Goal: Contribute content: Add original content to the website for others to see

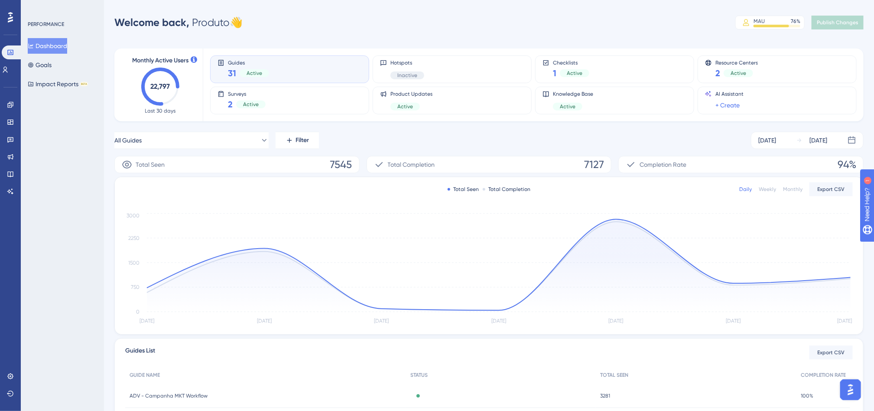
click at [354, 133] on div "All Guides Filter [DATE] [DATE]" at bounding box center [488, 140] width 749 height 17
click at [8, 156] on icon at bounding box center [10, 156] width 7 height 7
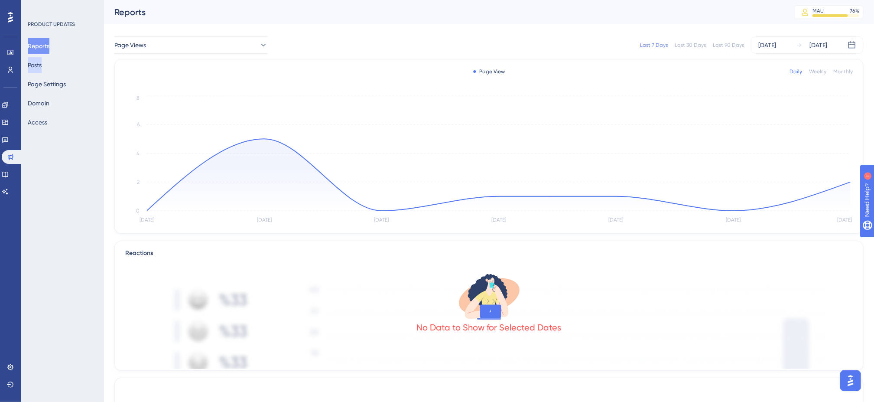
click at [42, 66] on button "Posts" at bounding box center [35, 65] width 14 height 16
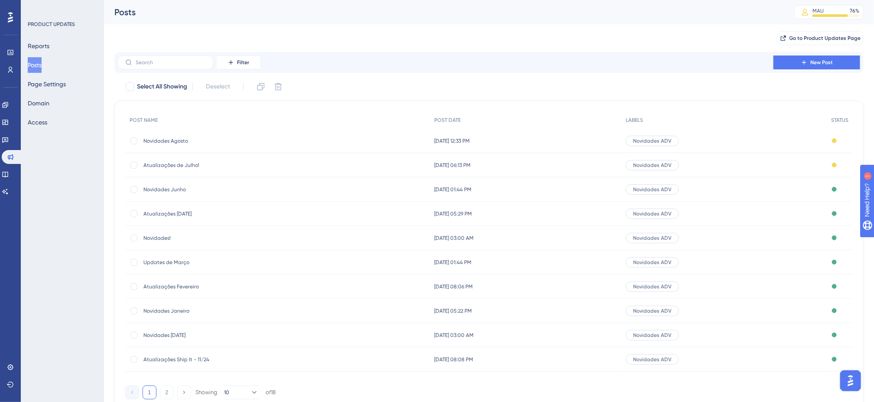
click at [563, 143] on div "[DATE] 12:33 PM [DATE] 12:33 PM" at bounding box center [525, 141] width 191 height 24
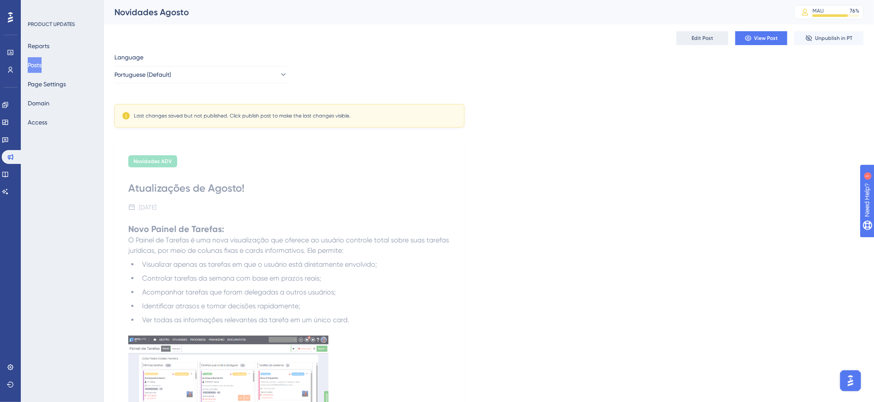
click at [710, 42] on button "Edit Post" at bounding box center [702, 38] width 52 height 14
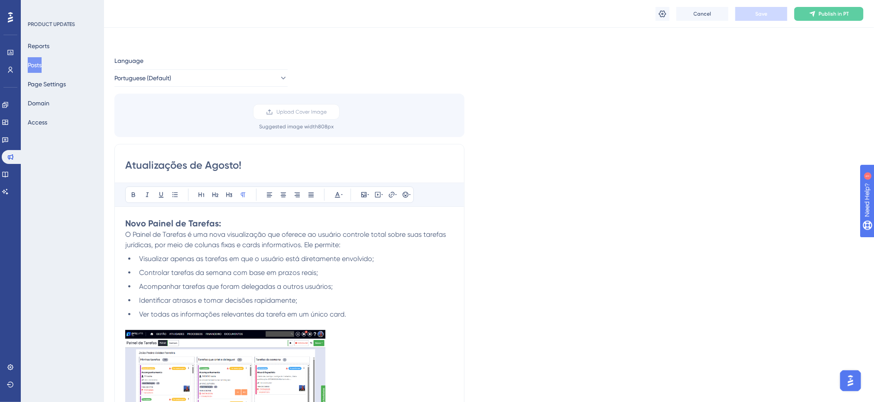
scroll to position [246, 0]
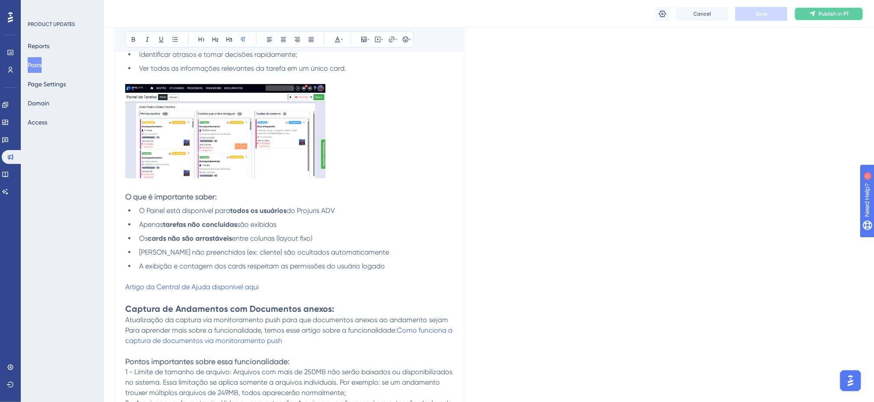
click at [830, 15] on span "Publish in PT" at bounding box center [833, 13] width 30 height 7
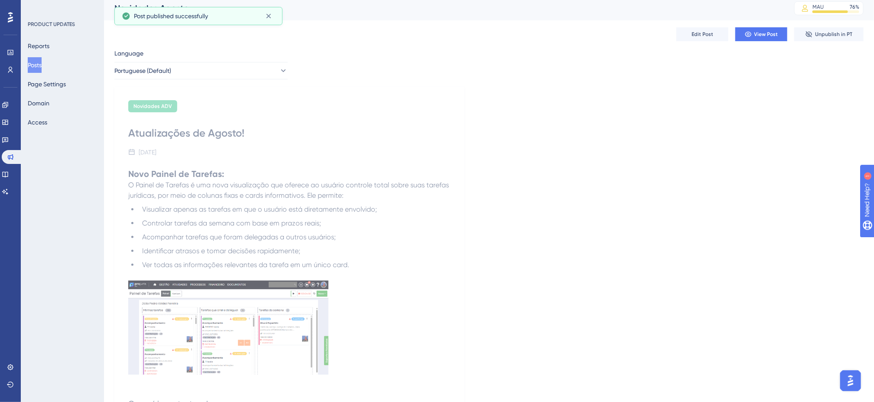
scroll to position [0, 0]
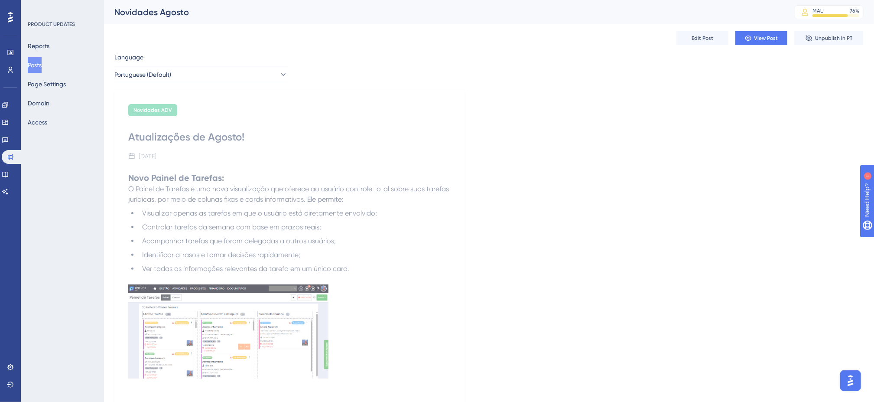
click at [42, 58] on button "Posts" at bounding box center [35, 65] width 14 height 16
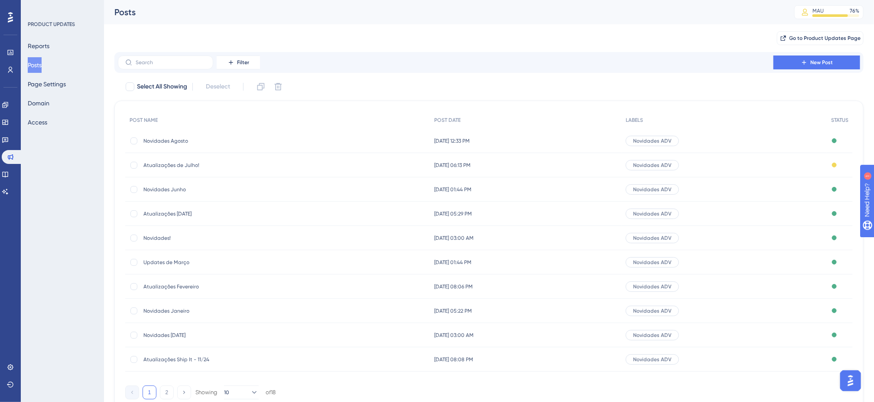
click at [759, 164] on div "Novidades ADV" at bounding box center [723, 165] width 205 height 24
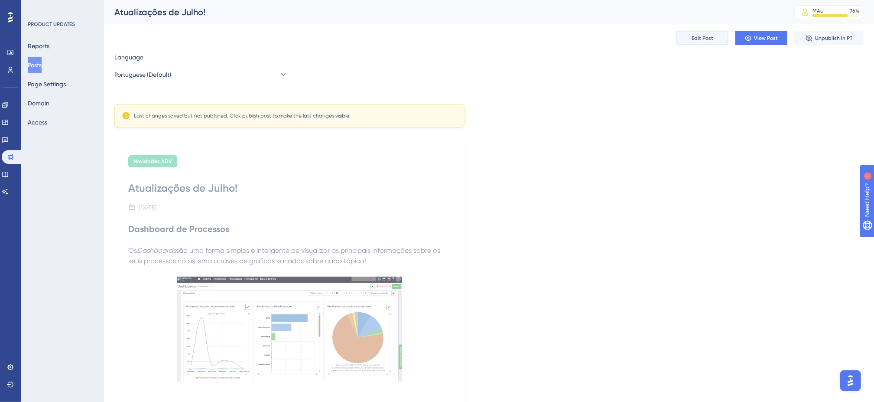
click at [693, 39] on span "Edit Post" at bounding box center [702, 38] width 22 height 7
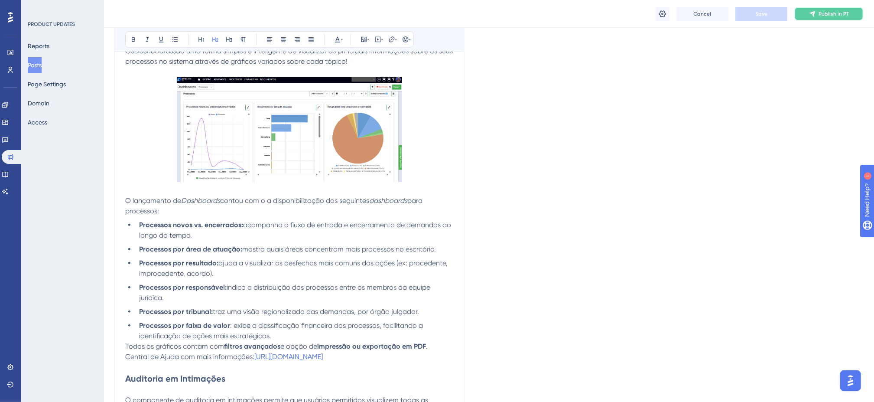
click at [828, 10] on span "Publish in PT" at bounding box center [833, 13] width 30 height 7
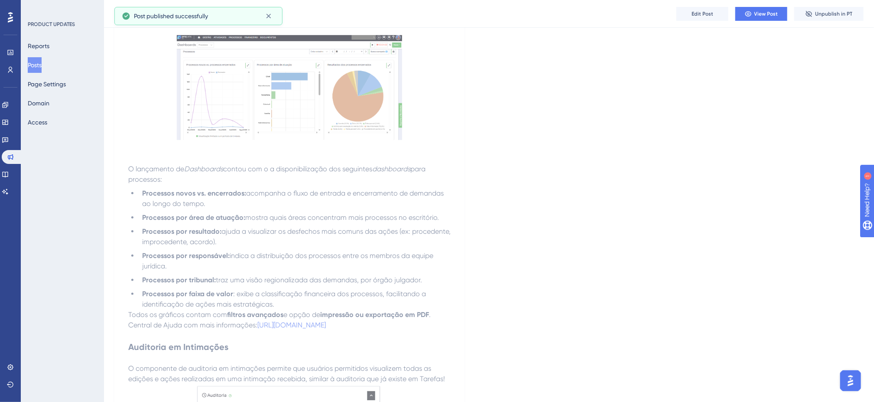
click at [39, 62] on button "Posts" at bounding box center [35, 65] width 14 height 16
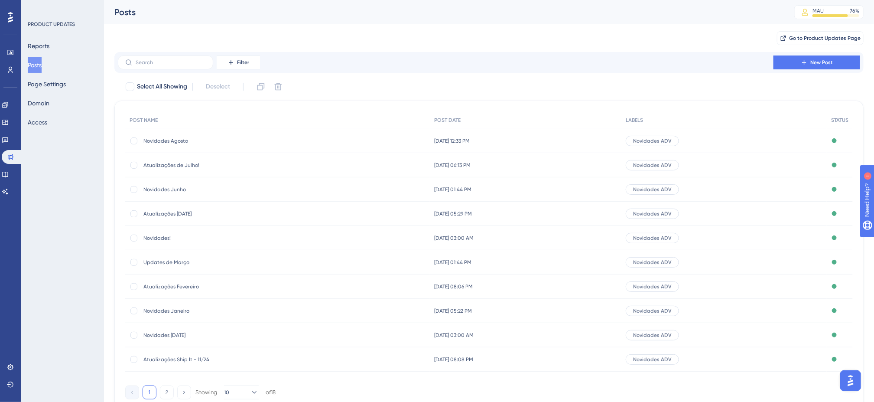
drag, startPoint x: 509, startPoint y: 87, endPoint x: 620, endPoint y: 78, distance: 111.7
click at [510, 86] on div "Select All Showing Deselect" at bounding box center [494, 87] width 739 height 14
click at [812, 64] on span "New Post" at bounding box center [821, 62] width 23 height 7
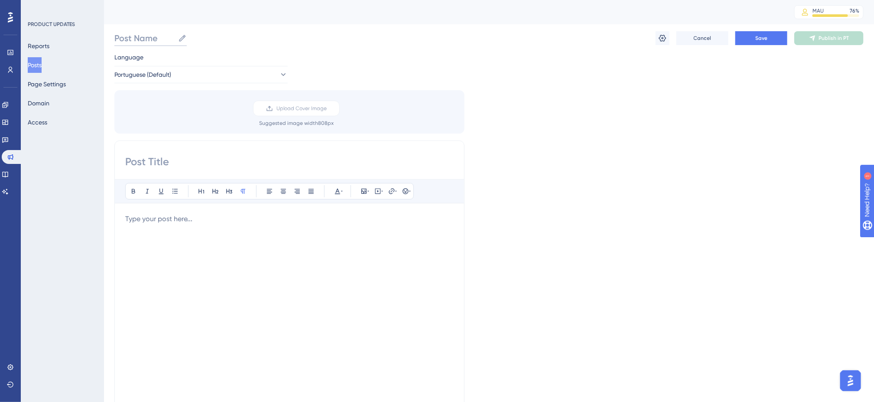
click at [165, 39] on input "Post Name" at bounding box center [144, 38] width 60 height 12
click at [176, 164] on input at bounding box center [289, 162] width 328 height 14
click at [183, 41] on input "Novidades Shipit 25" at bounding box center [162, 38] width 96 height 12
type input "Novidades Shipit 09/25"
click at [223, 168] on input at bounding box center [289, 162] width 328 height 14
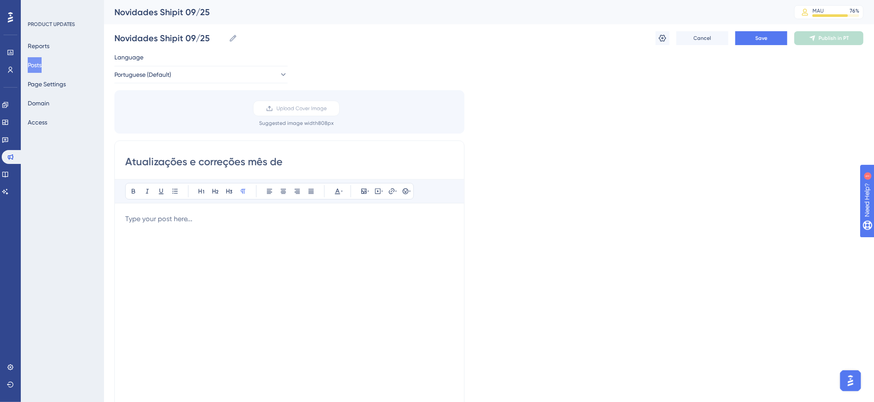
click at [345, 163] on input "Atualizações e correções mês de" at bounding box center [289, 162] width 328 height 14
type input "Atualizações e correções mês de Setembro"
click at [224, 231] on div at bounding box center [289, 309] width 328 height 191
click at [195, 250] on div at bounding box center [289, 309] width 328 height 191
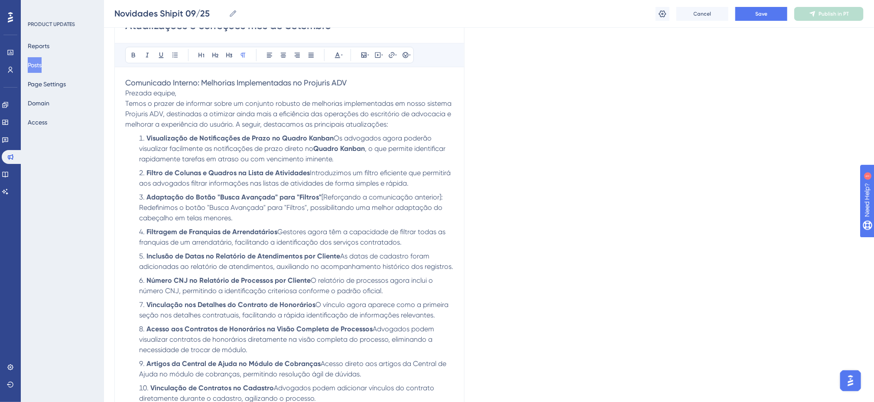
scroll to position [122, 0]
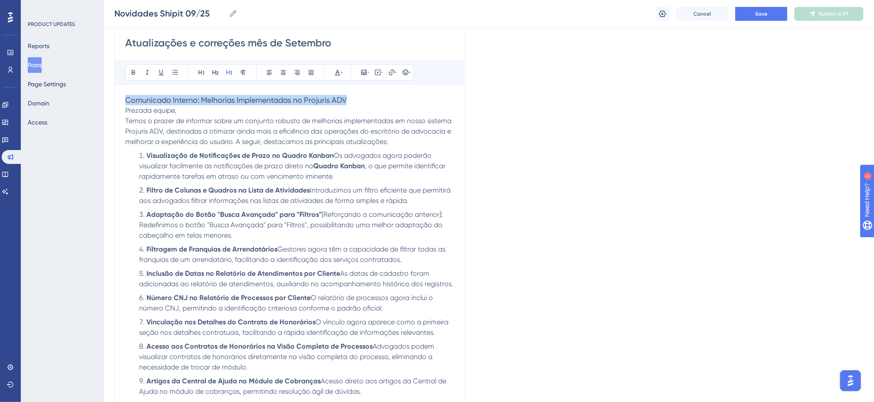
drag, startPoint x: 359, startPoint y: 104, endPoint x: 79, endPoint y: 103, distance: 279.9
drag, startPoint x: 186, startPoint y: 110, endPoint x: 99, endPoint y: 101, distance: 88.0
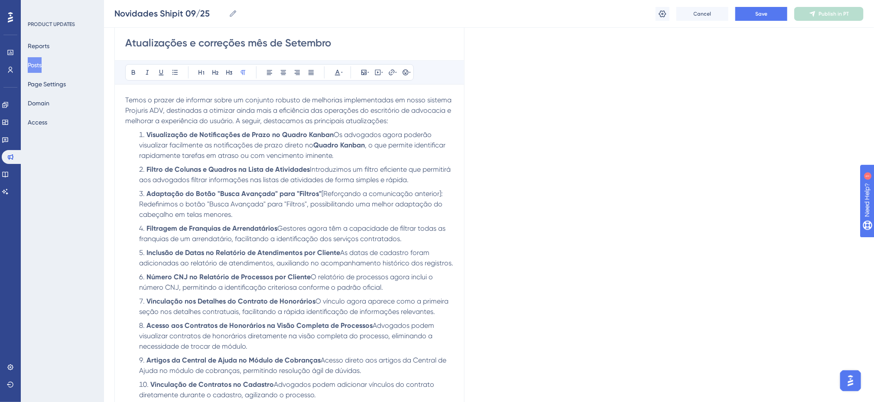
click at [386, 122] on span "Temos o prazer de informar sobre um conjunto robusto de melhorias implementadas…" at bounding box center [289, 110] width 328 height 29
click at [394, 168] on span "Introduzimos um filtro eficiente que permitirá aos advogados filtrar informaçõe…" at bounding box center [295, 174] width 313 height 19
click at [337, 157] on li "Visualização de Notificações de Prazo no Quadro Kanban Os advogados agora poder…" at bounding box center [295, 145] width 318 height 31
drag, startPoint x: 331, startPoint y: 134, endPoint x: 385, endPoint y: 149, distance: 56.2
click at [331, 135] on span "Os advogados agora poderão visualizar facilmente as notificações de prazo diret…" at bounding box center [286, 139] width 294 height 19
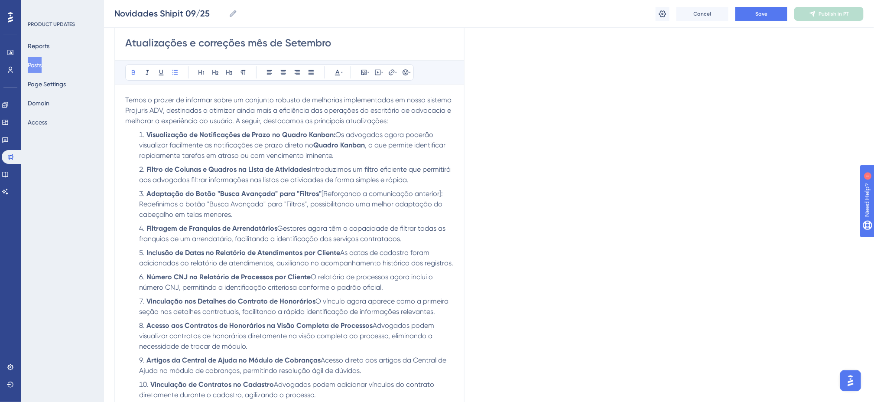
click at [352, 156] on li "Visualização de Notificações de Prazo no Quadro Kanban: Os advogados agora pode…" at bounding box center [295, 145] width 318 height 31
click at [350, 160] on li "Visualização de Notificações de Prazo no Quadro Kanban: Os advogados agora pode…" at bounding box center [295, 145] width 318 height 31
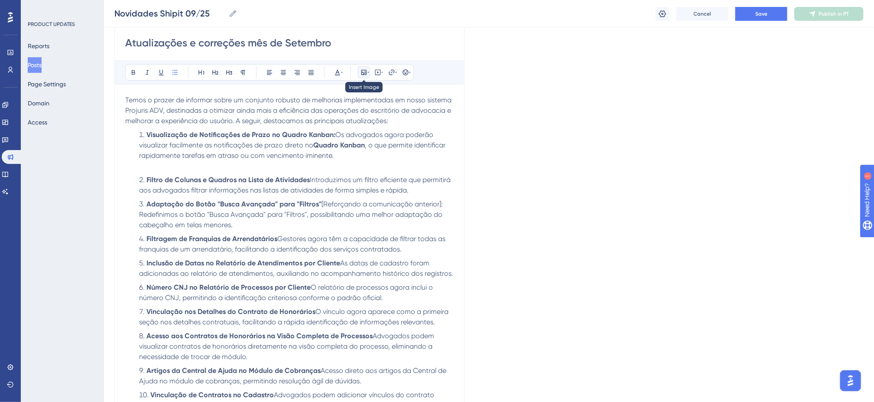
click at [366, 75] on icon at bounding box center [363, 72] width 7 height 7
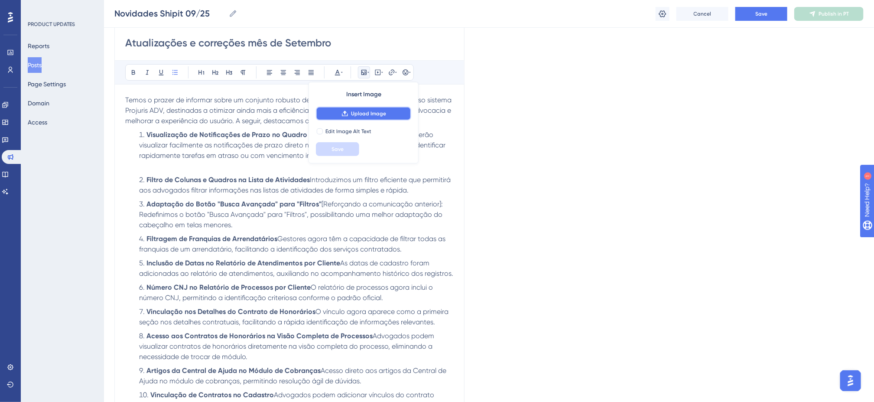
click at [373, 114] on span "Upload Image" at bounding box center [368, 113] width 35 height 7
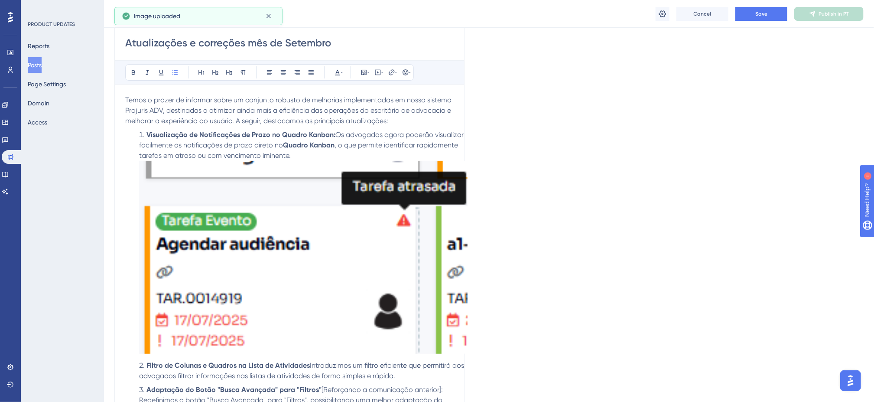
click at [268, 247] on img at bounding box center [303, 257] width 328 height 193
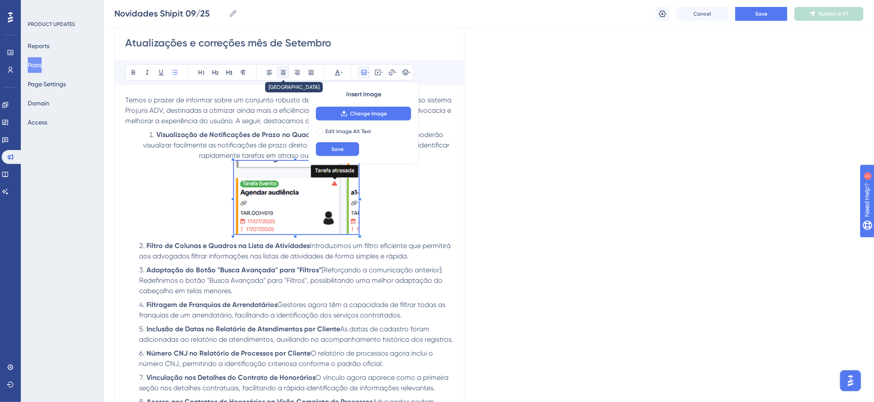
click at [286, 70] on icon at bounding box center [283, 72] width 7 height 7
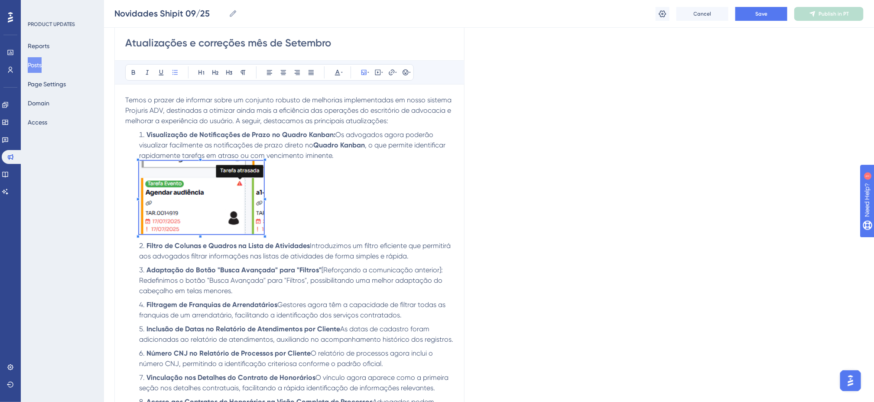
click at [219, 214] on img at bounding box center [201, 197] width 125 height 73
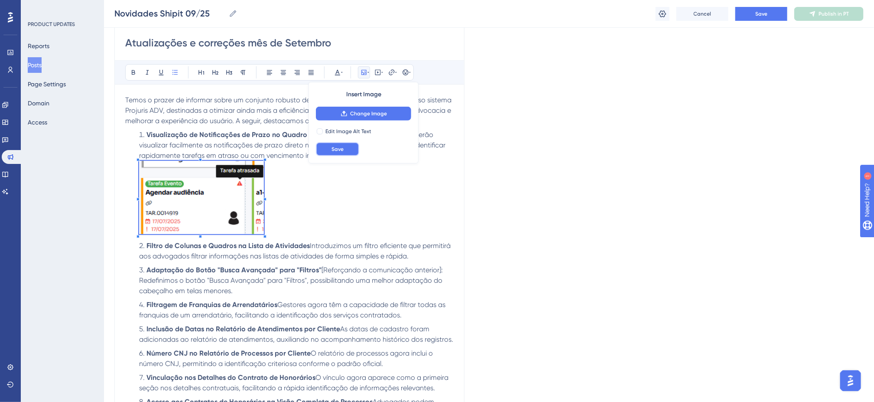
click at [342, 148] on span "Save" at bounding box center [337, 149] width 12 height 7
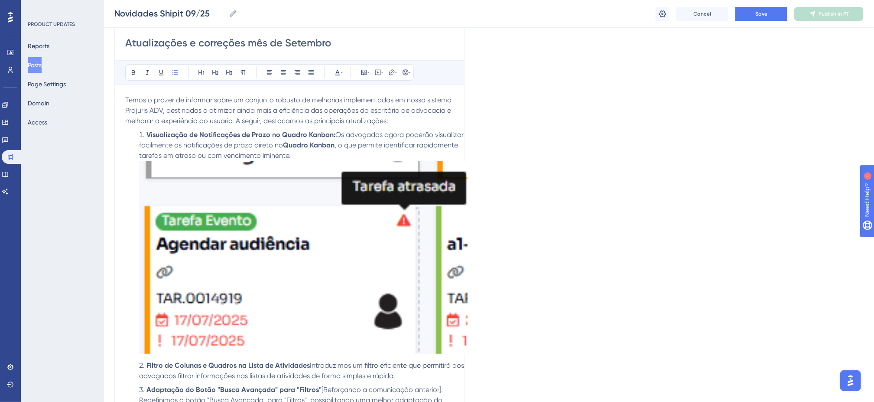
click at [226, 212] on img at bounding box center [303, 257] width 328 height 193
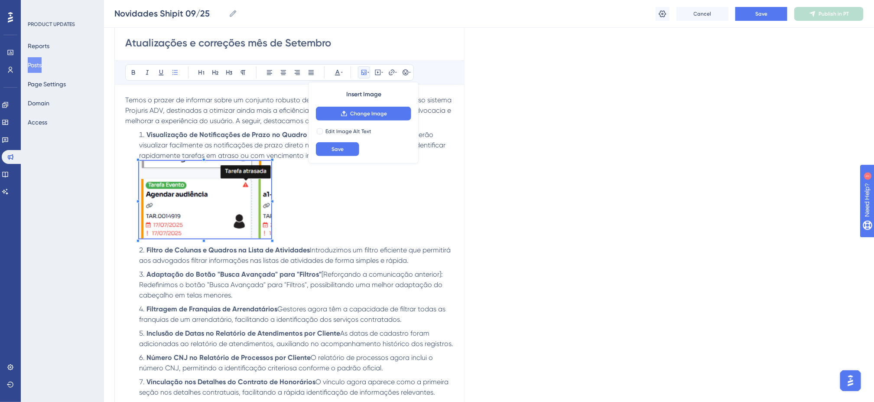
click at [246, 210] on img at bounding box center [205, 200] width 132 height 78
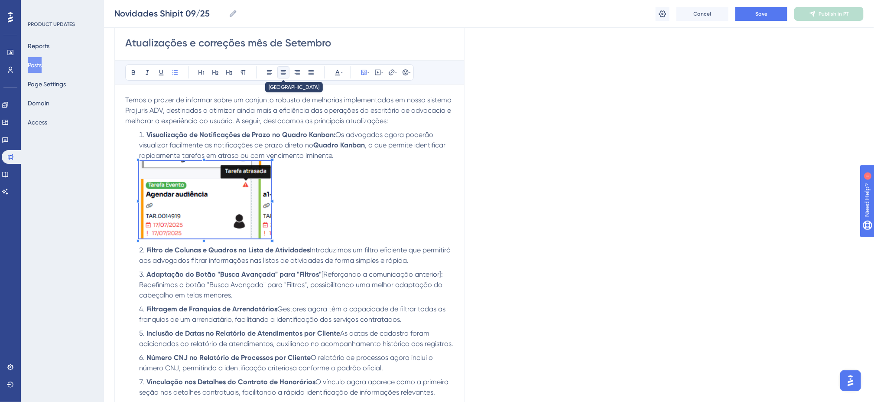
click at [279, 75] on button at bounding box center [283, 72] width 12 height 12
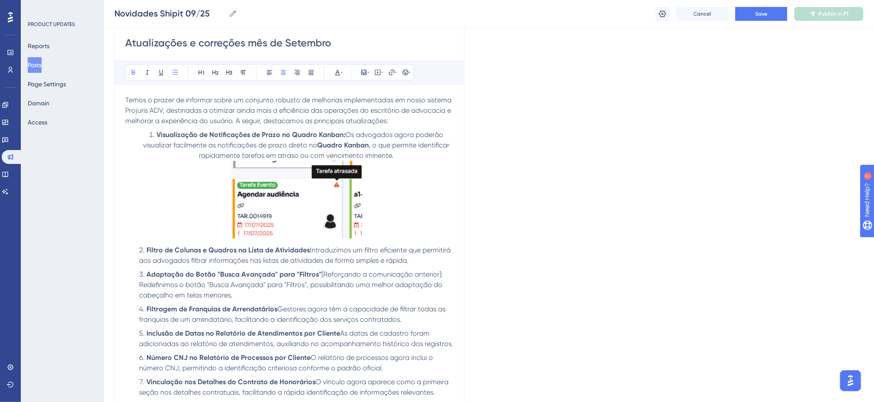
click at [147, 137] on li "Visualização de Notificações de Prazo no Quadro Kanban: Os advogados agora pode…" at bounding box center [295, 186] width 318 height 112
click at [268, 74] on icon at bounding box center [269, 72] width 7 height 7
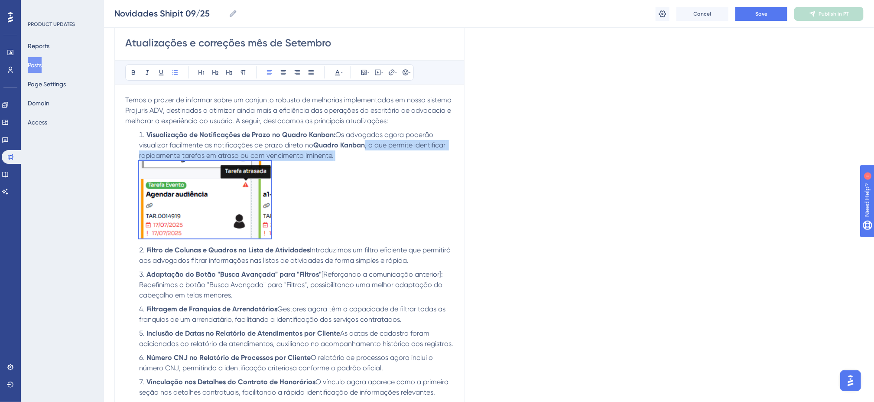
drag, startPoint x: 306, startPoint y: 217, endPoint x: 344, endPoint y: 158, distance: 70.3
click at [344, 158] on li "Visualização de Notificações de Prazo no Quadro Kanban: Os advogados agora pode…" at bounding box center [295, 186] width 318 height 112
click at [286, 69] on icon at bounding box center [283, 72] width 7 height 7
click at [139, 198] on img at bounding box center [205, 200] width 132 height 78
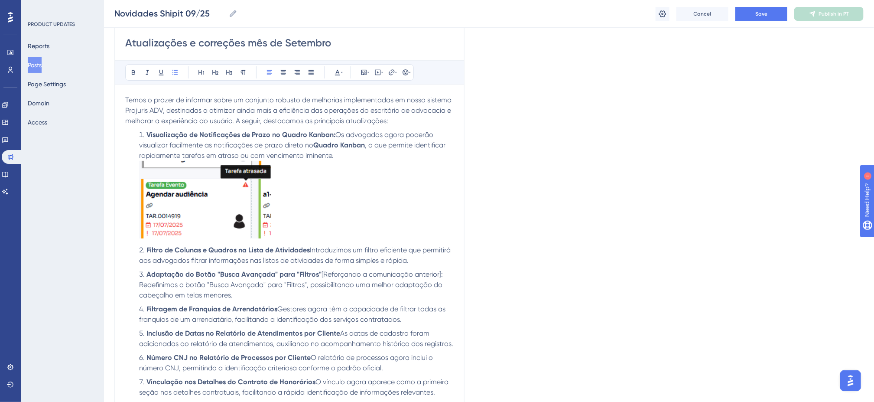
scroll to position [165, 0]
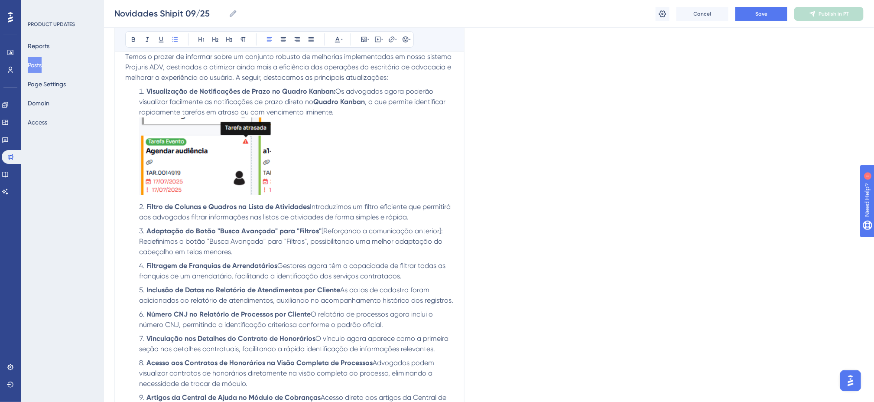
click at [424, 220] on li "Filtro de Colunas e Quadros na Lista de Atividades Introduzimos um filtro efici…" at bounding box center [295, 211] width 318 height 21
click at [431, 220] on li "Filtro de Colunas e Quadros na Lista de Atividades Introduzimos um filtro efici…" at bounding box center [295, 211] width 318 height 21
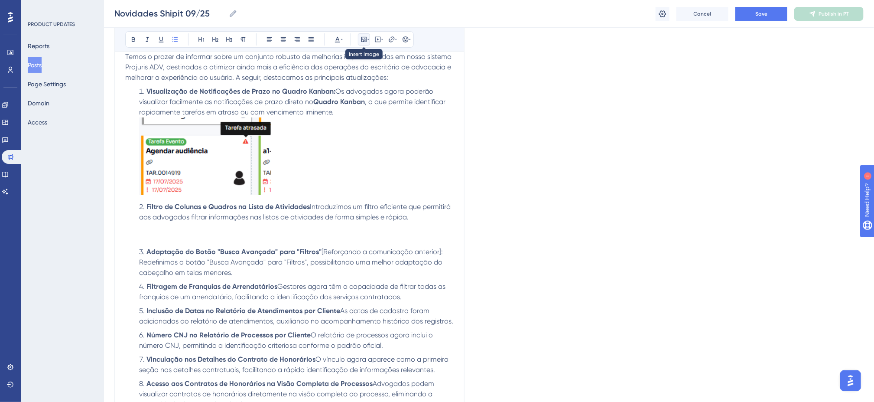
click at [363, 42] on icon at bounding box center [363, 39] width 5 height 5
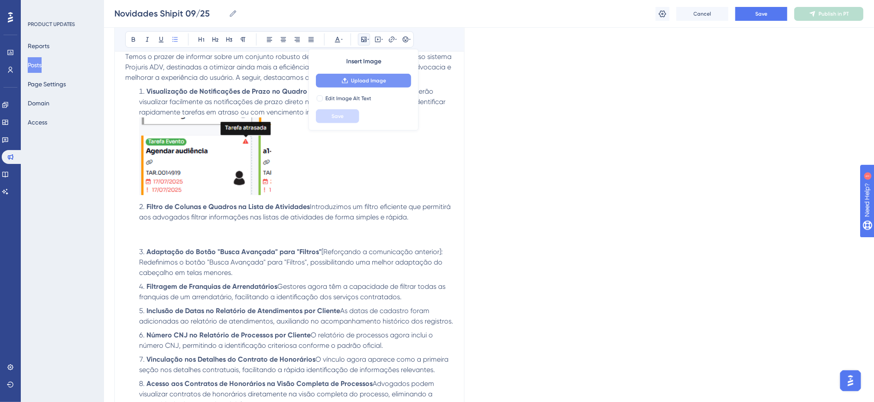
click at [370, 79] on span "Upload Image" at bounding box center [368, 80] width 35 height 7
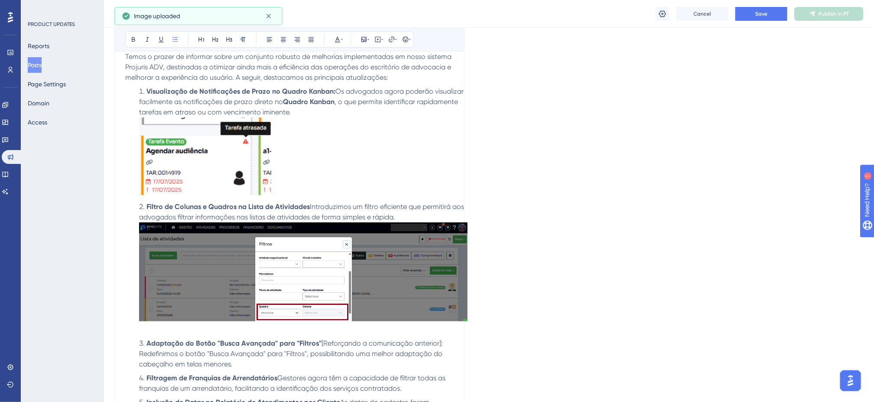
click at [237, 269] on img at bounding box center [303, 271] width 328 height 99
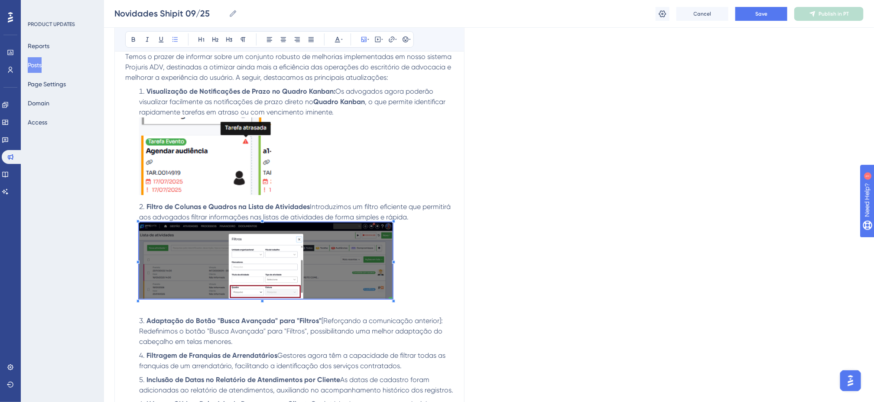
click at [212, 299] on span at bounding box center [265, 261] width 253 height 79
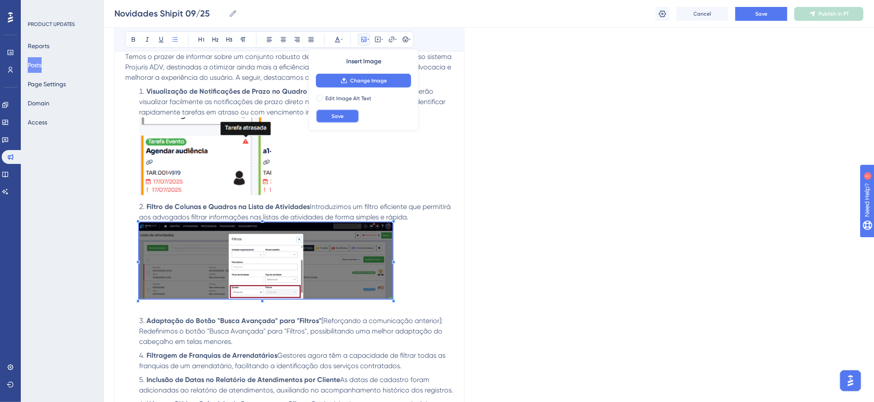
drag, startPoint x: 324, startPoint y: 117, endPoint x: 338, endPoint y: 117, distance: 13.9
click at [325, 117] on button "Save" at bounding box center [337, 116] width 43 height 14
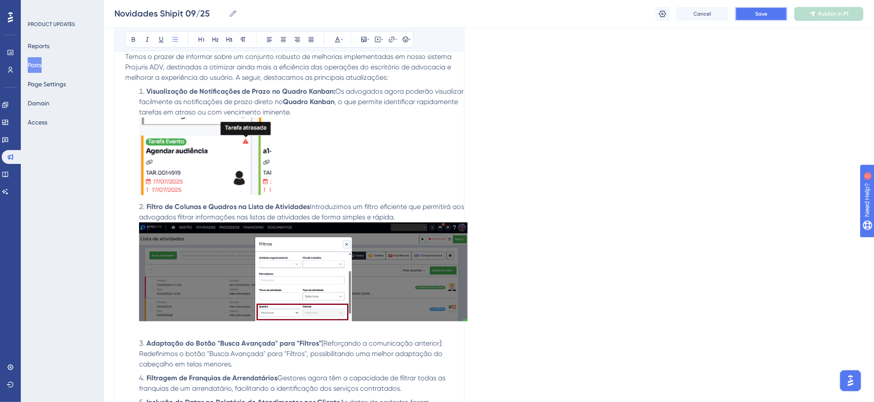
click at [746, 14] on button "Save" at bounding box center [761, 14] width 52 height 14
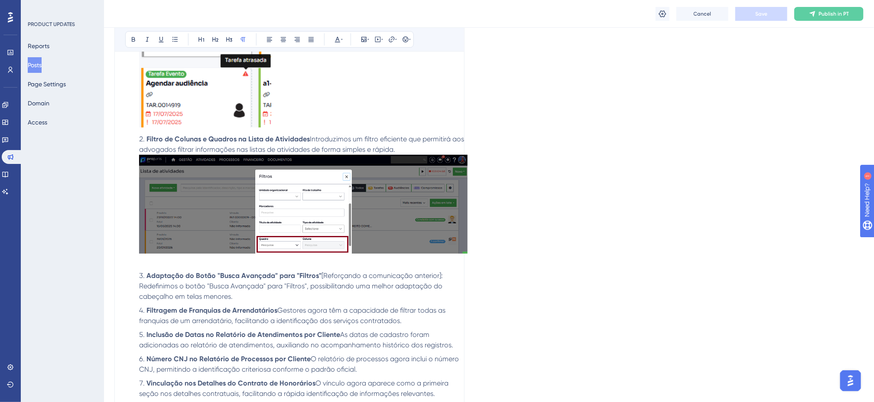
scroll to position [263, 0]
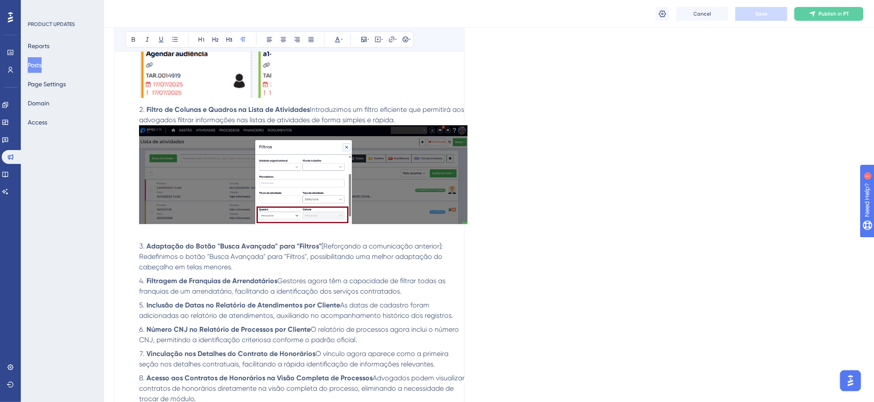
click at [326, 177] on img at bounding box center [303, 174] width 328 height 99
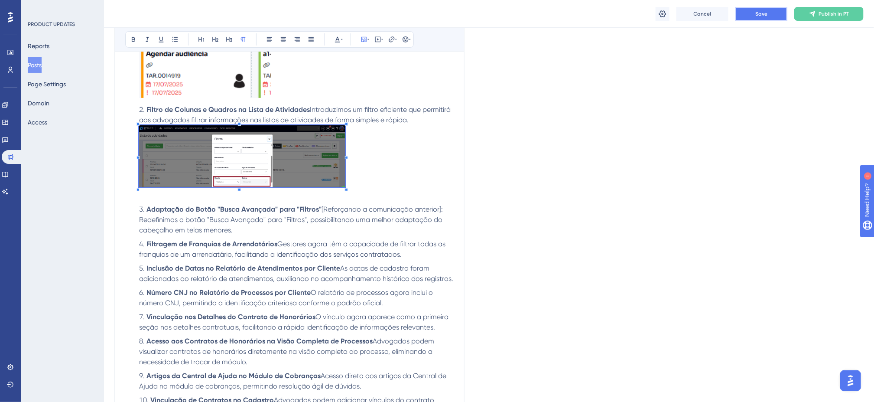
click at [762, 15] on span "Save" at bounding box center [761, 13] width 12 height 7
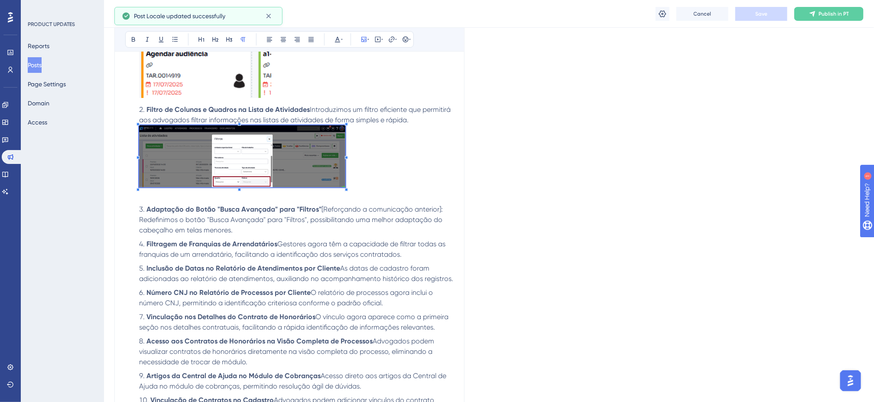
scroll to position [306, 0]
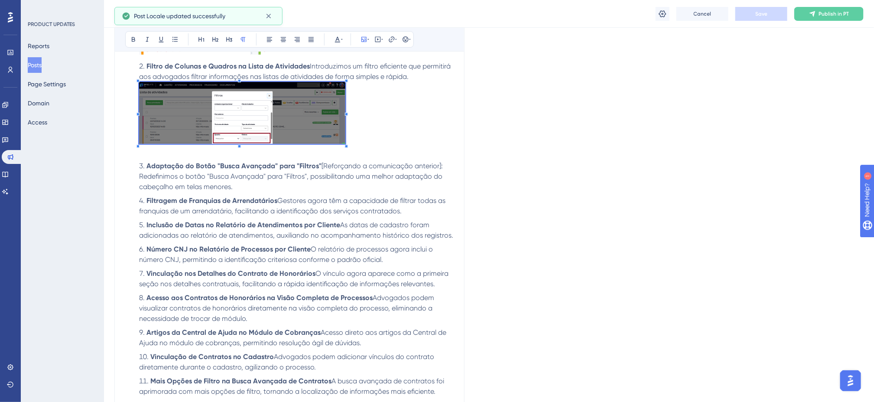
click at [255, 191] on li "Adaptação do Botão "Busca Avançada" para "Filtros" [Reforçando a comunicação an…" at bounding box center [295, 176] width 318 height 31
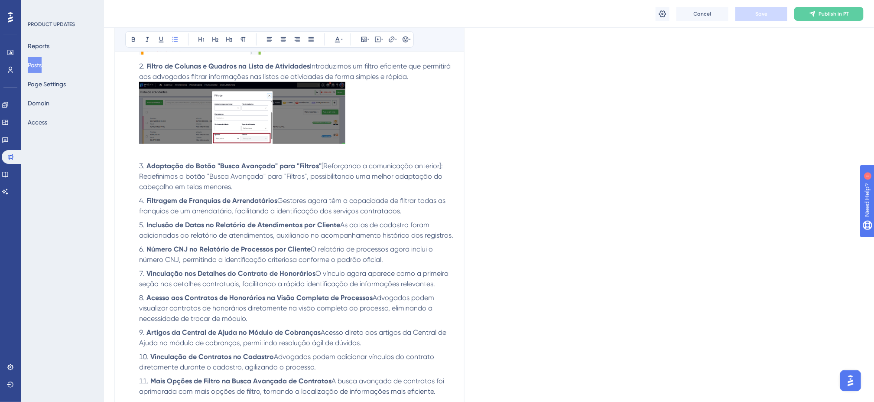
click at [437, 164] on span "[Reforçando a comunicação anterior]: Redefinimos o botão "Busca Avançada" para …" at bounding box center [291, 176] width 305 height 29
click at [438, 164] on span "[Reforçando a comunicação anterior]: Redefinimos o botão "Busca Avançada" para …" at bounding box center [291, 176] width 305 height 29
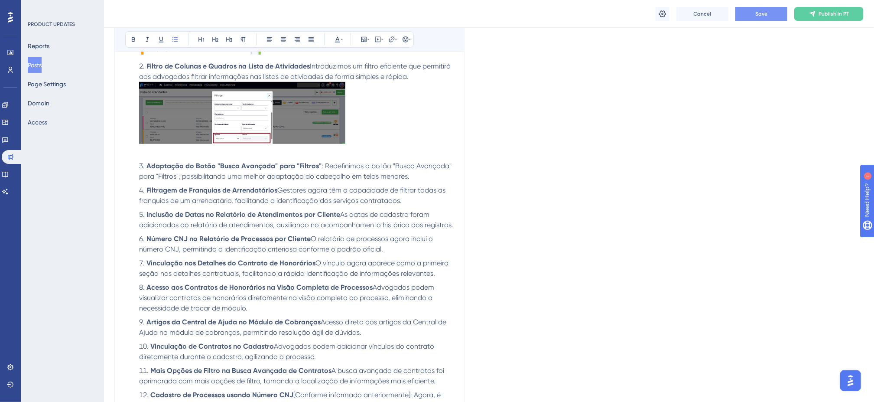
click at [421, 177] on li "Adaptação do Botão "Busca Avançada" para "Filtros" : Redefinimos o botão "Busca…" at bounding box center [295, 171] width 318 height 21
click at [408, 201] on li "Filtragem de Franquias de Arrendatários Gestores agora têm a capacidade de filt…" at bounding box center [295, 195] width 318 height 21
drag, startPoint x: 413, startPoint y: 203, endPoint x: 135, endPoint y: 190, distance: 278.4
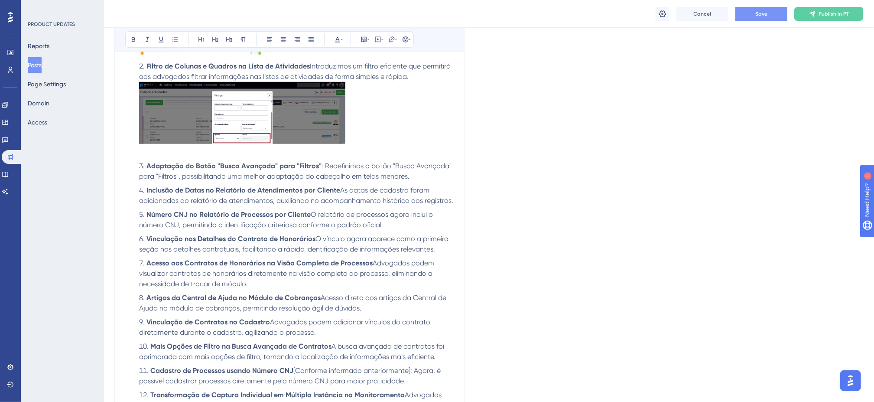
click at [451, 201] on span "As datas de cadastro foram adicionadas ao relatório de atendimentos, auxiliando…" at bounding box center [296, 195] width 314 height 19
click at [453, 203] on li "Inclusão de Datas no Relatório de Atendimentos por Cliente As datas de cadastro…" at bounding box center [295, 195] width 318 height 21
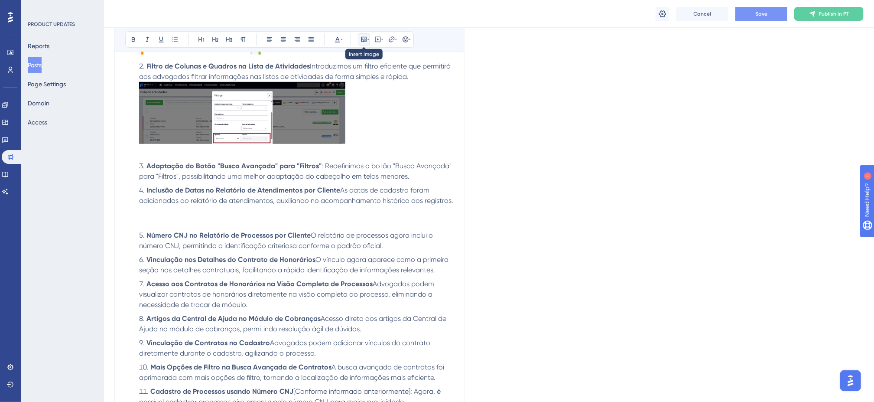
click at [364, 36] on icon at bounding box center [363, 39] width 7 height 7
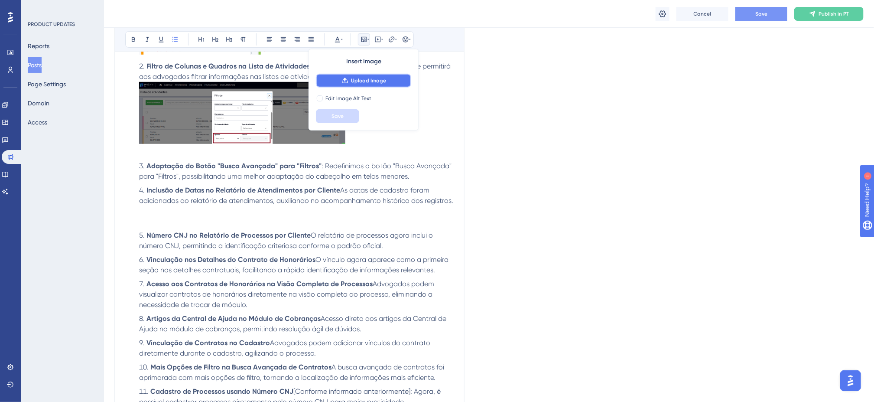
click at [376, 84] on button "Upload Image" at bounding box center [363, 81] width 95 height 14
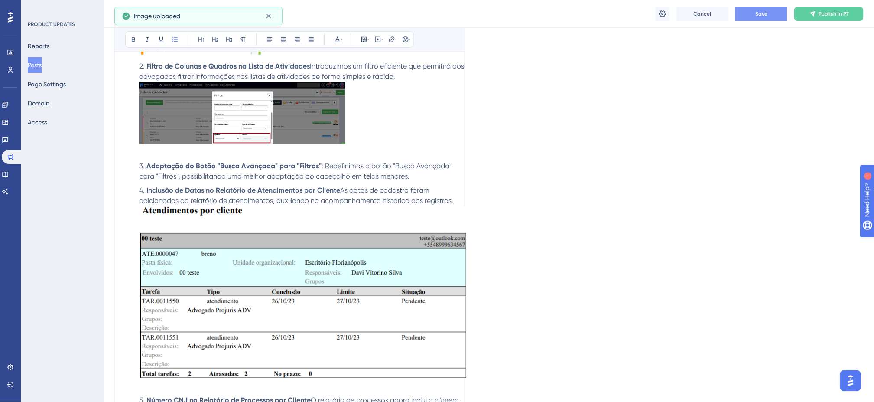
click at [234, 277] on img at bounding box center [303, 292] width 328 height 172
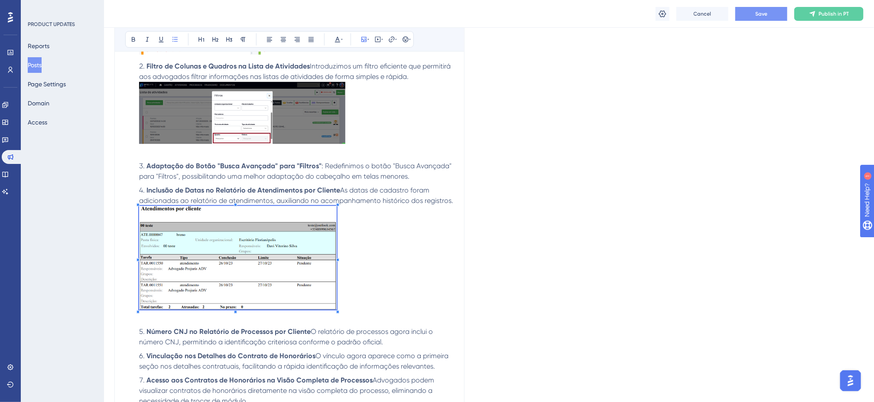
click at [269, 308] on span at bounding box center [238, 259] width 198 height 107
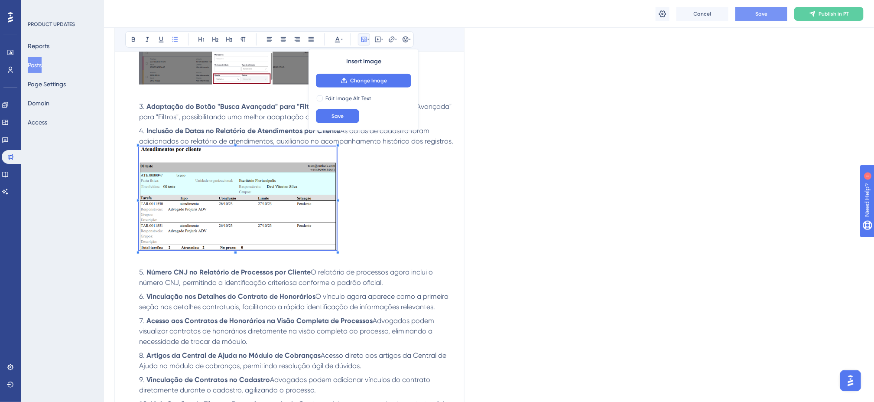
scroll to position [393, 0]
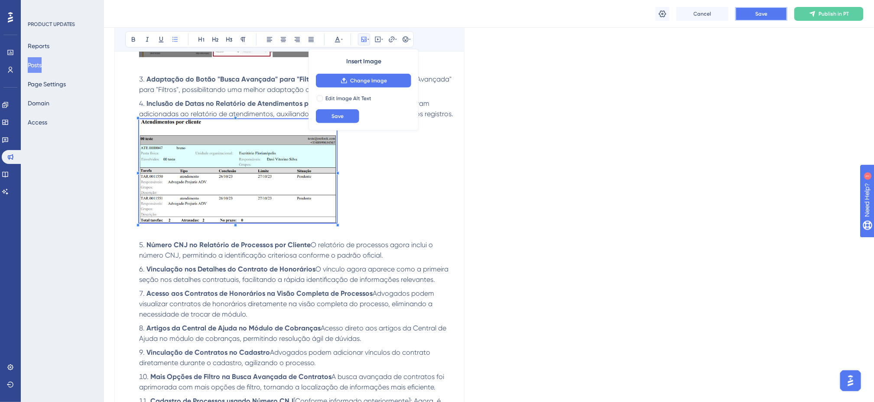
click at [763, 12] on span "Save" at bounding box center [761, 13] width 12 height 7
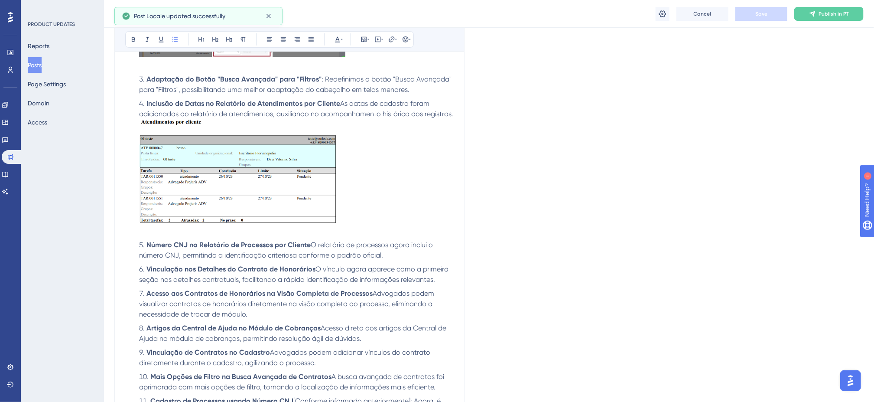
click at [395, 253] on li "Número CNJ no Relatório de Processos por Cliente O relatório de processos agora…" at bounding box center [295, 250] width 318 height 21
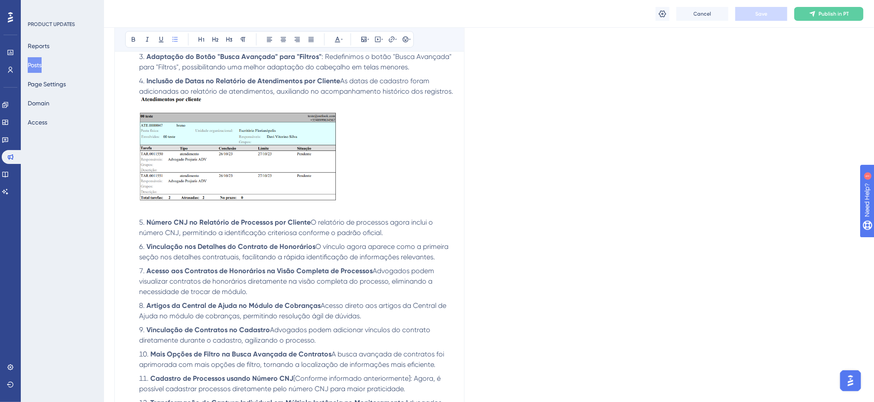
scroll to position [436, 0]
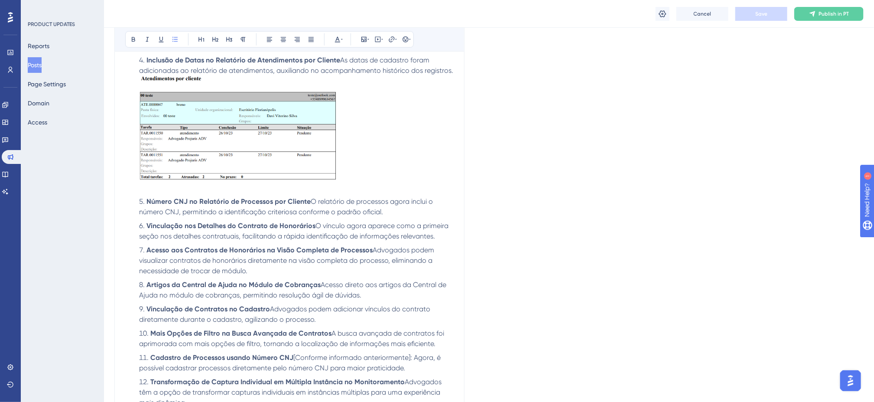
click at [437, 236] on li "Vinculação nos Detalhes do Contrato de Honorários O vínculo agora aparece como …" at bounding box center [295, 231] width 318 height 21
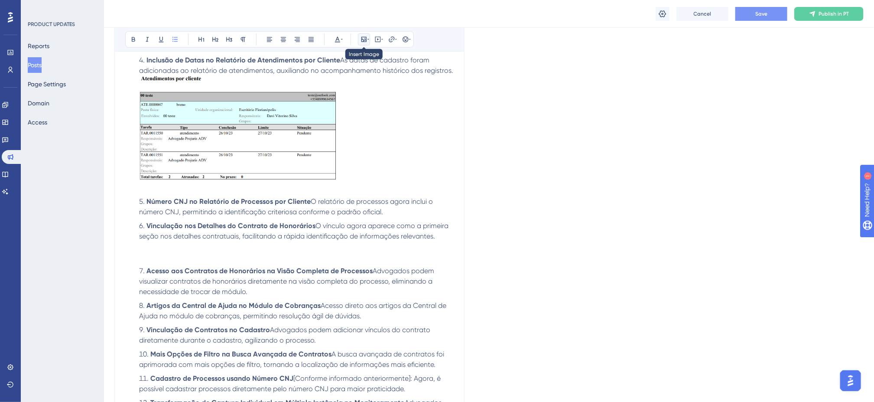
click at [365, 40] on icon at bounding box center [363, 39] width 5 height 5
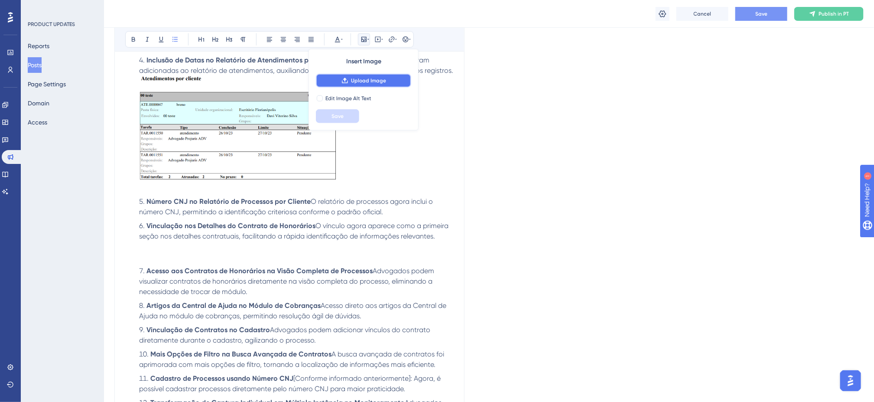
click at [367, 78] on button "Upload Image" at bounding box center [363, 81] width 95 height 14
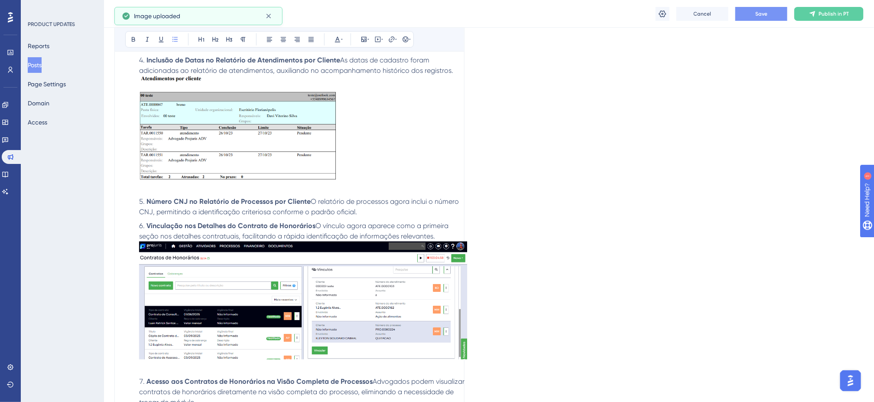
click at [373, 282] on img at bounding box center [303, 300] width 328 height 118
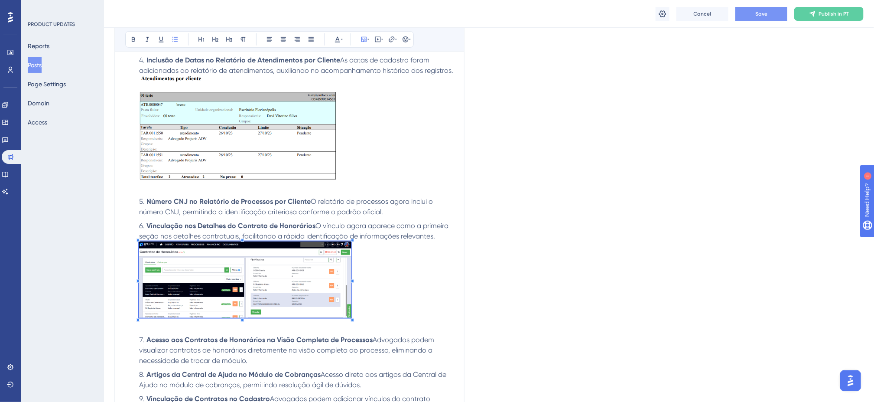
click at [354, 279] on li "Vinculação nos Detalhes do Contrato de Honorários O vínculo agora aparece como …" at bounding box center [295, 276] width 318 height 110
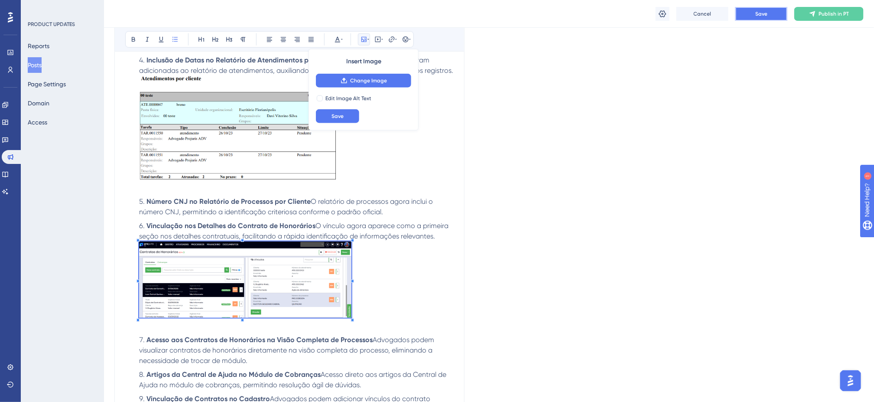
click at [762, 16] on span "Save" at bounding box center [761, 13] width 12 height 7
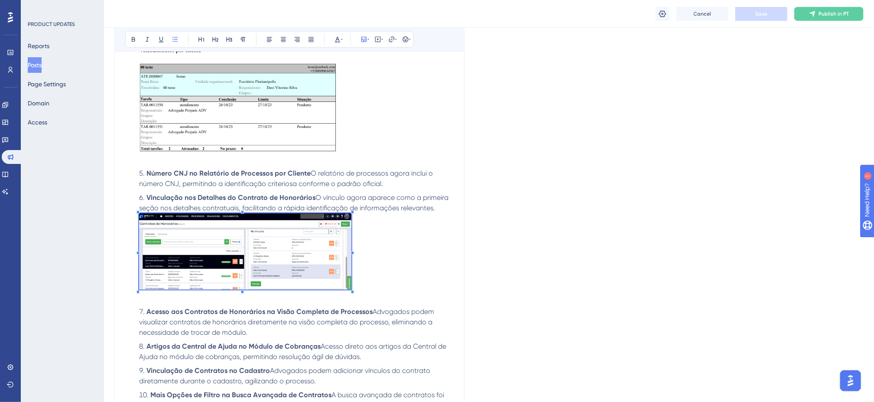
scroll to position [480, 0]
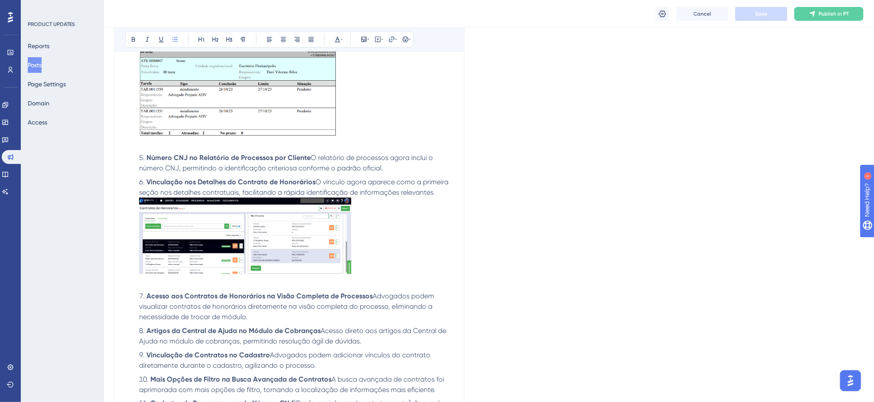
click at [372, 311] on span "Advogados podem visualizar contratos de honorários diretamente na visão complet…" at bounding box center [287, 306] width 297 height 29
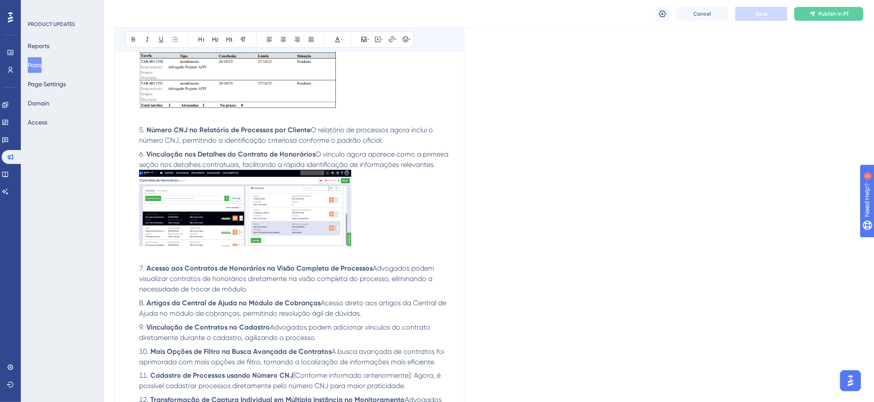
scroll to position [522, 0]
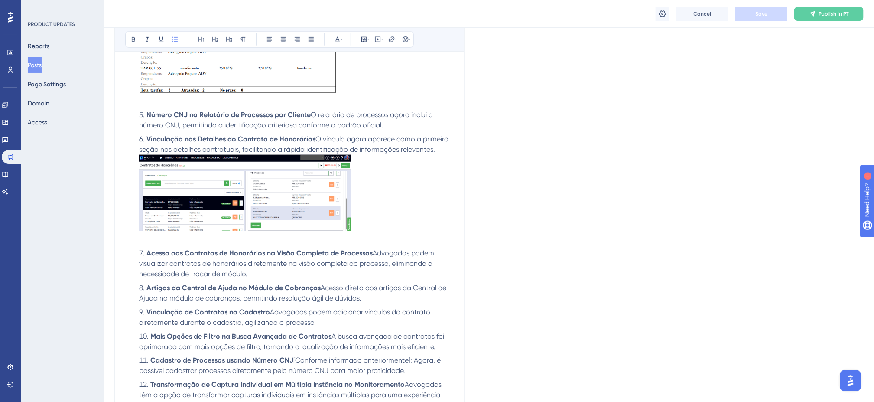
click at [346, 277] on li "Acesso aos Contratos de Honorários na Visão Completa de Processos Advogados pod…" at bounding box center [295, 263] width 318 height 31
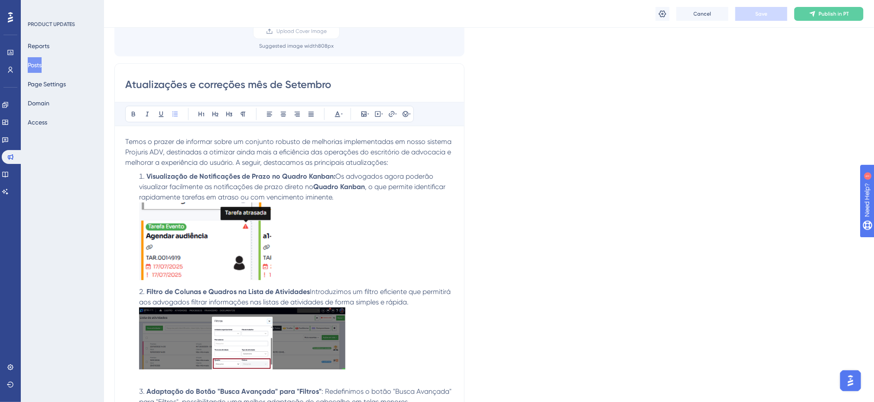
scroll to position [47, 0]
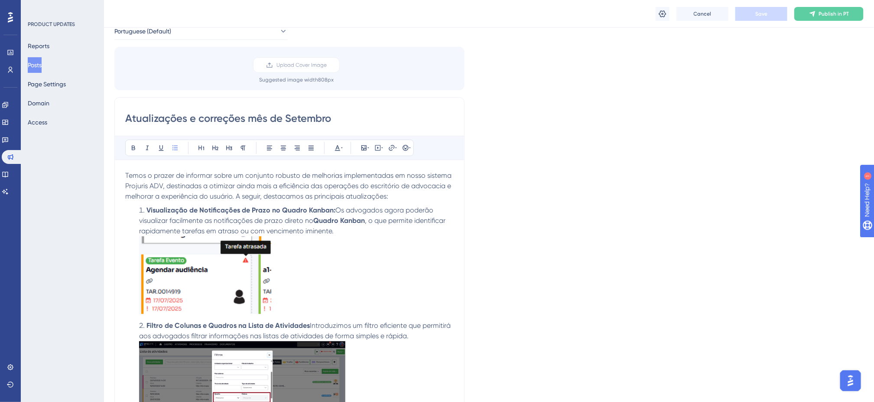
click at [236, 198] on span "Temos o prazer de informar sobre um conjunto robusto de melhorias implementadas…" at bounding box center [289, 185] width 328 height 29
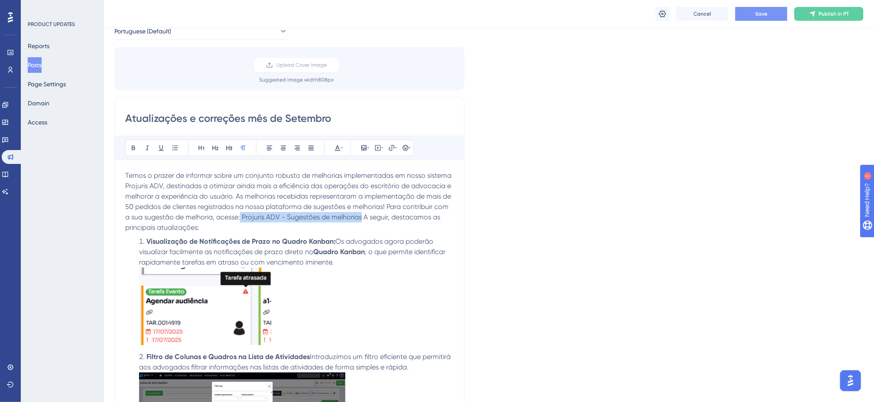
drag, startPoint x: 240, startPoint y: 218, endPoint x: 363, endPoint y: 219, distance: 122.2
click at [363, 219] on span "Temos o prazer de informar sobre um conjunto robusto de melhorias implementadas…" at bounding box center [289, 201] width 328 height 60
click at [395, 150] on icon at bounding box center [396, 147] width 2 height 7
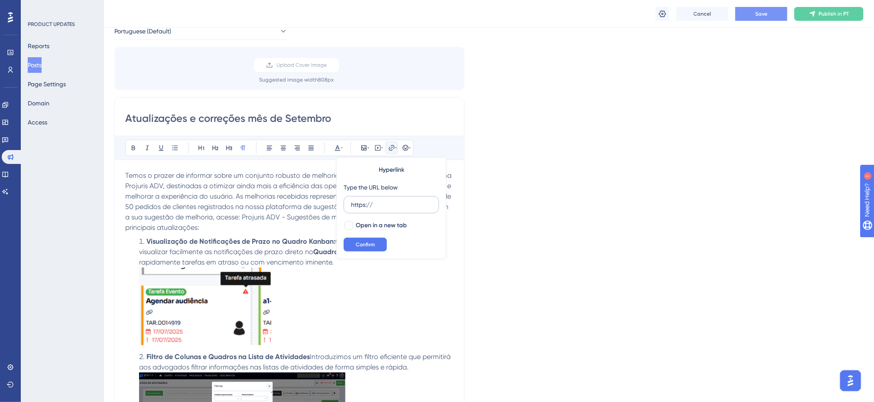
click at [387, 204] on input "https://" at bounding box center [391, 205] width 81 height 10
type input "[URL][DOMAIN_NAME]"
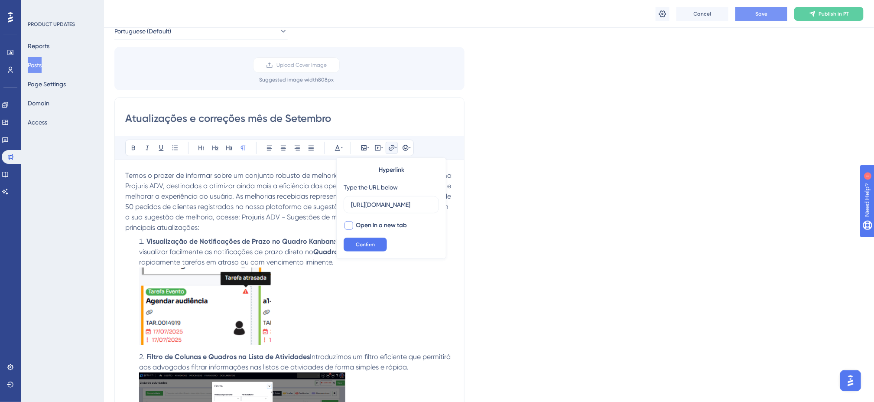
click at [354, 224] on div at bounding box center [349, 225] width 10 height 10
checkbox input "true"
click at [365, 241] on span "Confirm" at bounding box center [365, 244] width 19 height 7
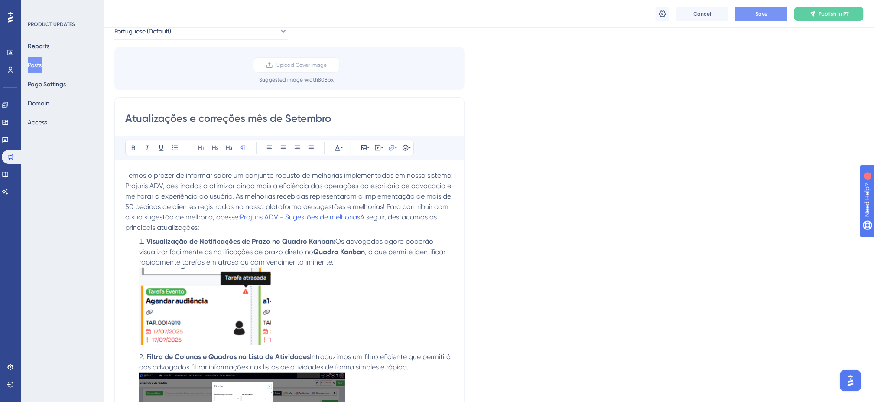
click at [363, 223] on p "Temos o prazer de informar sobre um conjunto robusto de melhorias implementadas…" at bounding box center [289, 201] width 328 height 62
click at [413, 260] on li "Visualização de Notificações de Prazo no Quadro Kanban: Os advogados agora pode…" at bounding box center [295, 292] width 318 height 112
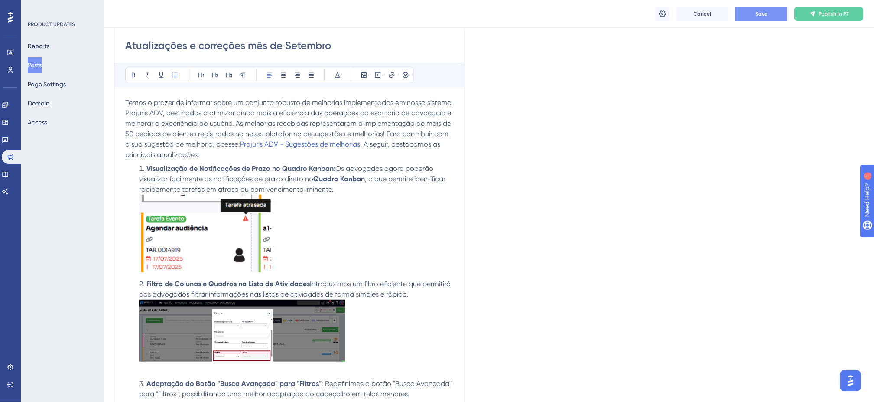
scroll to position [134, 0]
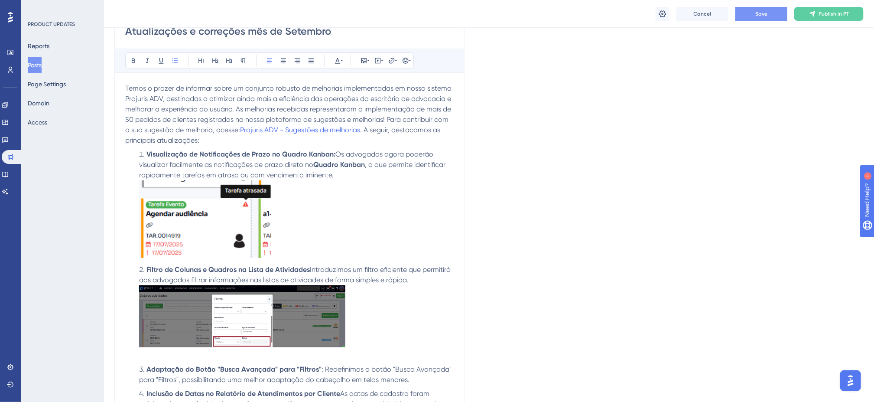
click at [137, 269] on li "Filtro de Colunas e Quadros na Lista de Atividades Introduzimos um filtro efici…" at bounding box center [295, 312] width 318 height 96
click at [331, 246] on li "Visualização de Notificações de Prazo no Quadro Kanban: Os advogados agora pode…" at bounding box center [295, 205] width 318 height 112
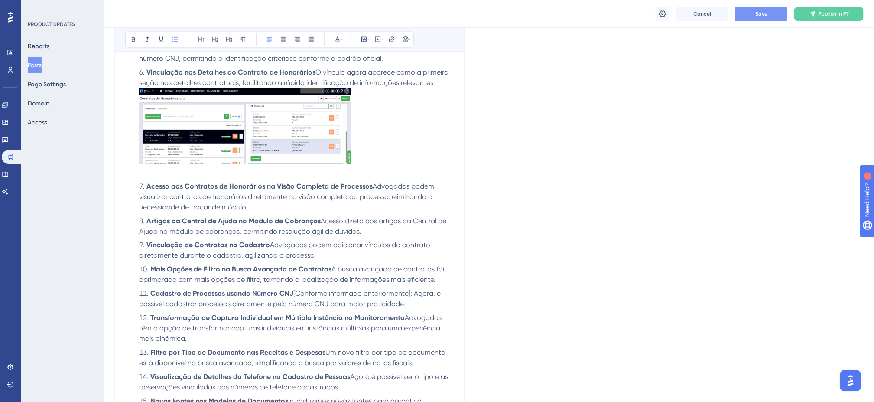
scroll to position [697, 0]
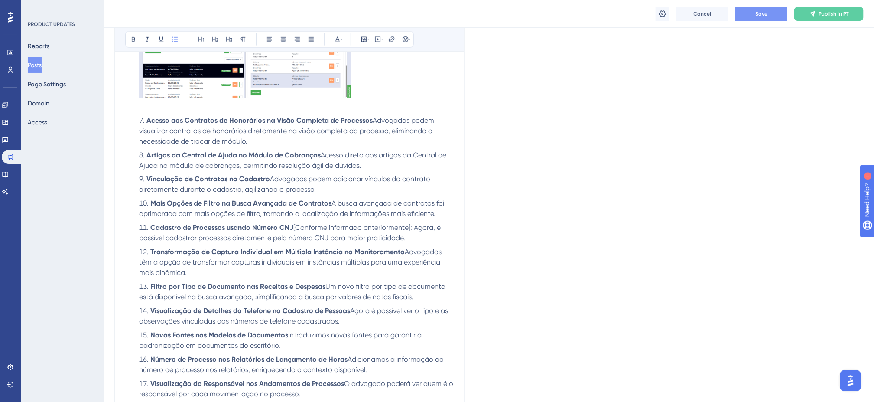
click at [320, 189] on li "Vinculação de Contratos no Cadastro Advogados podem adicionar vínculos do contr…" at bounding box center [295, 184] width 318 height 21
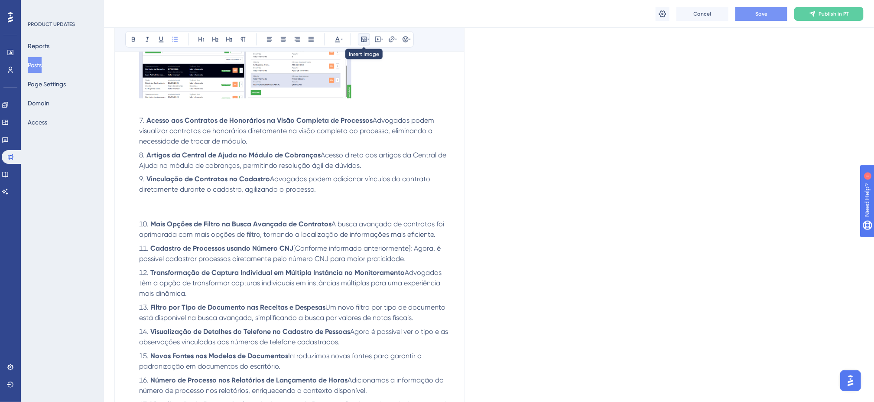
click at [364, 42] on icon at bounding box center [363, 39] width 5 height 5
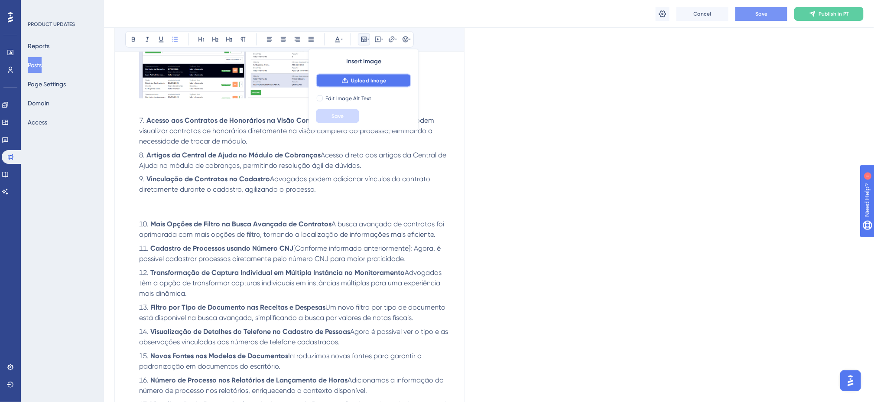
click at [372, 84] on button "Upload Image" at bounding box center [363, 81] width 95 height 14
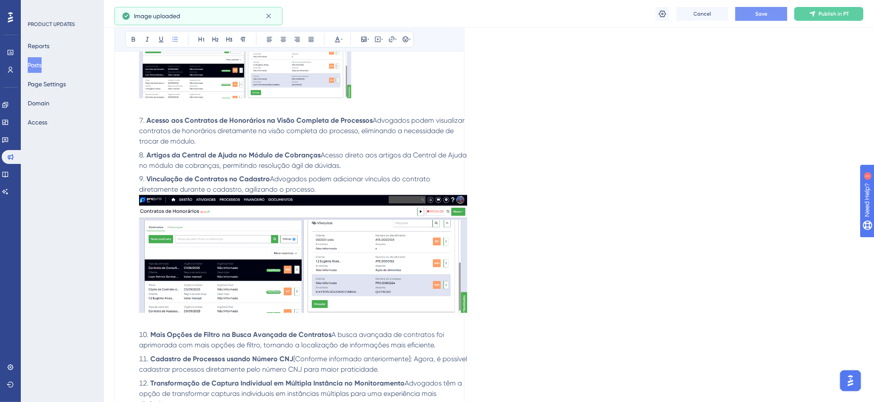
click at [353, 257] on img at bounding box center [303, 254] width 328 height 118
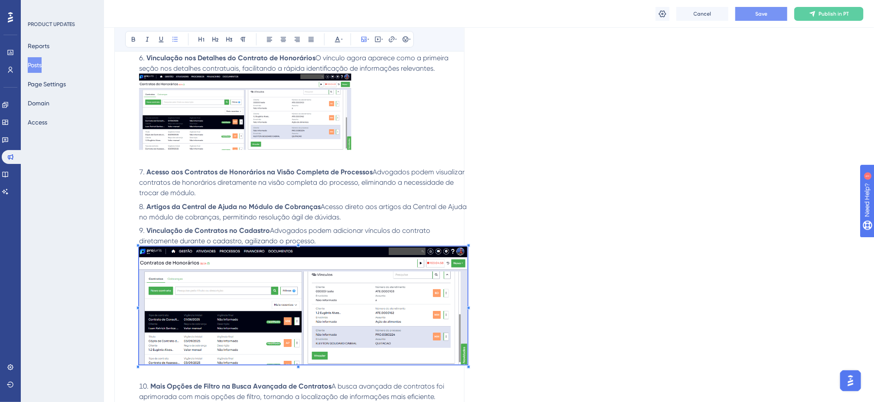
scroll to position [654, 0]
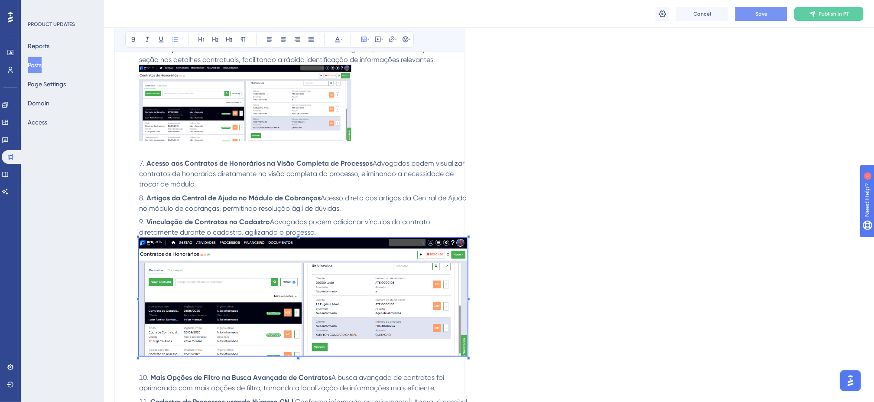
click at [333, 291] on img at bounding box center [303, 297] width 328 height 118
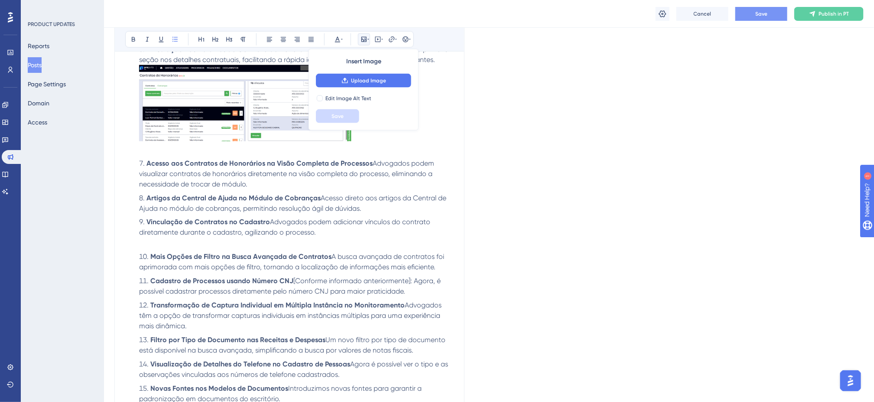
click at [156, 246] on li "Vinculação de Contratos no Cadastro Advogados podem adicionar vínculos do contr…" at bounding box center [295, 232] width 318 height 31
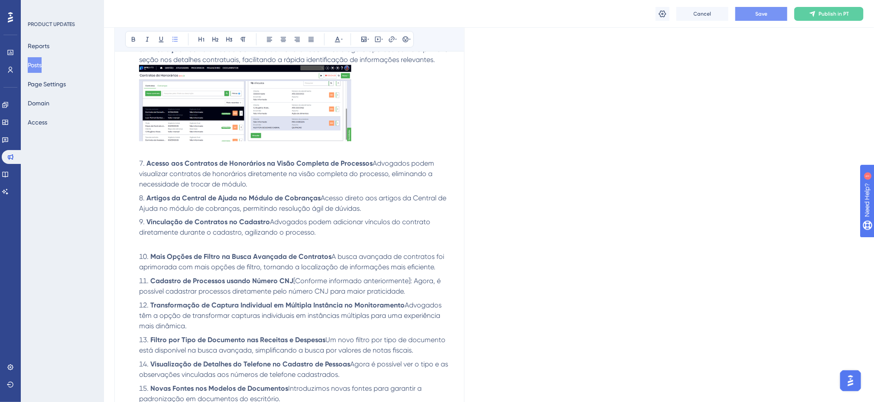
click at [287, 256] on strong "Mais Opções de Filtro na Busca Avançada de Contratos" at bounding box center [240, 257] width 181 height 8
click at [402, 267] on li "Mais Opções de Filtros em Contratos A busca avançada de contratos foi aprimorad…" at bounding box center [295, 262] width 318 height 21
drag, startPoint x: 331, startPoint y: 260, endPoint x: 270, endPoint y: 260, distance: 60.2
click at [270, 260] on span "A busca avançada de contratos foi aprimorada com mais opções de filtro, tornand…" at bounding box center [289, 262] width 300 height 19
click at [371, 268] on li "Mais Opções de Filtros em Contratos: Os filtros de contratos foram aprimorados …" at bounding box center [295, 262] width 318 height 21
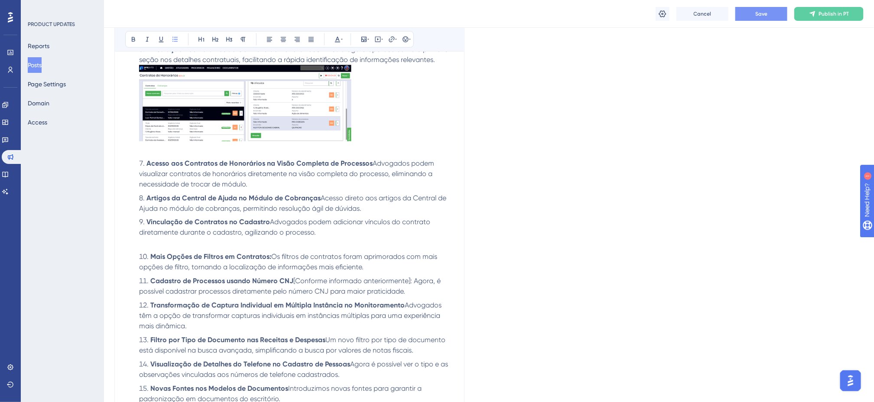
click at [185, 271] on span "Os filtros de contratos foram aprimorados com mais opções de filtro, tornando a…" at bounding box center [289, 262] width 300 height 19
click at [188, 271] on span "Os filtros de contratos foram aprimorados com mais opções de filtro, tornando a…" at bounding box center [289, 262] width 300 height 19
click at [359, 267] on li "Mais Opções de Filtros em Contratos: Os filtros de contratos foram aprimorados …" at bounding box center [295, 262] width 318 height 21
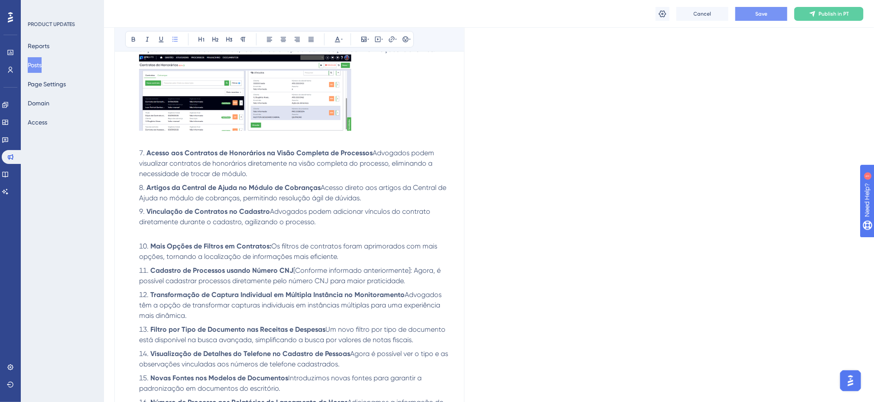
scroll to position [697, 0]
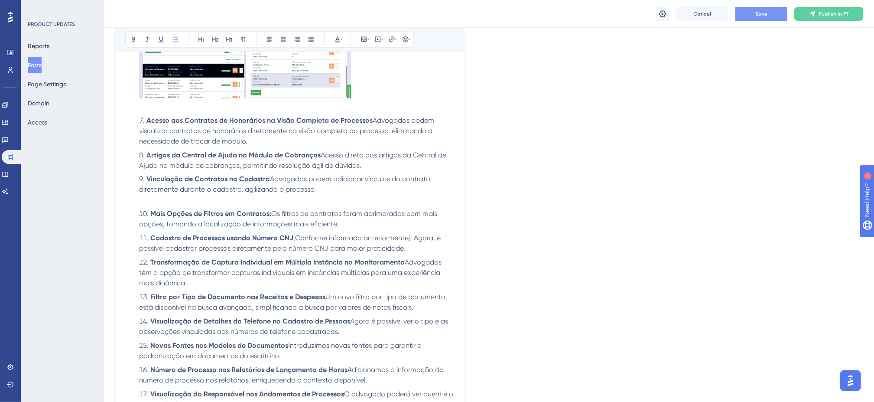
click at [409, 240] on span "[Conforme informado anteriormente]: Agora, é possível cadastrar processos diret…" at bounding box center [290, 243] width 303 height 19
click at [322, 249] on li "Cadastro de Processos usando Número CNJ : Agora, é possível cadastrar processos…" at bounding box center [295, 243] width 318 height 21
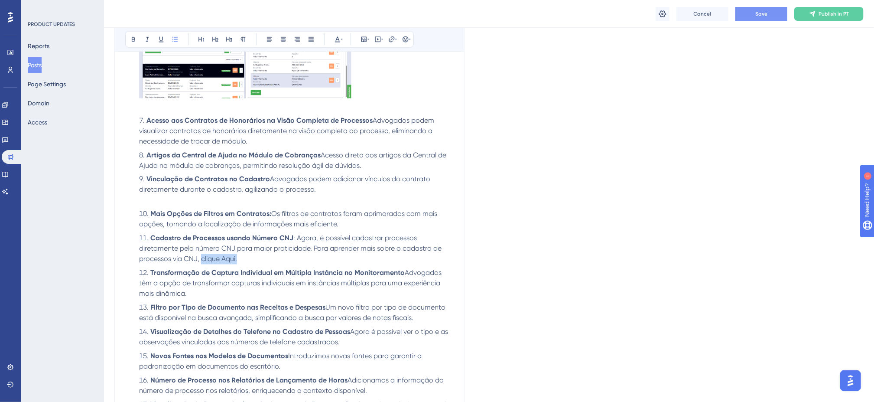
drag, startPoint x: 242, startPoint y: 263, endPoint x: 200, endPoint y: 261, distance: 42.0
click at [200, 261] on li "Cadastro de Processos usando Número CNJ : Agora, é possível cadastrar processos…" at bounding box center [295, 248] width 318 height 31
click at [391, 37] on icon at bounding box center [391, 39] width 7 height 7
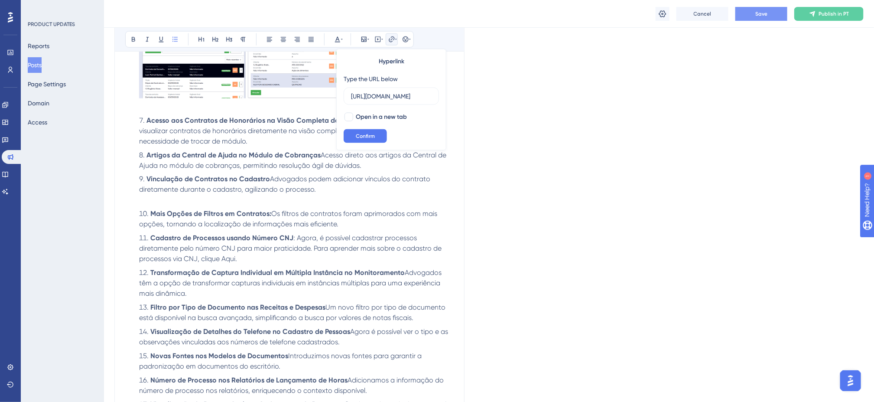
scroll to position [0, 173]
type input "[URL][DOMAIN_NAME]"
click at [350, 114] on div at bounding box center [348, 117] width 9 height 9
checkbox input "true"
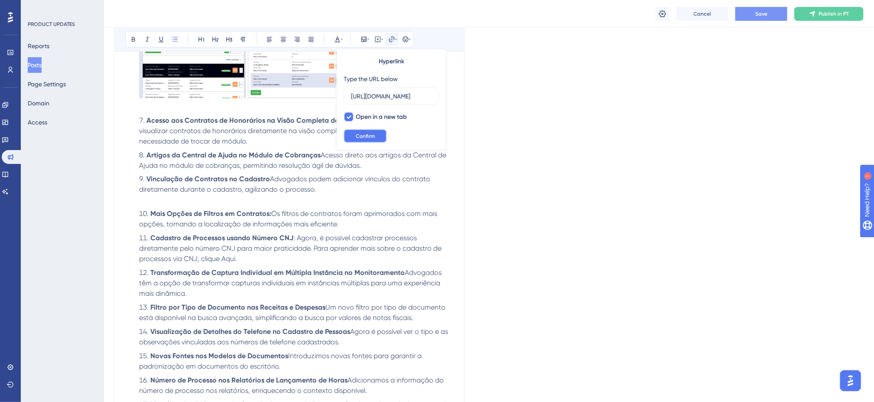
drag, startPoint x: 367, startPoint y: 132, endPoint x: 407, endPoint y: 140, distance: 40.8
click at [367, 133] on button "Confirm" at bounding box center [365, 136] width 43 height 14
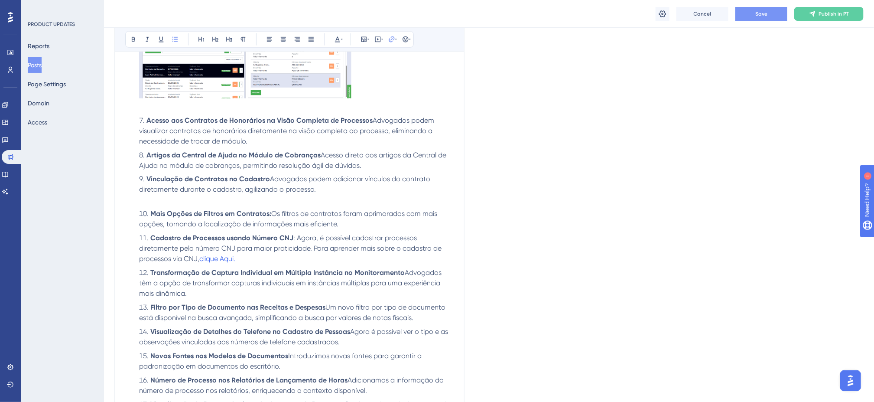
click at [284, 279] on li "Transformação de Captura Individual em Múltipla Instância no Monitoramento Advo…" at bounding box center [295, 283] width 318 height 31
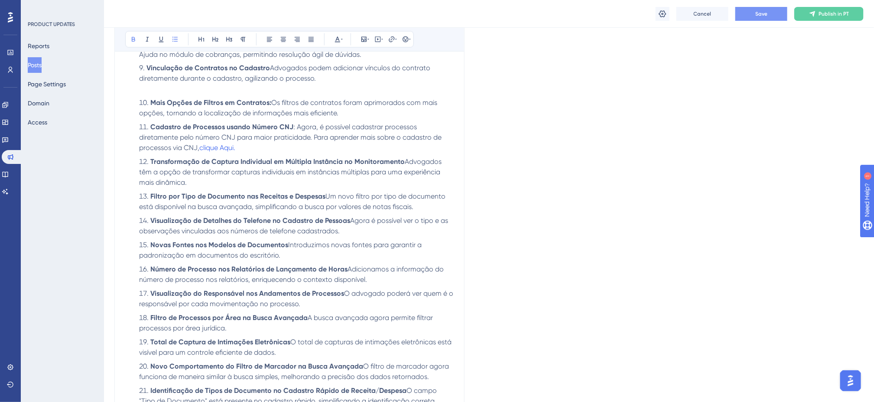
scroll to position [827, 0]
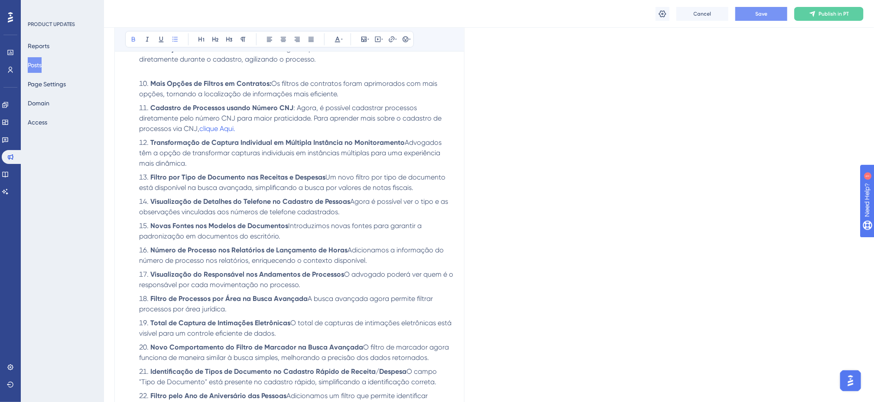
click at [204, 164] on li "Transformação de Captura Individual em Múltipla Instância no Monitoramento Advo…" at bounding box center [295, 153] width 318 height 31
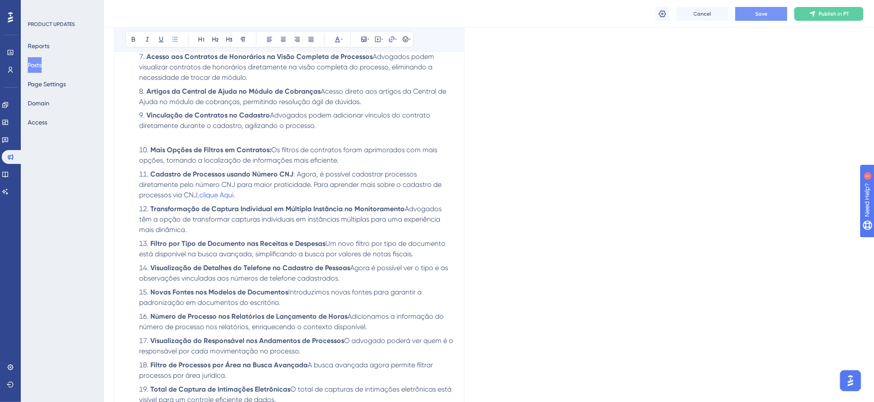
scroll to position [740, 0]
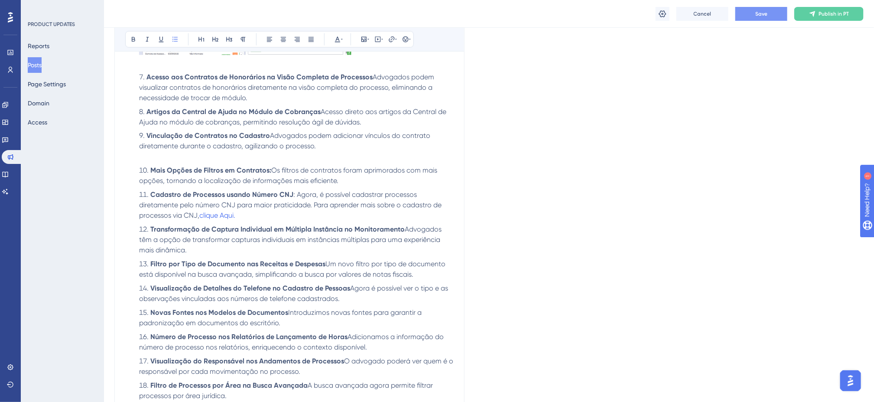
click at [380, 123] on li "Artigos da Central de Ajuda no Módulo de Cobranças Acesso direto aos artigos da…" at bounding box center [295, 117] width 318 height 21
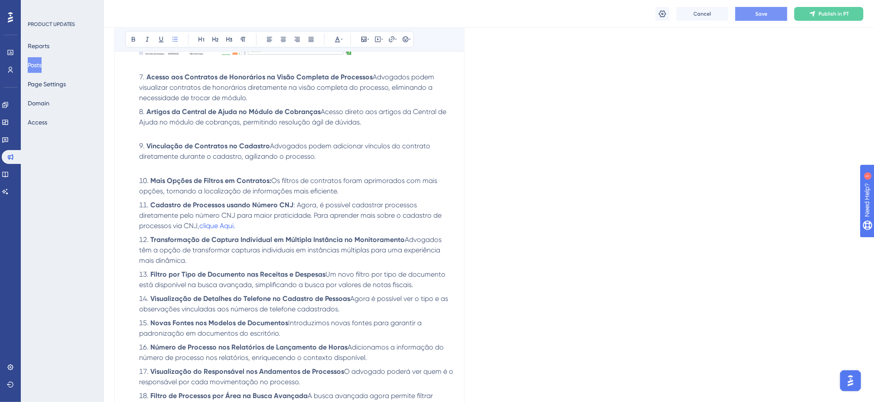
click at [340, 101] on li "Acesso aos Contratos de Honorários na Visão Completa de Processos Advogados pod…" at bounding box center [295, 87] width 318 height 31
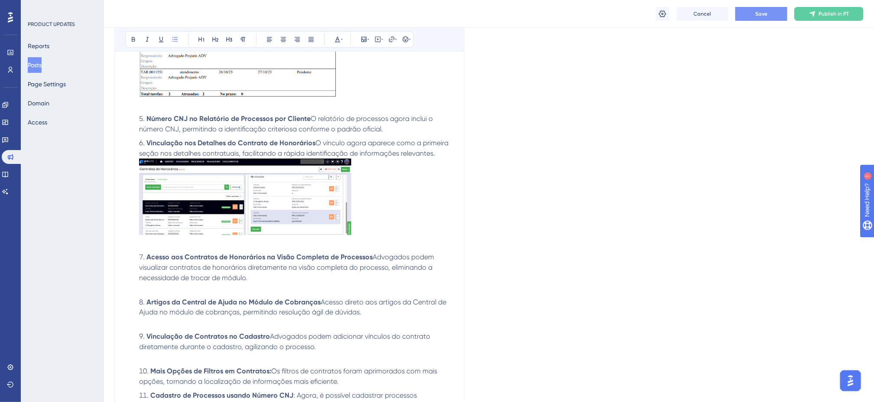
scroll to position [480, 0]
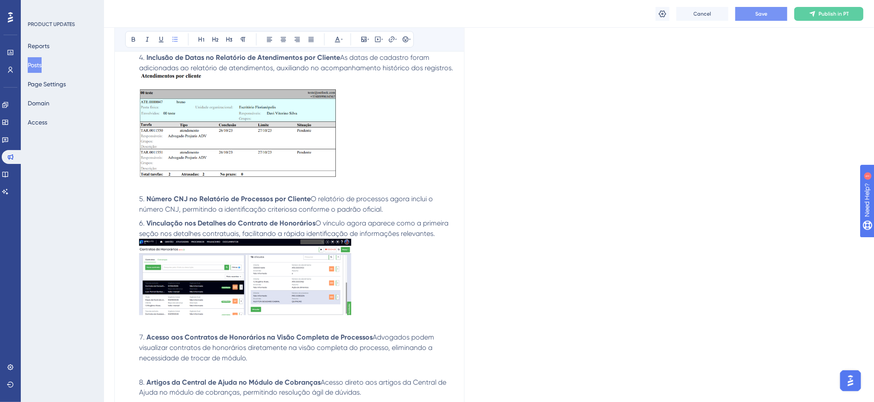
click at [394, 208] on li "Número CNJ no Relatório de Processos por Cliente O relatório de processos agora…" at bounding box center [295, 204] width 318 height 21
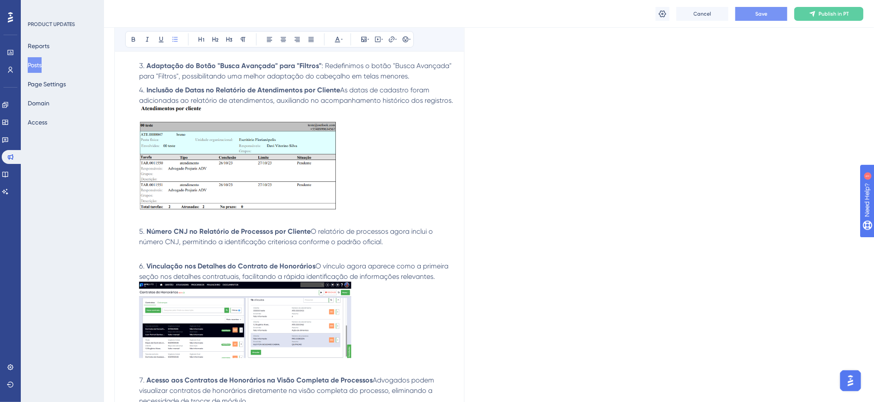
scroll to position [350, 0]
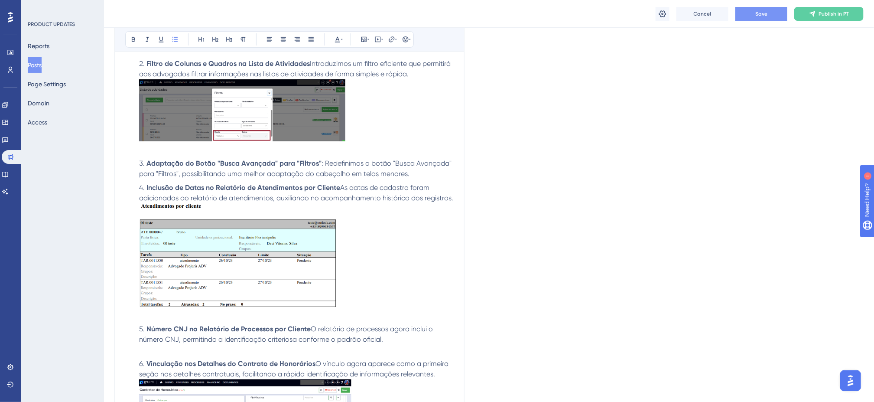
click at [410, 172] on li "Adaptação do Botão "Busca Avançada" para "Filtros" : Redefinimos o botão "Busca…" at bounding box center [295, 168] width 318 height 21
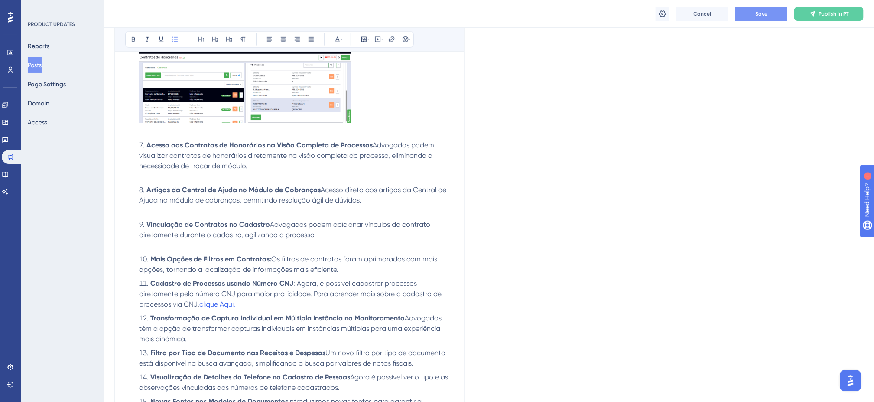
scroll to position [784, 0]
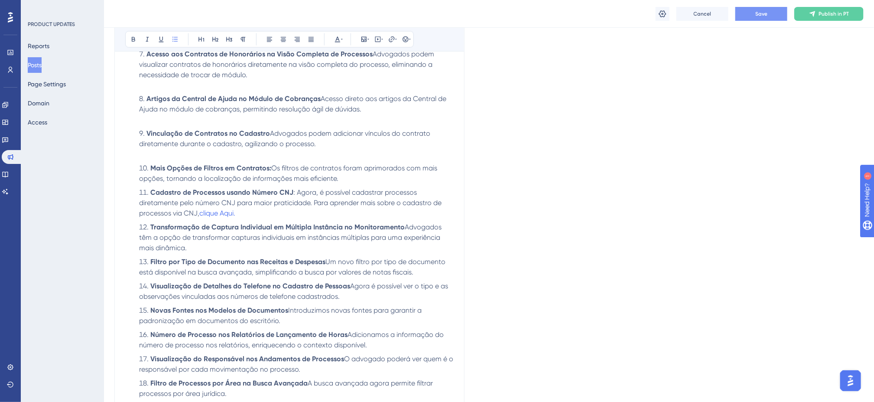
click at [349, 182] on li "Mais Opções de Filtros em Contratos: Os filtros de contratos foram aprimorados …" at bounding box center [295, 173] width 318 height 21
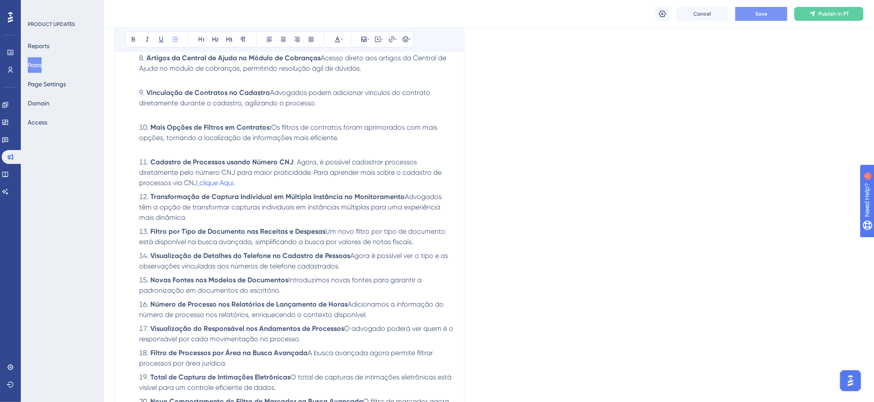
scroll to position [827, 0]
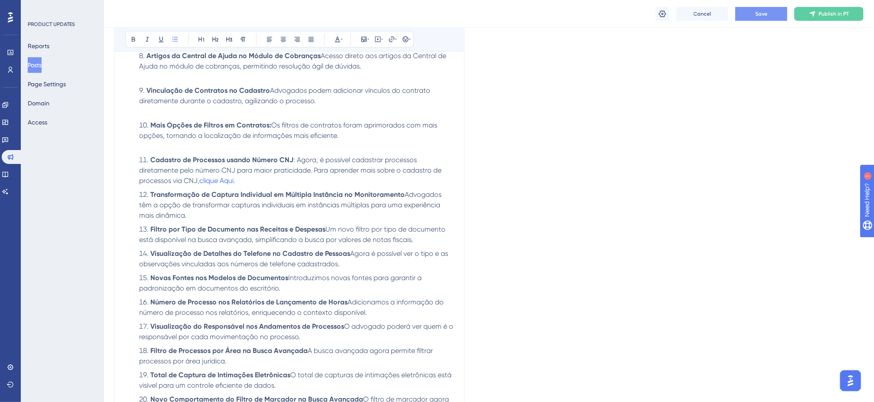
click at [318, 186] on li "Cadastro de Processos usando Número CNJ : Agora, é possível cadastrar processos…" at bounding box center [295, 170] width 318 height 31
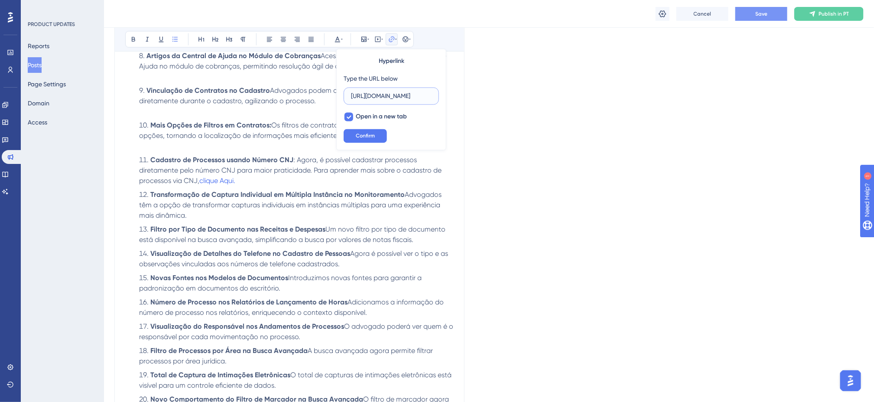
scroll to position [0, 173]
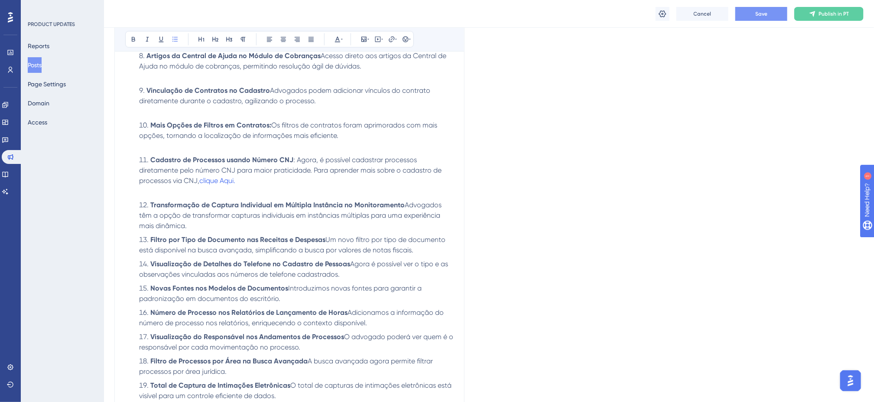
click at [238, 228] on li "Transformação de Captura Individual em Múltipla Instância no Monitoramento Advo…" at bounding box center [295, 215] width 318 height 31
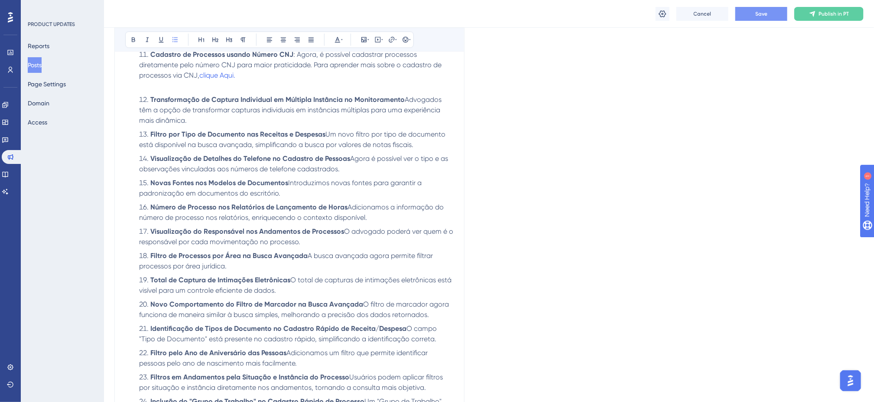
scroll to position [957, 0]
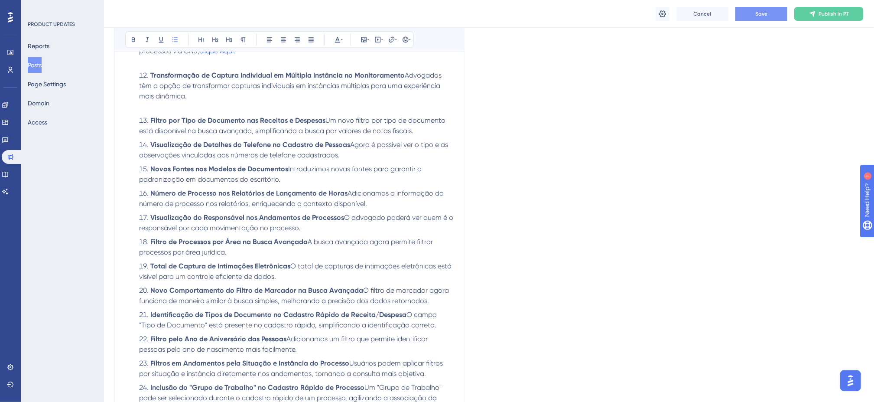
click at [424, 130] on li "Filtro por Tipo de Documento nas Receitas e Despesas Um novo filtro por tipo de…" at bounding box center [295, 125] width 318 height 21
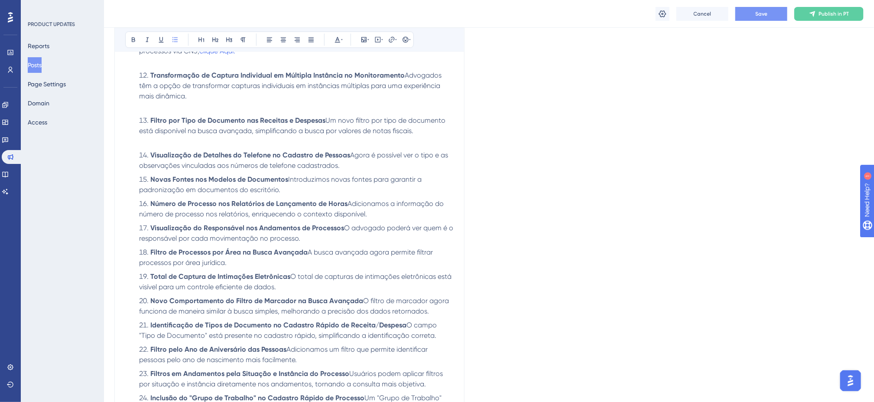
click at [358, 168] on li "Visualização de Detalhes do Telefone no Cadastro de Pessoas Agora é possível ve…" at bounding box center [295, 160] width 318 height 21
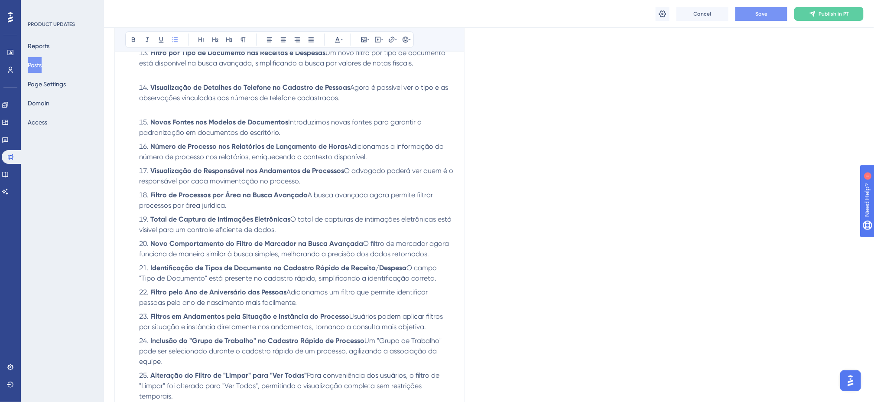
scroll to position [1044, 0]
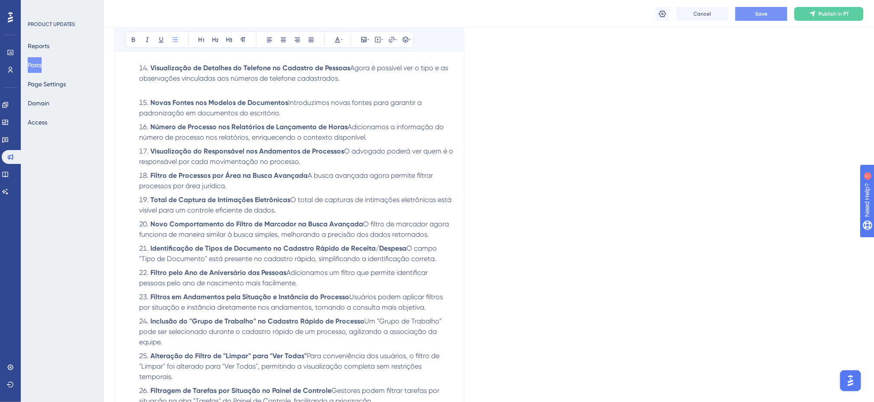
click at [298, 114] on li "Novas Fontes nos Modelos de Documentos Introduzimos novas fontes para garantir …" at bounding box center [295, 107] width 318 height 21
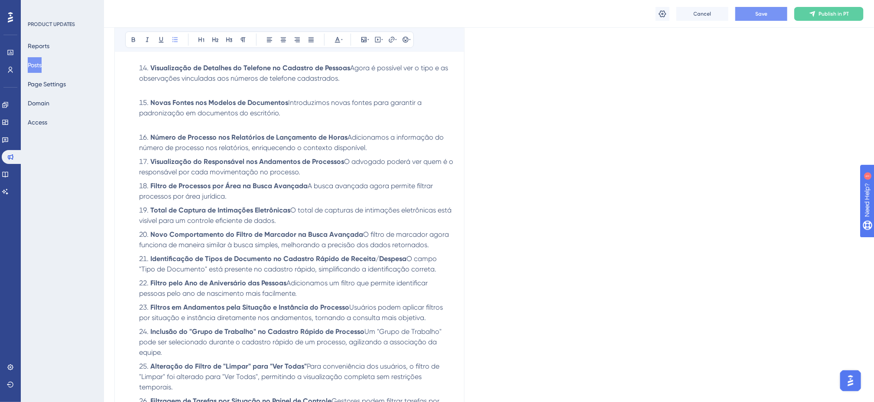
click at [387, 149] on li "Número de Processo nos Relatórios de Lançamento de Horas Adicionamos a informaç…" at bounding box center [295, 142] width 318 height 21
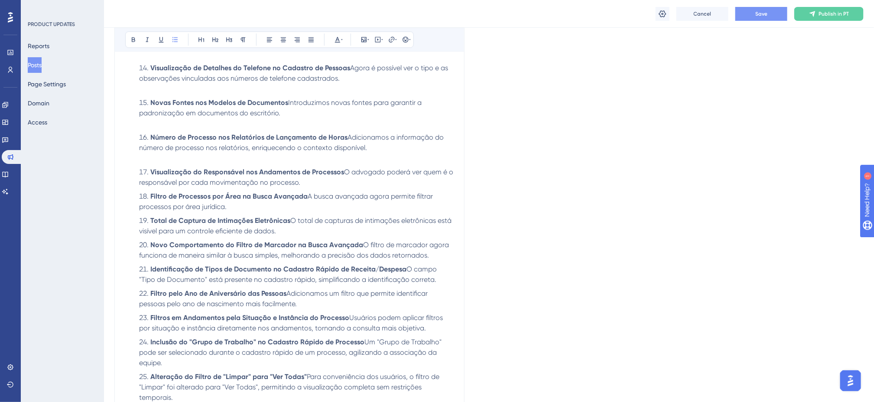
click at [313, 186] on li "Visualização do Responsável nos Andamentos de Processos O advogado poderá ver q…" at bounding box center [295, 177] width 318 height 21
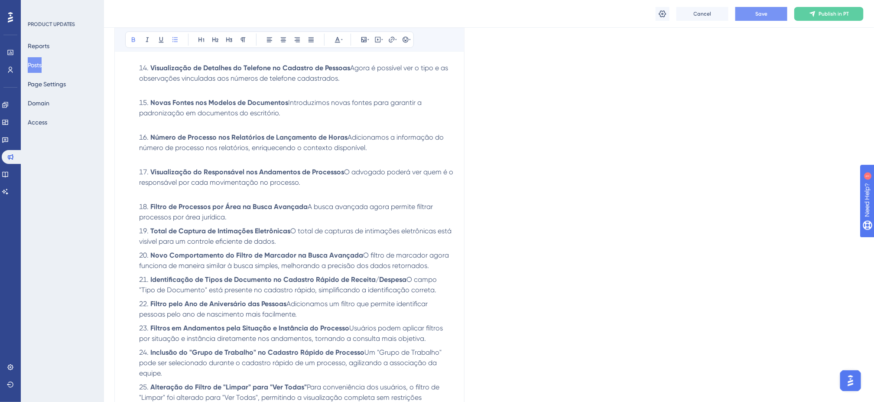
click at [259, 219] on li "Filtro de Processos por Área na Busca Avançada A busca avançada agora permite f…" at bounding box center [295, 211] width 318 height 21
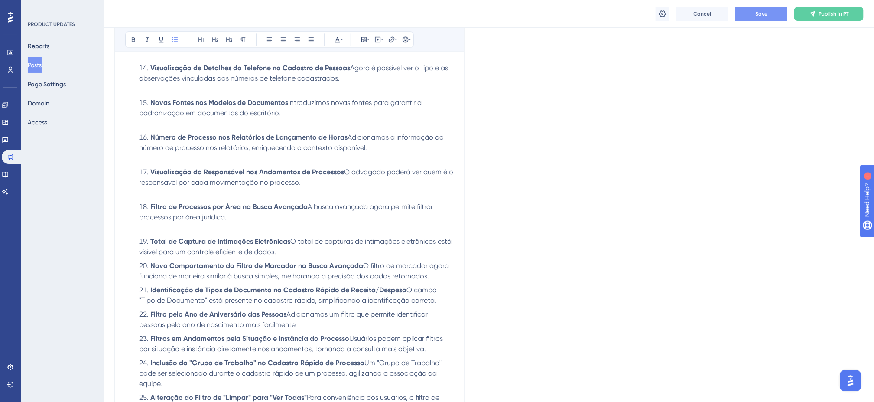
scroll to position [1087, 0]
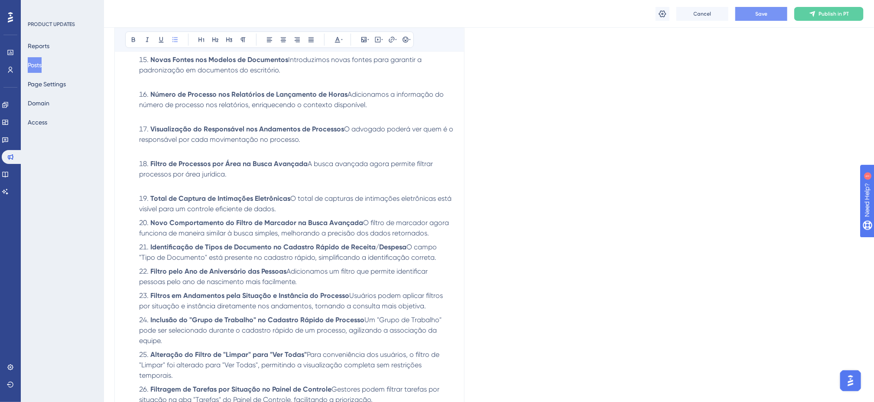
click at [290, 214] on li "Total de Captura de Intimações Eletrônicas O total de capturas de intimações el…" at bounding box center [295, 203] width 318 height 21
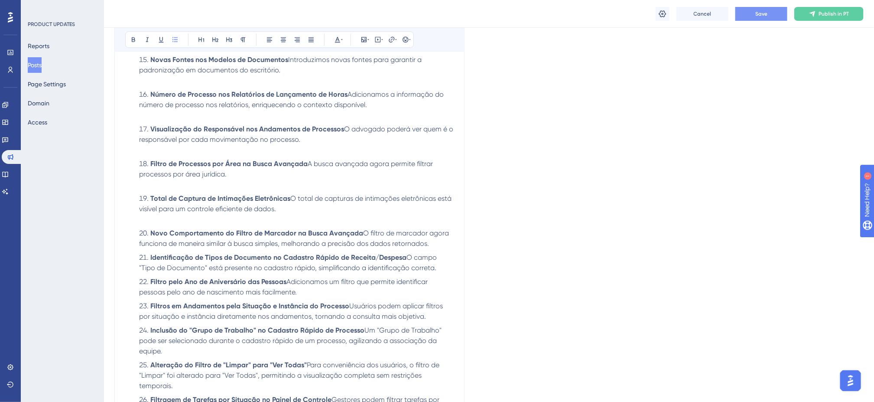
click at [438, 242] on li "Novo Comportamento do Filtro de Marcador na Busca Avançada O filtro de marcador…" at bounding box center [295, 238] width 318 height 21
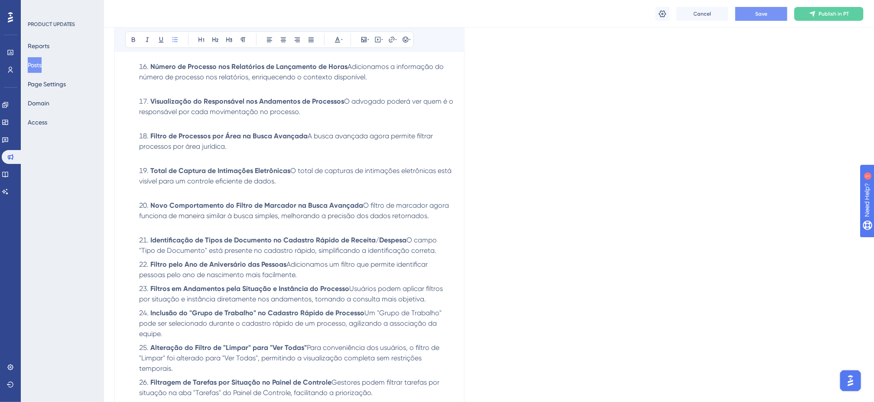
scroll to position [1130, 0]
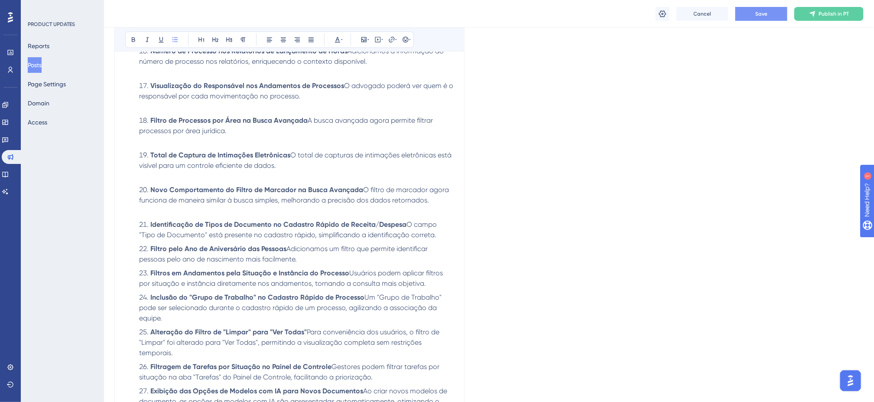
click at [444, 237] on li "Identificação de Tipos de Documento no Cadastro Rápido de Receita/Despesa O cam…" at bounding box center [295, 229] width 318 height 21
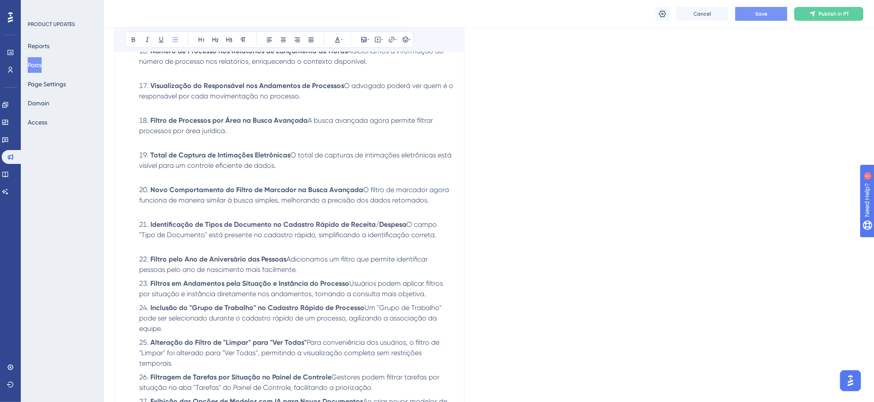
click at [308, 272] on li "Filtro pelo Ano de Aniversário das Pessoas Adicionamos um filtro que permite id…" at bounding box center [295, 264] width 318 height 21
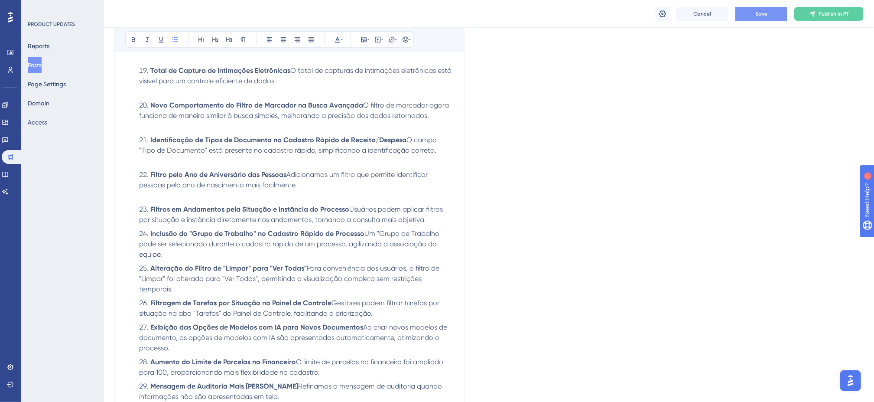
scroll to position [1217, 0]
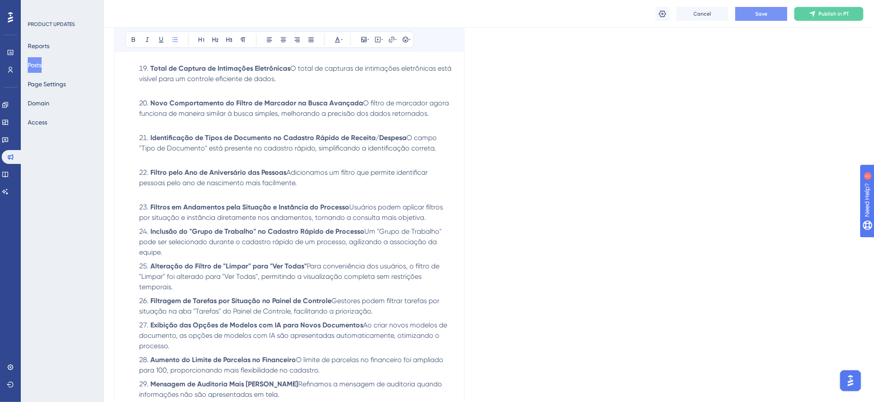
click at [441, 220] on li "Filtros em Andamentos pela Situação e Instância do Processo Usuários podem apli…" at bounding box center [295, 212] width 318 height 21
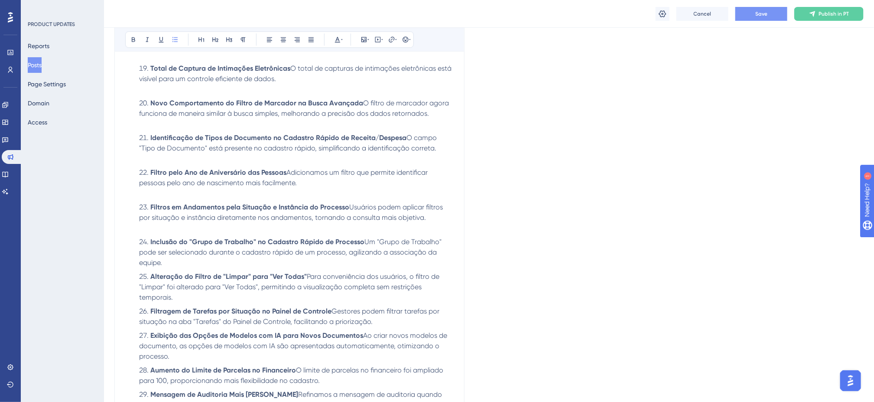
click at [252, 263] on li "Inclusão do "Grupo de Trabalho" no Cadastro Rápido de Processo Um "Grupo de Tra…" at bounding box center [295, 252] width 318 height 31
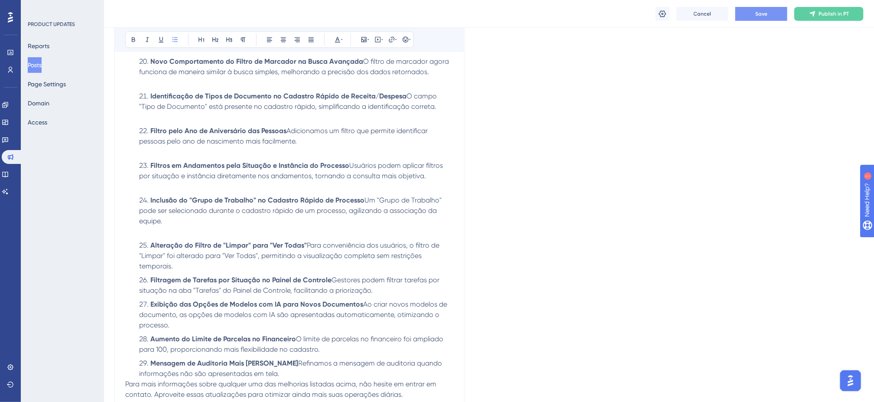
scroll to position [1260, 0]
click at [213, 264] on li "Alteração do Filtro de "Limpar" para "Ver Todas" Para conveniência dos usuários…" at bounding box center [295, 253] width 318 height 31
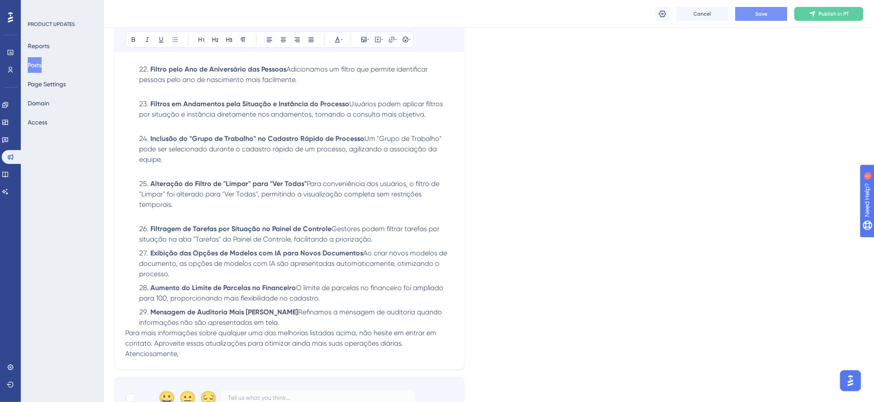
scroll to position [1346, 0]
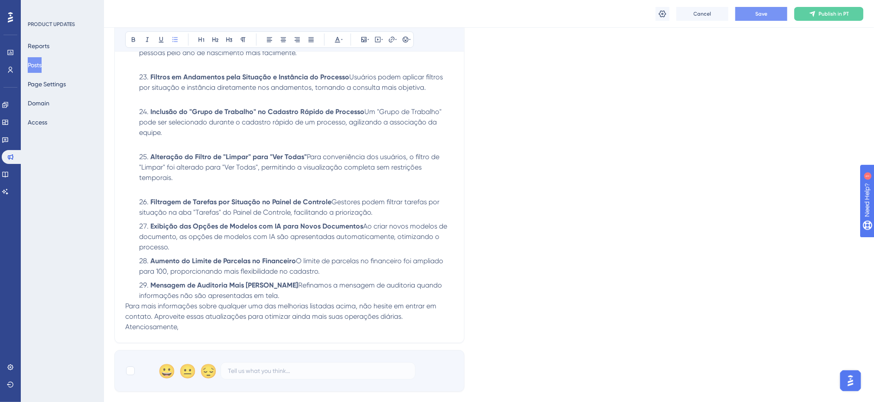
click at [386, 215] on li "Filtragem de Tarefas por Situação no Painel de Controle Gestores podem filtrar …" at bounding box center [295, 207] width 318 height 21
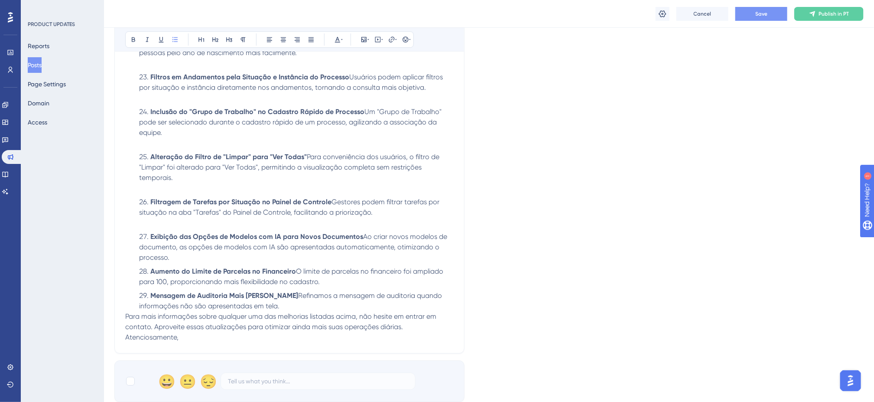
click at [196, 257] on li "Exibição das Opções de Modelos com IA para Novos Documentos Ao criar novos mode…" at bounding box center [295, 246] width 318 height 31
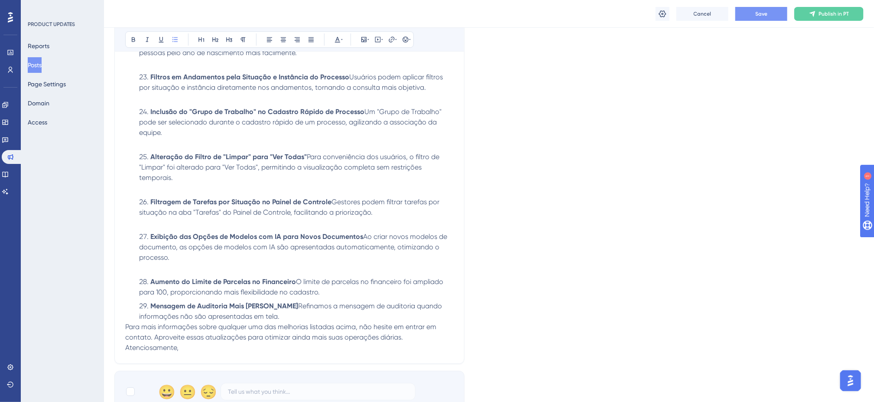
click at [326, 291] on li "Aumento do Limite de Parcelas no Financeiro O limite de parcelas no financeiro …" at bounding box center [295, 286] width 318 height 21
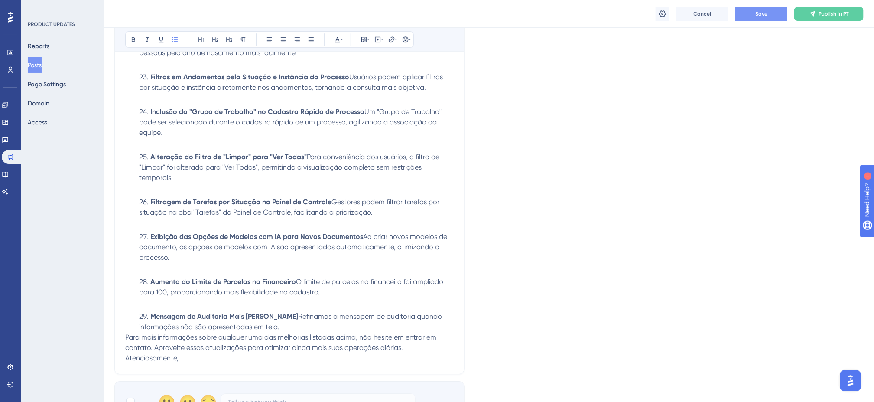
click at [243, 326] on li "Mensagem de Auditoria Mais [PERSON_NAME] Refinamos a mensagem de auditoria quan…" at bounding box center [295, 321] width 318 height 21
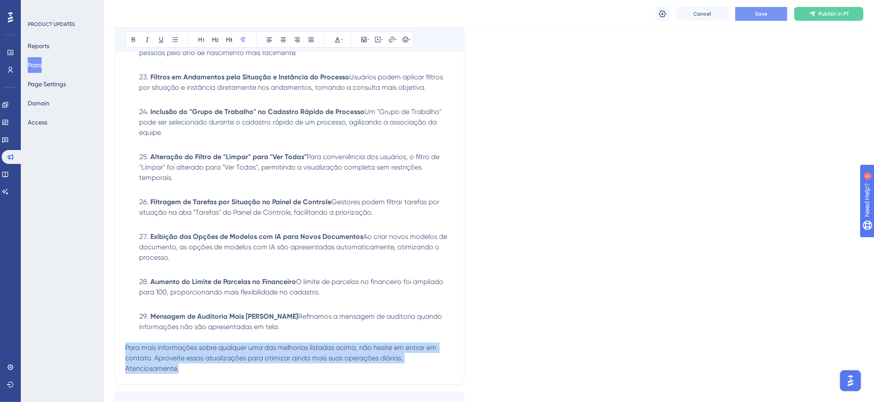
drag, startPoint x: 202, startPoint y: 367, endPoint x: 123, endPoint y: 348, distance: 81.4
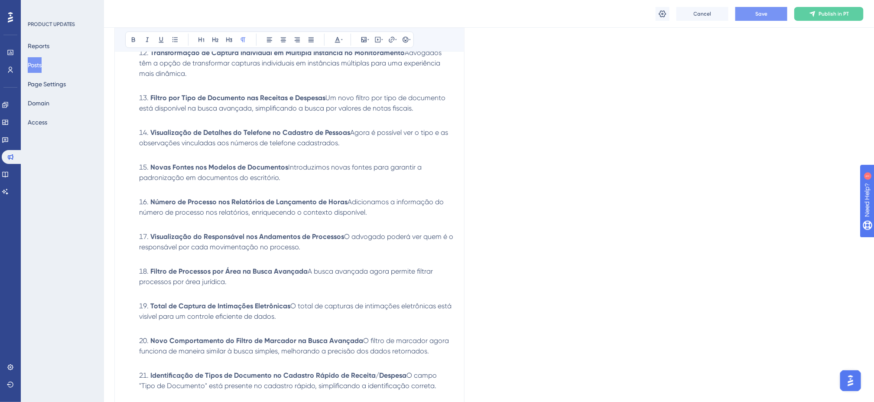
scroll to position [1000, 0]
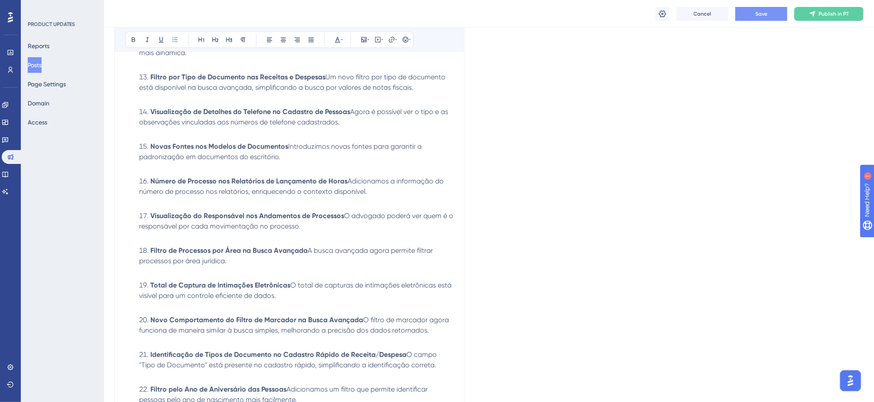
click at [304, 230] on li "Visualização do Responsável nos Andamentos de Processos O advogado poderá ver q…" at bounding box center [295, 226] width 318 height 31
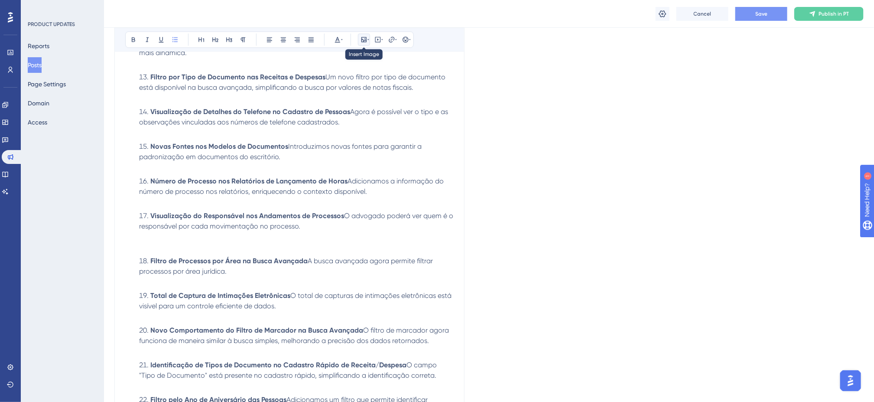
click at [365, 37] on icon at bounding box center [363, 39] width 7 height 7
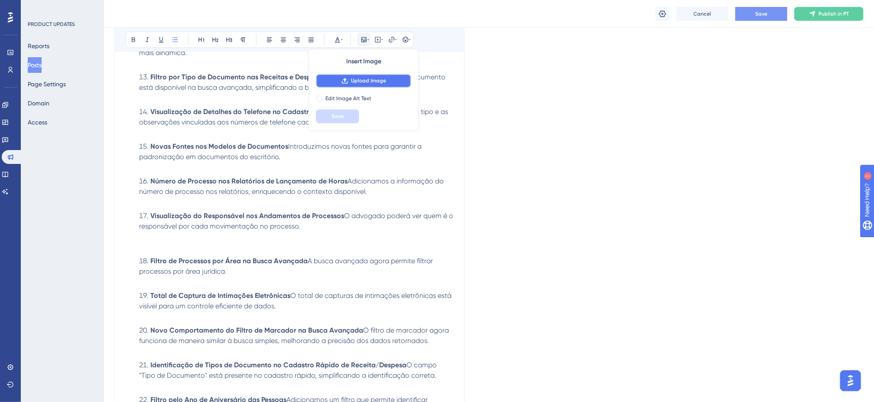
click at [363, 79] on span "Upload Image" at bounding box center [368, 80] width 35 height 7
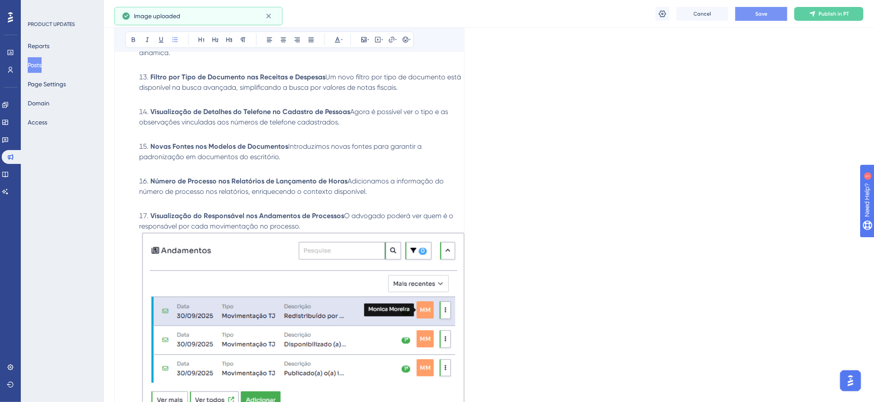
click at [211, 298] on img at bounding box center [303, 324] width 328 height 187
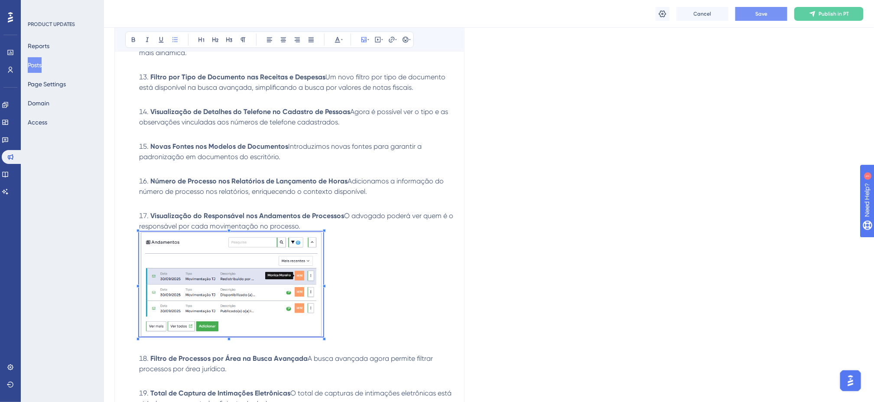
click at [323, 339] on div at bounding box center [231, 339] width 184 height 0
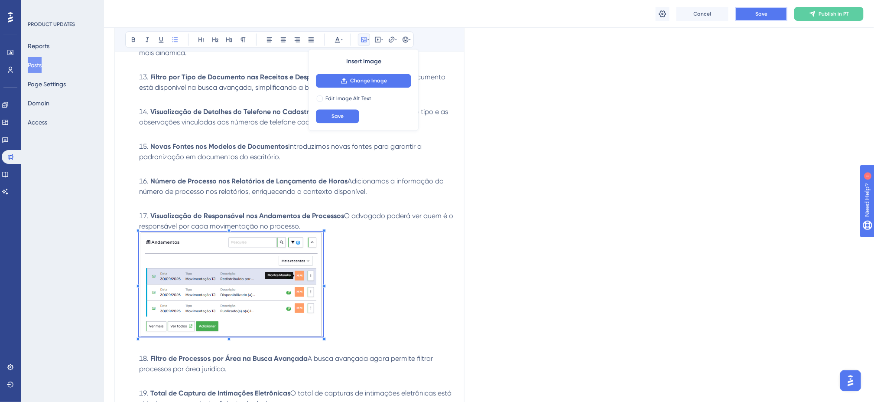
click at [745, 11] on button "Save" at bounding box center [761, 14] width 52 height 14
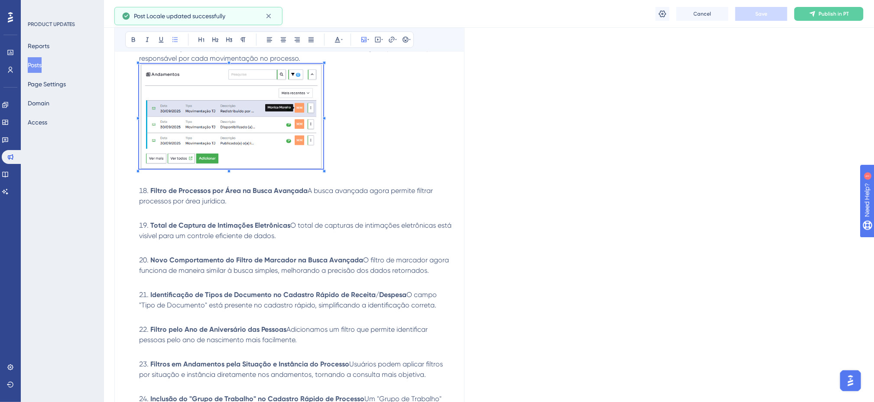
scroll to position [1174, 0]
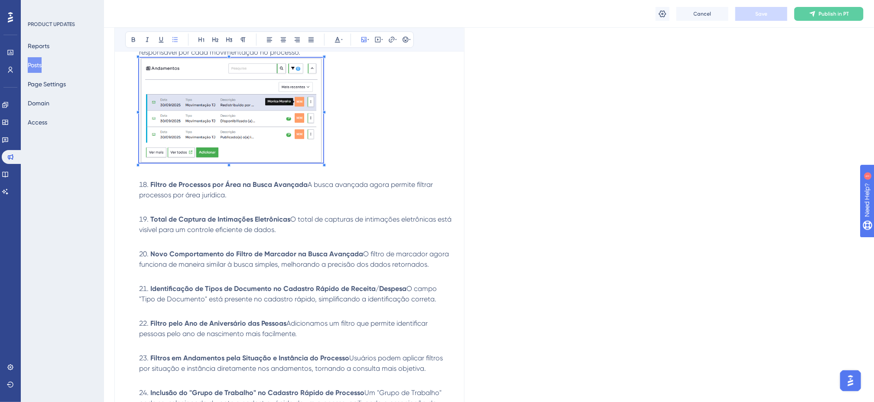
click at [304, 185] on strong "Filtro de Processos por Área na Busca Avançada" at bounding box center [228, 184] width 157 height 8
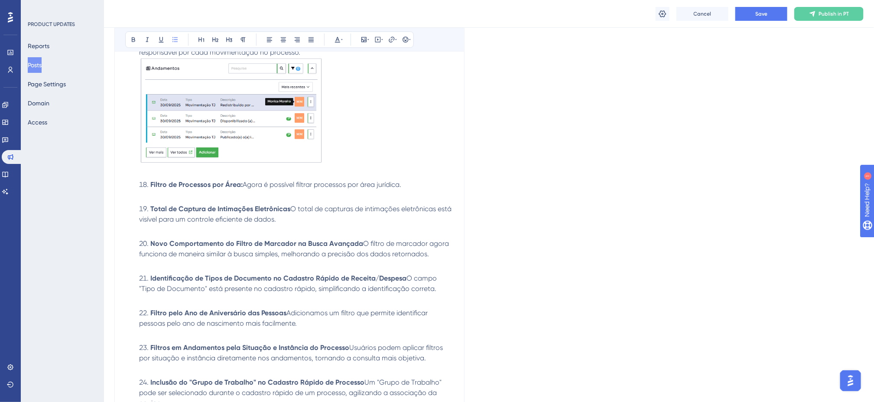
click at [322, 227] on li "Total de Captura de Intimações Eletrônicas O total de capturas de intimações el…" at bounding box center [295, 219] width 318 height 31
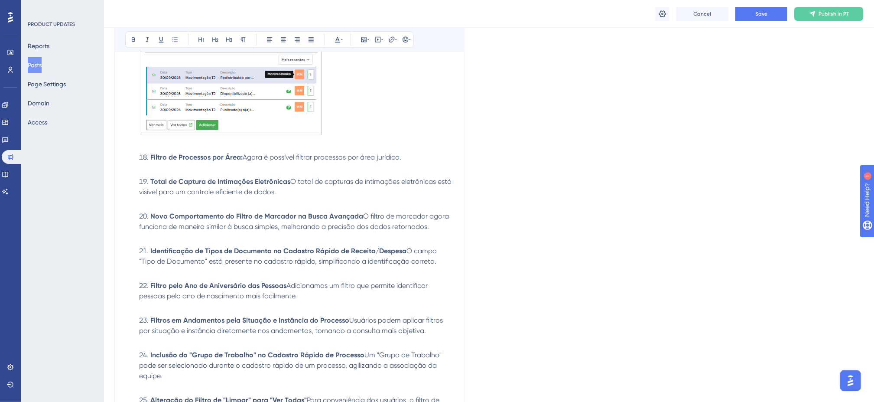
scroll to position [1217, 0]
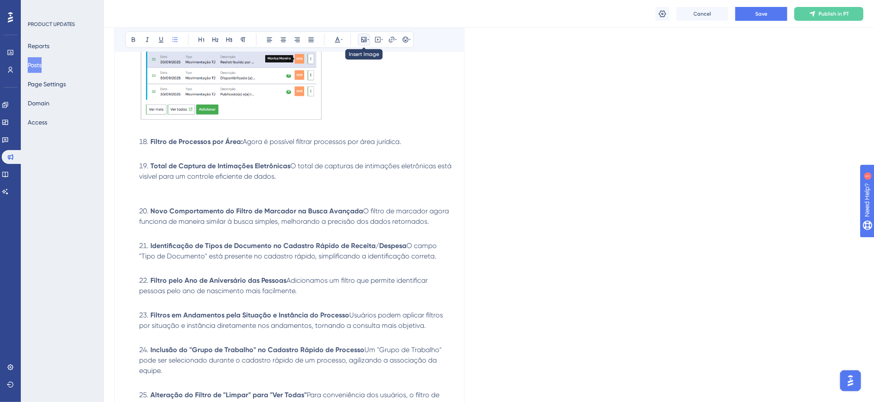
click at [366, 37] on icon at bounding box center [363, 39] width 7 height 7
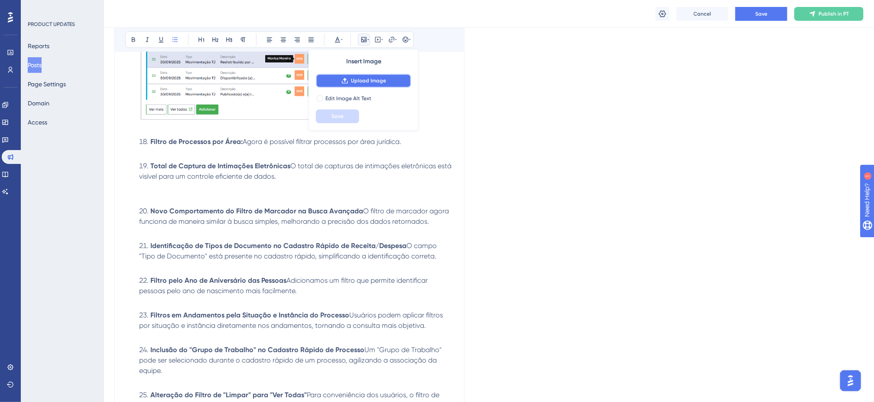
click at [381, 77] on span "Upload Image" at bounding box center [368, 80] width 35 height 7
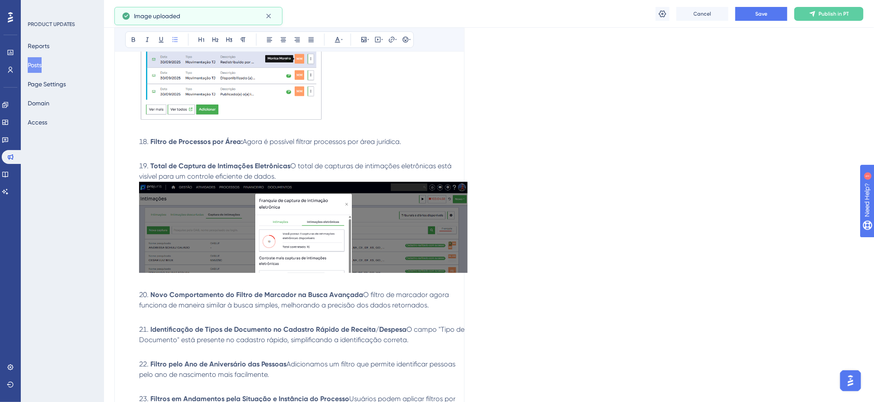
click at [412, 205] on img at bounding box center [303, 227] width 328 height 91
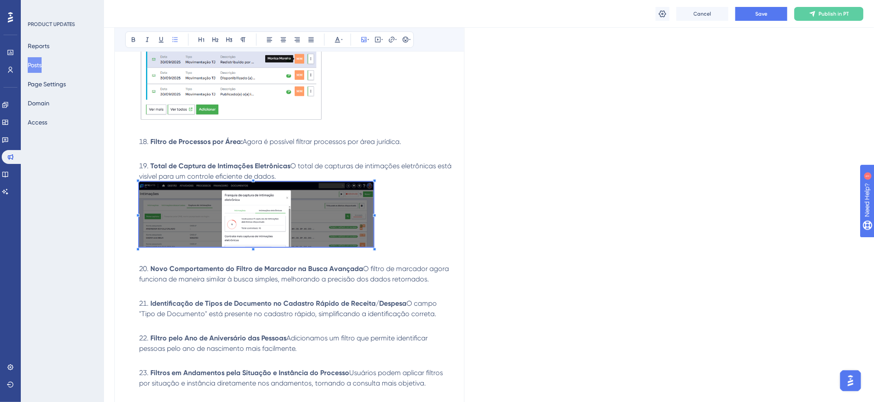
click at [373, 250] on div at bounding box center [256, 250] width 234 height 0
click at [343, 121] on button "Save" at bounding box center [337, 116] width 43 height 14
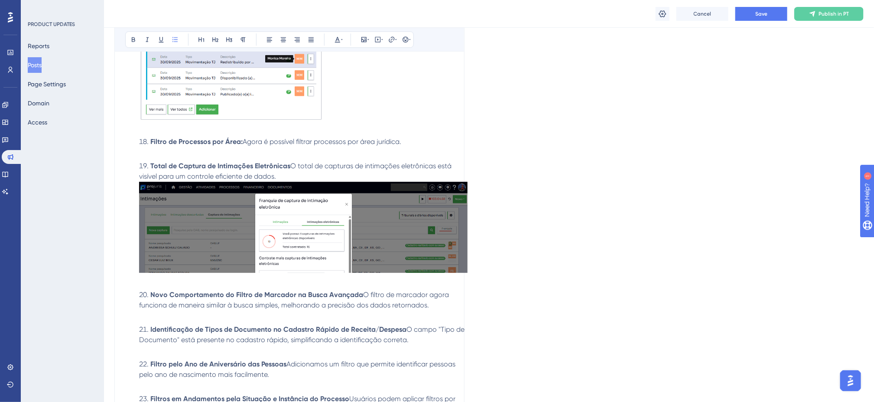
click at [380, 214] on img at bounding box center [303, 227] width 328 height 91
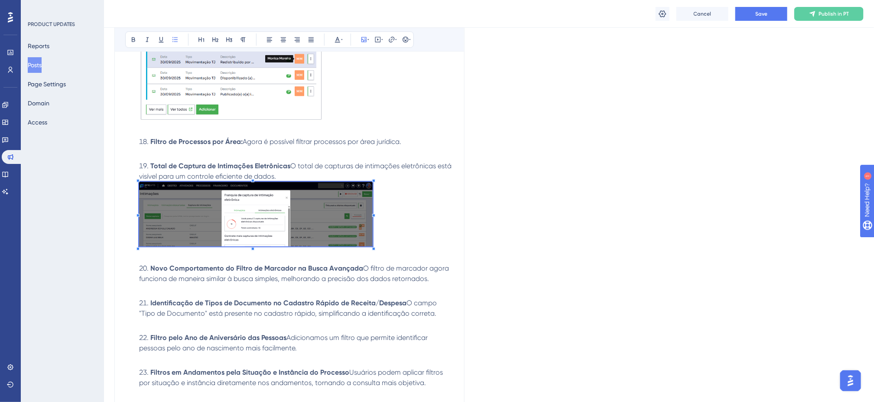
click at [372, 249] on div at bounding box center [256, 249] width 234 height 0
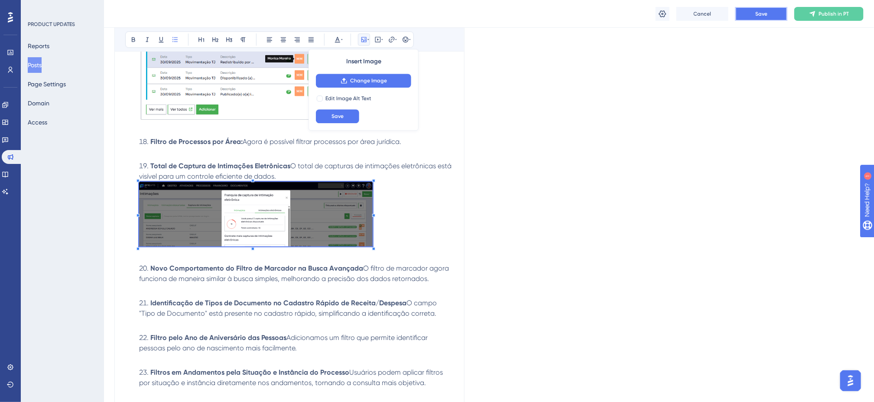
click at [743, 14] on button "Save" at bounding box center [761, 14] width 52 height 14
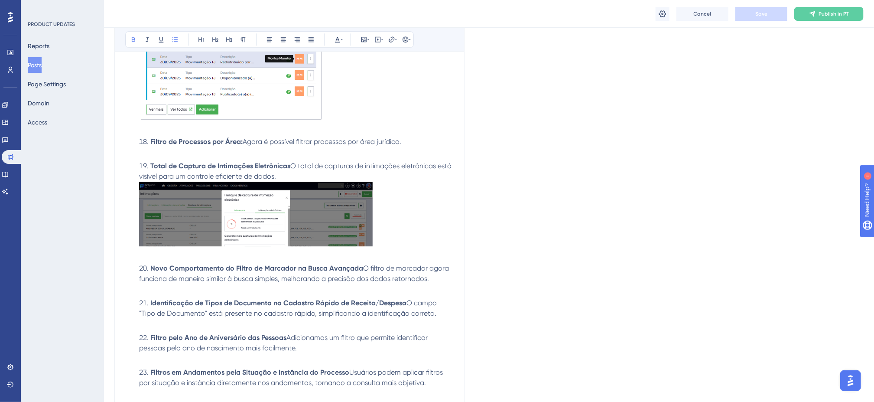
click at [358, 271] on strong "Novo Comportamento do Filtro de Marcador na Busca Avançada" at bounding box center [256, 268] width 213 height 8
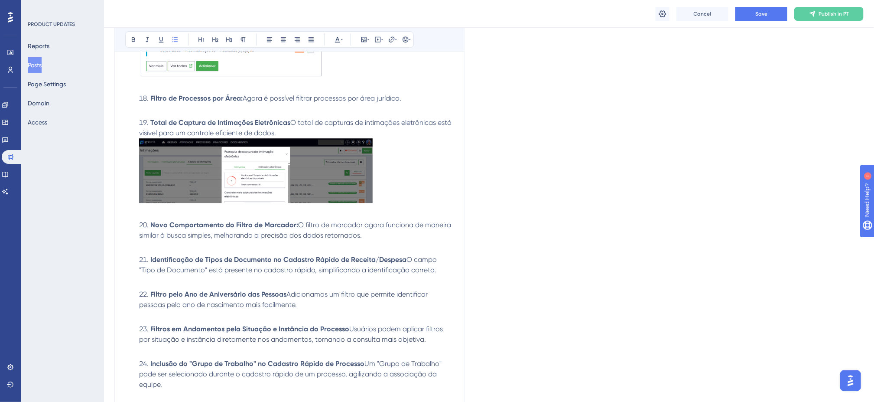
scroll to position [1304, 0]
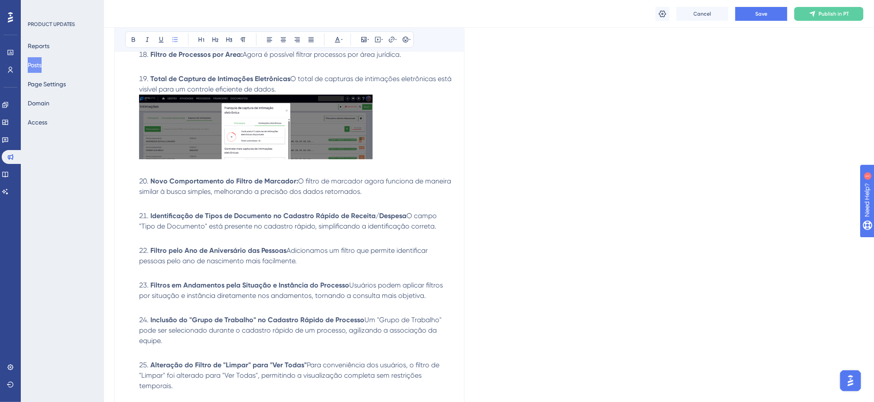
click at [364, 195] on li "Novo Comportamento do Filtro de Marcador: O filtro de marcador agora funciona d…" at bounding box center [295, 191] width 318 height 31
click at [372, 238] on li "Identificação de Tipos de Documento no Cadastro Rápido de Receita/Despesa O cam…" at bounding box center [295, 226] width 318 height 31
click at [315, 260] on li "Filtro pelo Ano de Aniversário das Pessoas Adicionamos um filtro que permite id…" at bounding box center [295, 260] width 318 height 31
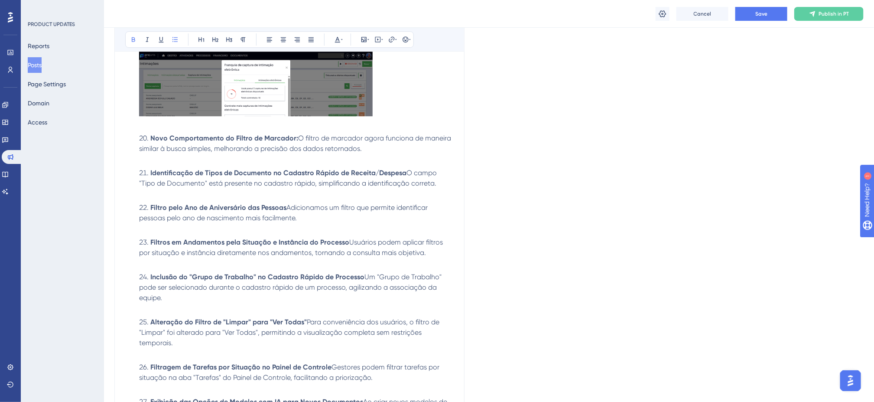
click at [243, 211] on strong "Filtro pelo Ano de Aniversário das Pessoas" at bounding box center [218, 207] width 136 height 8
click at [314, 217] on li "Filtro pelo Ano de Nascimento das Pessoas Adicionamos um filtro que permite ide…" at bounding box center [295, 217] width 318 height 31
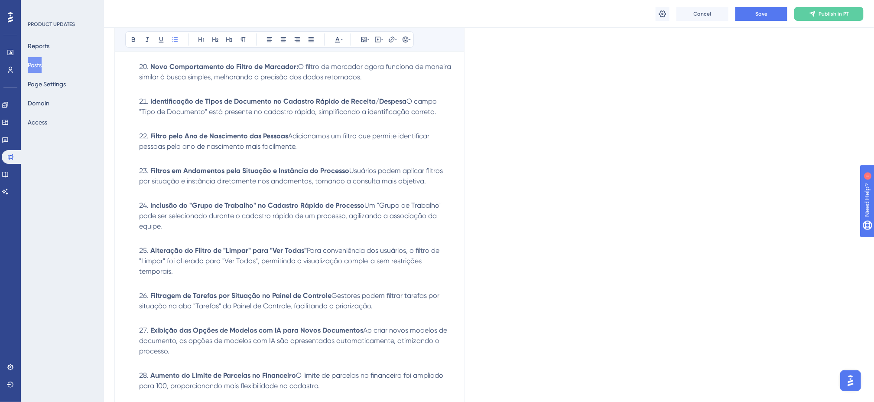
scroll to position [1434, 0]
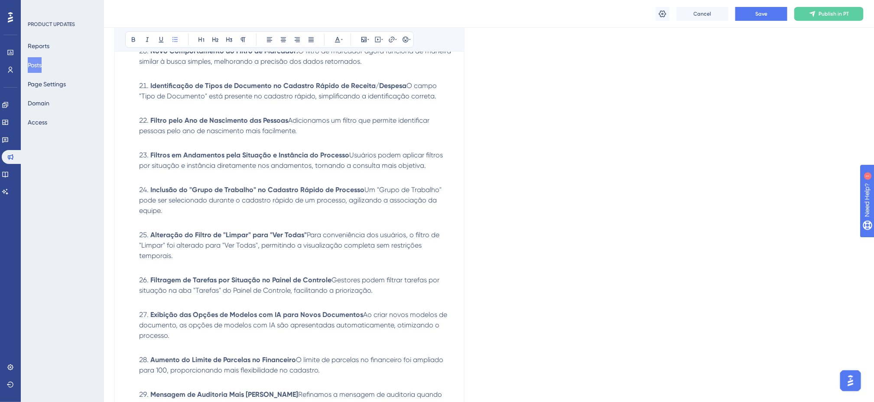
click at [201, 164] on span "Usuários podem aplicar filtros por situação e instância diretamente nos andamen…" at bounding box center [291, 160] width 305 height 19
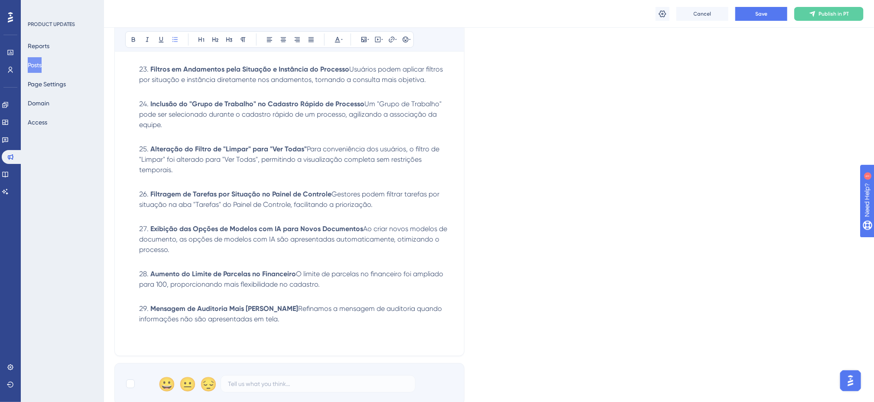
scroll to position [1520, 0]
click at [303, 150] on strong "Alteração do Filtro de "Limpar" para "Ver Todas"" at bounding box center [228, 148] width 156 height 8
click at [230, 170] on li "Alteração do Filtro de "Limpar" para "Ver Todas" nos Filtros Rápidos Para conve…" at bounding box center [295, 164] width 318 height 42
click at [220, 167] on li "Alteração do Filtro de "Limpar" para "Ver Todas" nos Filtros Rápidos Para conve…" at bounding box center [295, 164] width 318 height 42
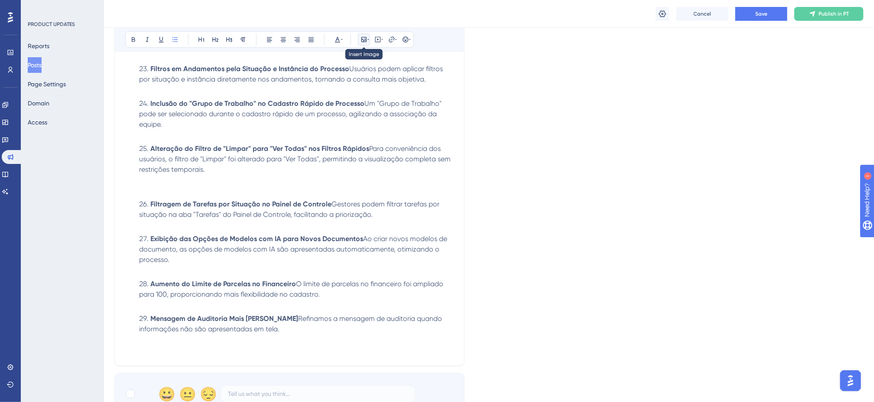
click at [364, 34] on button at bounding box center [364, 39] width 12 height 12
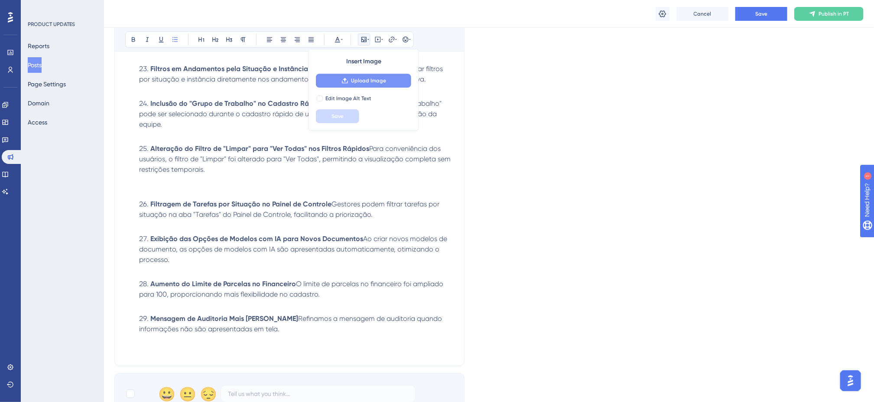
click at [368, 78] on span "Upload Image" at bounding box center [368, 80] width 35 height 7
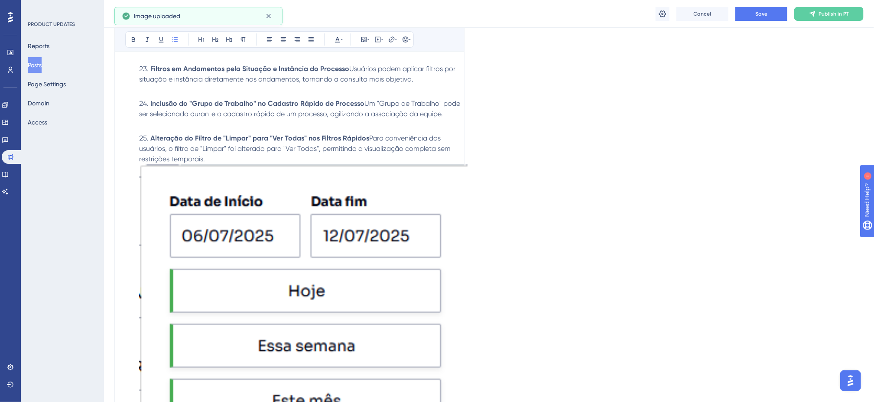
click at [277, 229] on img at bounding box center [303, 364] width 328 height 401
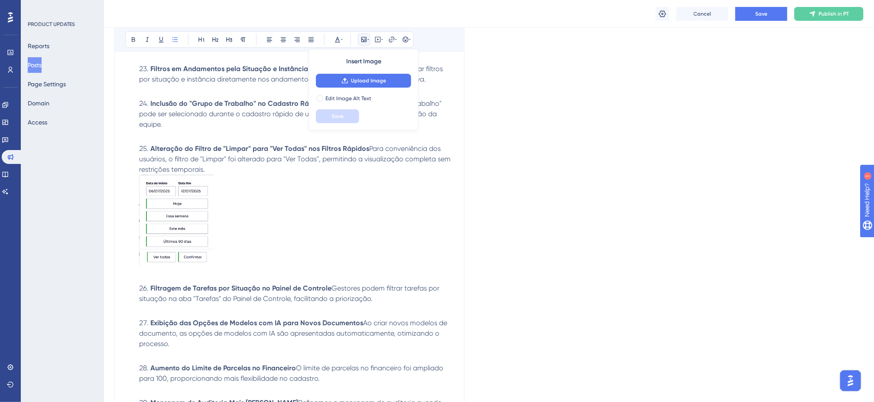
click at [212, 175] on li "Alteração do Filtro de "Limpar" para "Ver Todas" nos Filtros Rápidos Para conve…" at bounding box center [295, 211] width 318 height 136
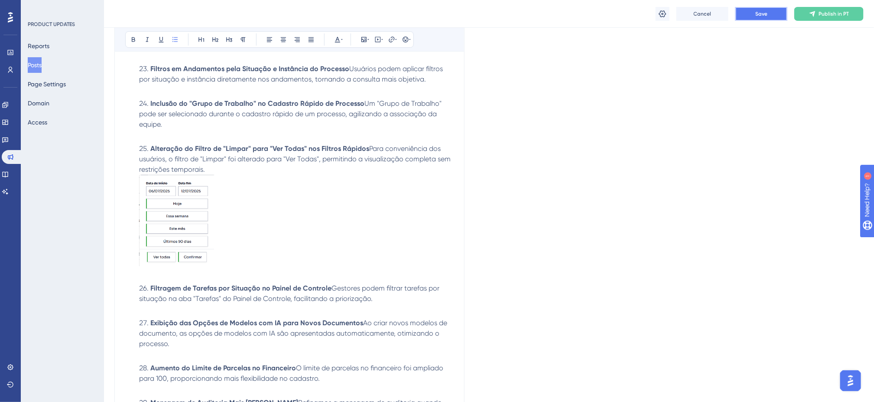
click at [754, 16] on button "Save" at bounding box center [761, 14] width 52 height 14
click at [229, 166] on li "Alteração do Filtro de "Limpar" para "Ver Todas" nos Filtros Rápidos Para conve…" at bounding box center [295, 211] width 318 height 136
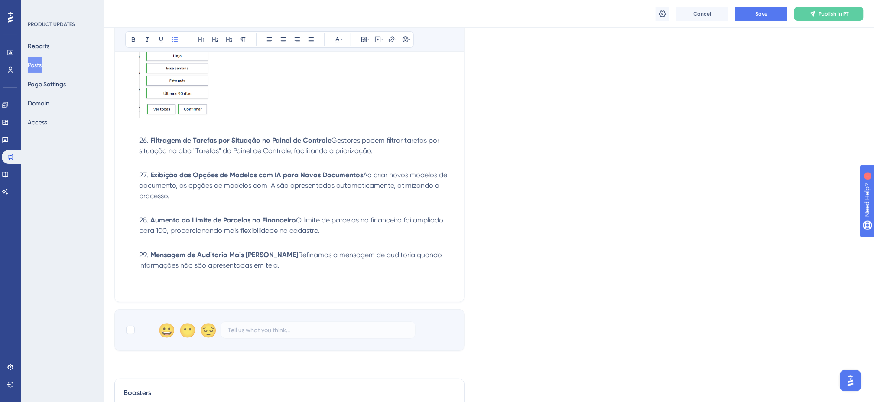
scroll to position [1694, 0]
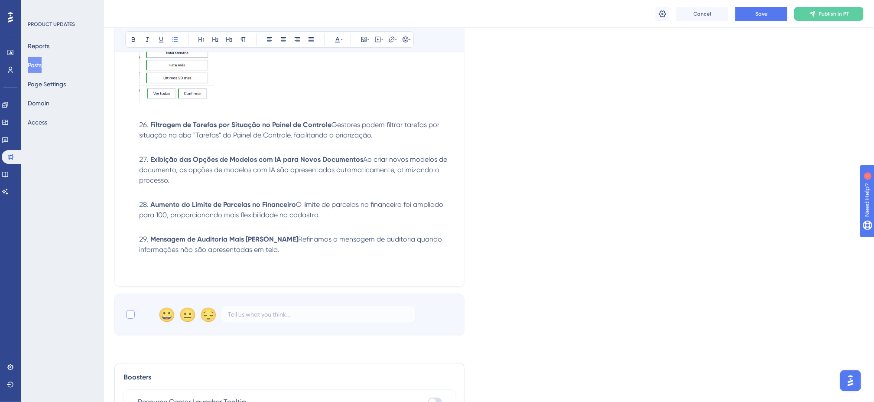
click at [136, 316] on label at bounding box center [131, 314] width 12 height 10
checkbox input "true"
click at [256, 202] on strong "Aumento do Limite de Parcelas no Financeiro" at bounding box center [223, 204] width 146 height 8
click at [329, 216] on li "Aumento do Limite de Parcelas no Financeiro O limite de parcelas no financeiro …" at bounding box center [295, 214] width 318 height 31
click at [192, 177] on li "Exibição das Opções de Modelos com IA para Novos Documentos Ao criar novos mode…" at bounding box center [295, 175] width 318 height 42
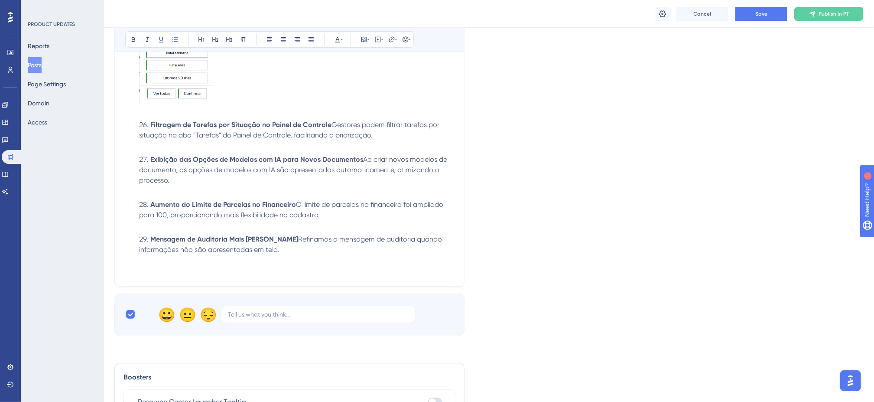
click at [199, 186] on li "Exibição das Opções de Modelos com IA para Novos Documentos Ao criar novos mode…" at bounding box center [295, 175] width 318 height 42
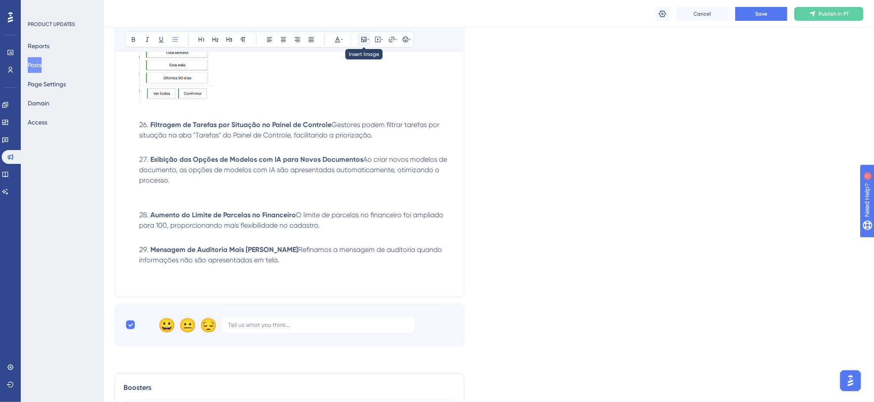
click at [365, 38] on icon at bounding box center [363, 39] width 5 height 5
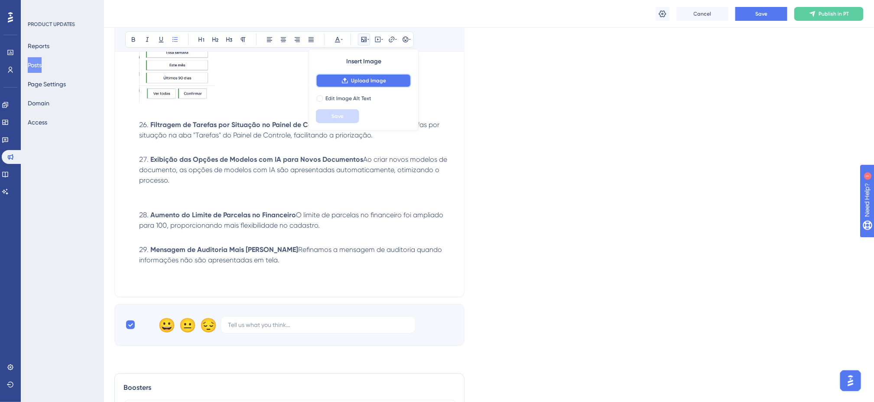
click at [372, 79] on span "Upload Image" at bounding box center [368, 80] width 35 height 7
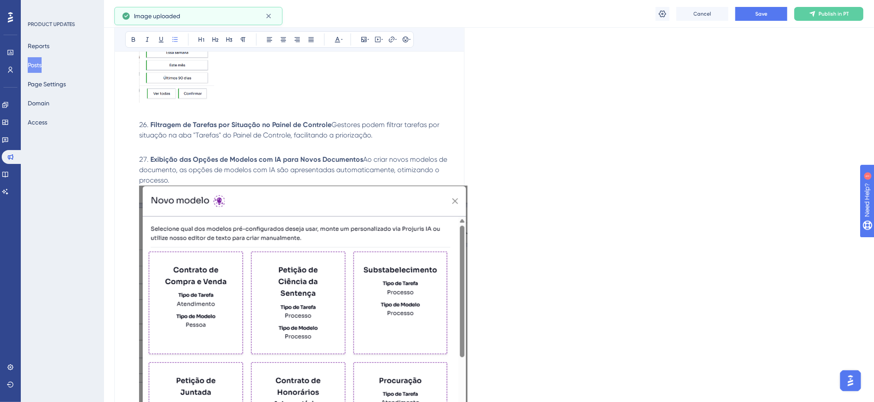
click at [175, 216] on img at bounding box center [303, 315] width 328 height 261
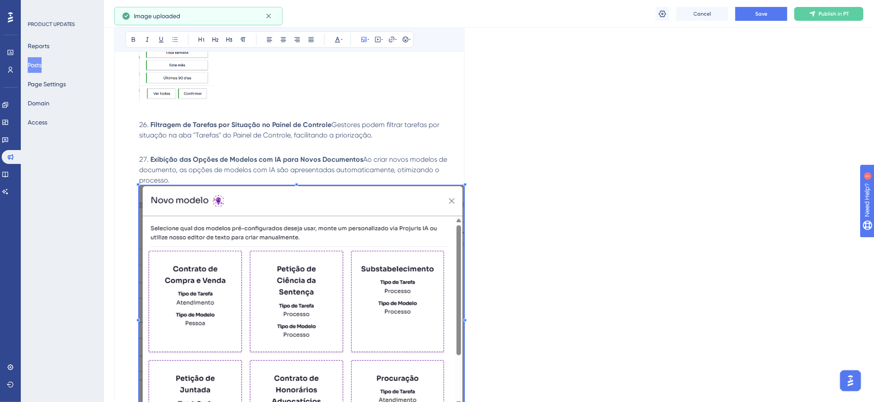
scroll to position [1694, 0]
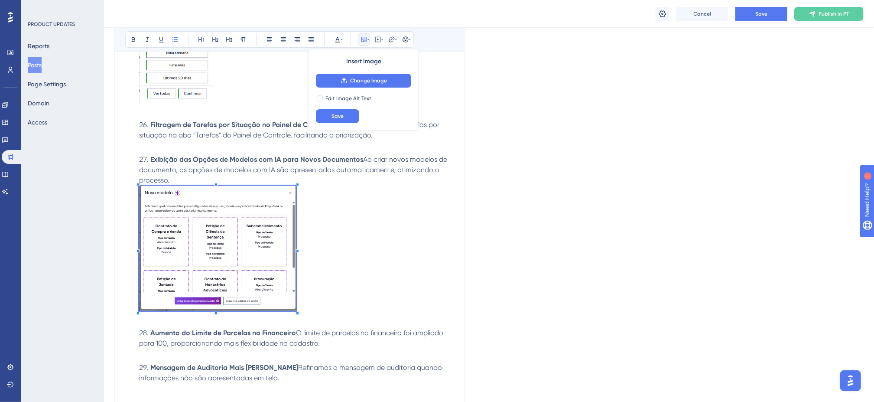
click at [353, 336] on li "Aumento do Limite de Parcelas no Financeiro O limite de parcelas no financeiro …" at bounding box center [295, 343] width 318 height 31
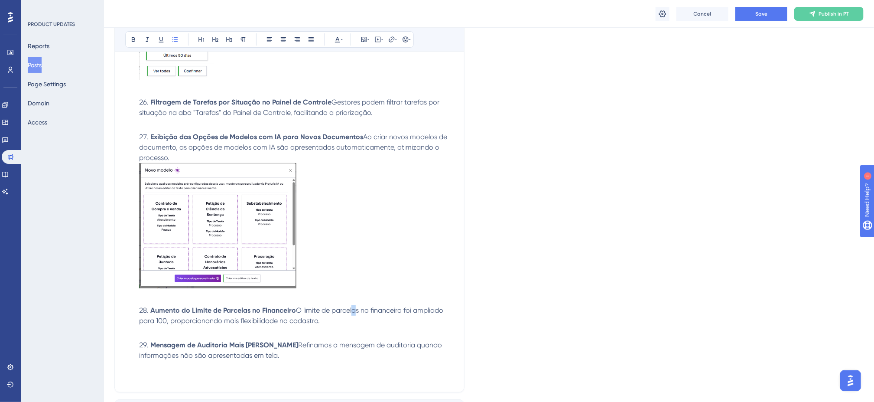
scroll to position [1736, 0]
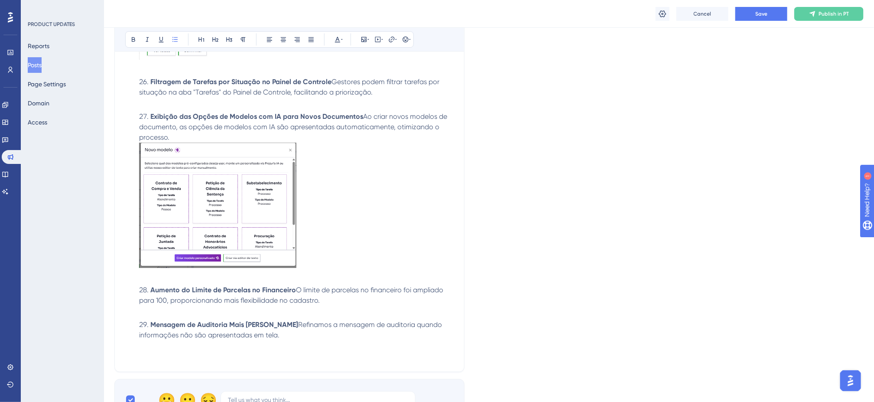
click at [266, 331] on span "Refinamos a mensagem de auditoria quando informações não são apresentadas em te…" at bounding box center [291, 329] width 305 height 19
click at [263, 335] on li "Mensagem de Auditoria Mais [PERSON_NAME] Refinamos a mensagem de auditoria quan…" at bounding box center [295, 334] width 318 height 31
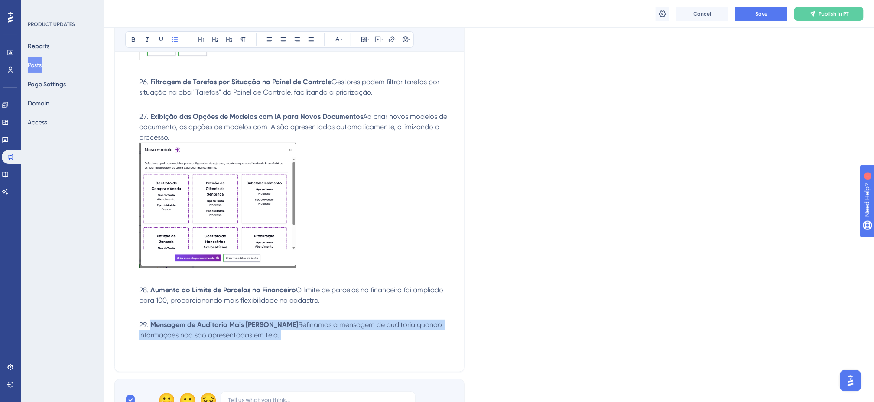
drag, startPoint x: 256, startPoint y: 345, endPoint x: 131, endPoint y: 321, distance: 127.4
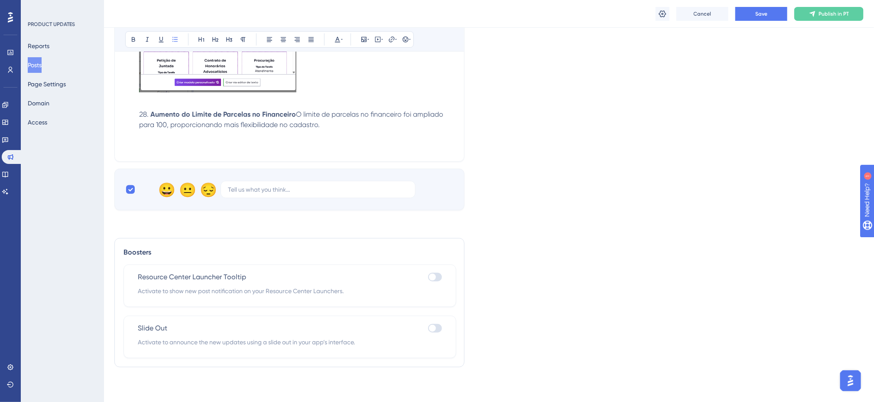
scroll to position [1916, 0]
click at [435, 331] on div at bounding box center [435, 328] width 14 height 9
click at [428, 328] on input "checkbox" at bounding box center [428, 328] width 0 height 0
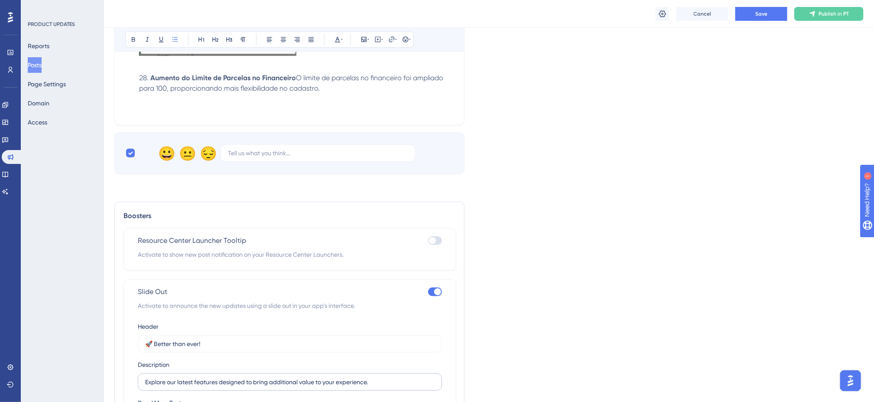
scroll to position [2002, 0]
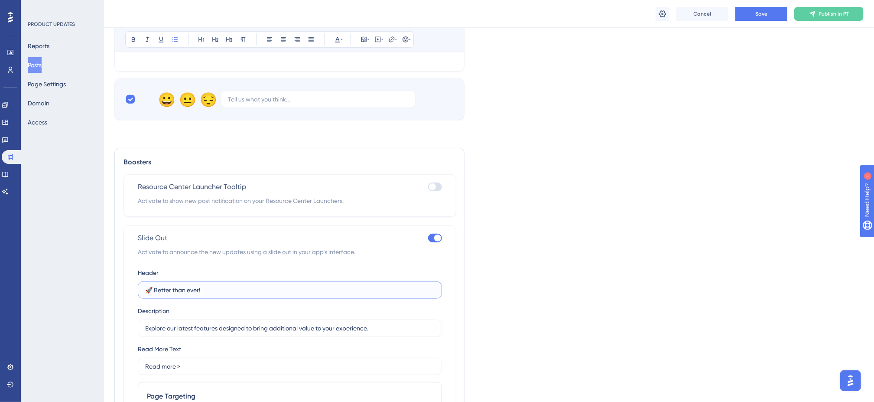
click at [230, 294] on input "🚀 Better than ever!" at bounding box center [289, 290] width 289 height 10
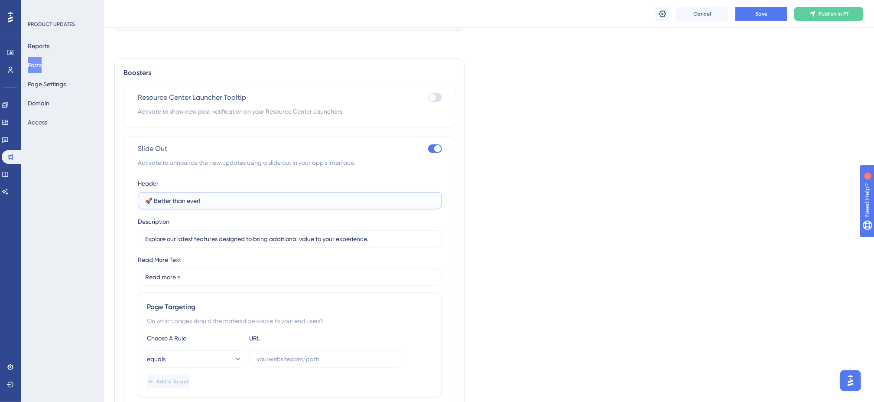
scroll to position [2089, 0]
click at [437, 154] on div at bounding box center [437, 150] width 7 height 7
click at [428, 151] on input "checkbox" at bounding box center [428, 150] width 0 height 0
checkbox input "false"
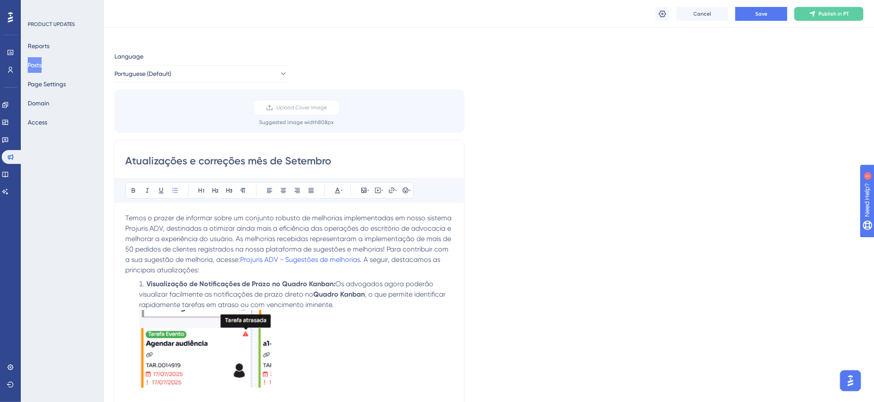
scroll to position [0, 0]
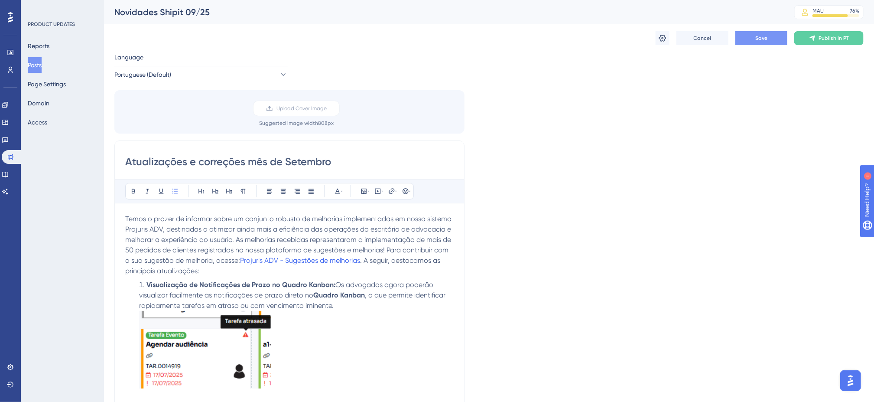
click at [773, 36] on button "Save" at bounding box center [761, 38] width 52 height 14
click at [246, 164] on input "Atualizações e correções mês de Setembro" at bounding box center [289, 162] width 328 height 14
drag, startPoint x: 246, startPoint y: 164, endPoint x: 199, endPoint y: 165, distance: 46.8
click at [199, 165] on input "Atualizações e correções mês de Setembro" at bounding box center [289, 162] width 328 height 14
type input "Atualizações e melhorias mês de Setembro"
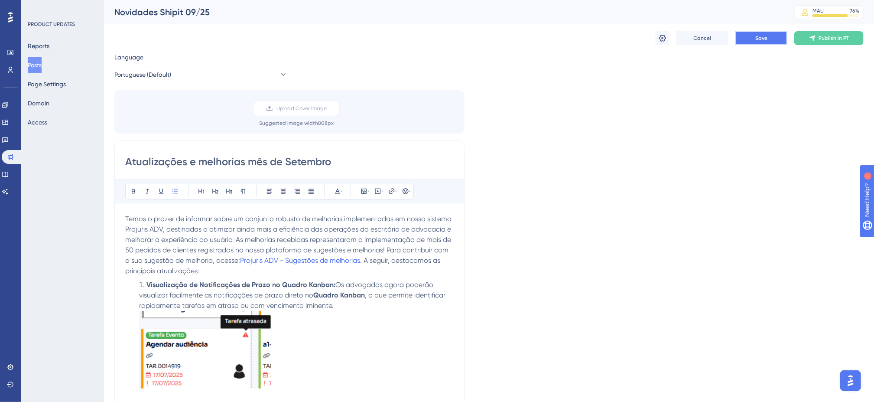
click at [777, 32] on button "Save" at bounding box center [761, 38] width 52 height 14
click at [827, 41] on span "Publish in PT" at bounding box center [833, 38] width 30 height 7
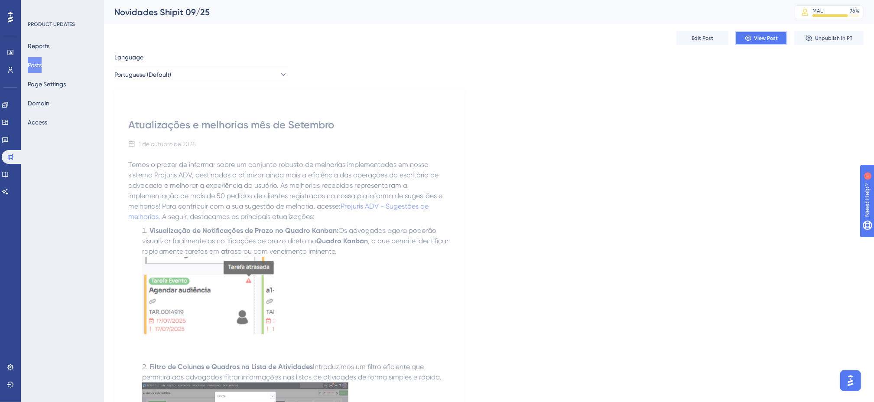
click at [770, 38] on span "View Post" at bounding box center [766, 38] width 24 height 7
